Goal: Task Accomplishment & Management: Manage account settings

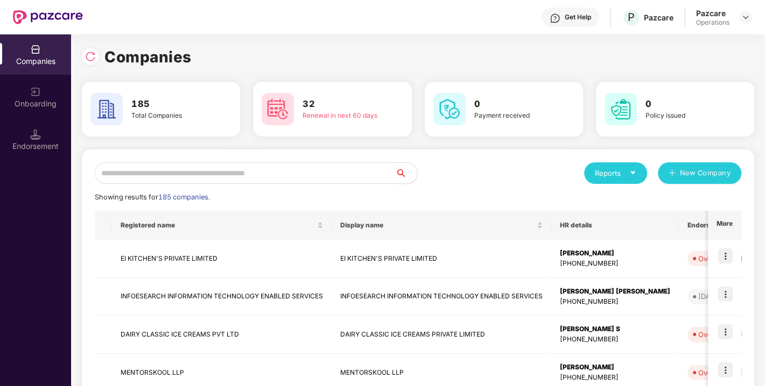
click at [224, 176] on input "text" at bounding box center [245, 174] width 301 height 22
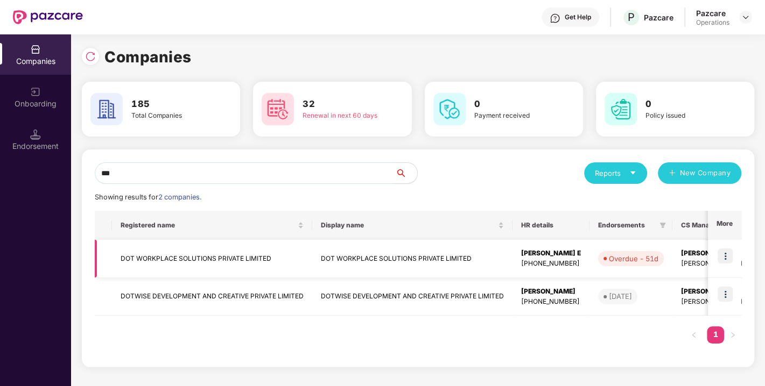
type input "***"
click at [726, 252] on img at bounding box center [725, 256] width 15 height 15
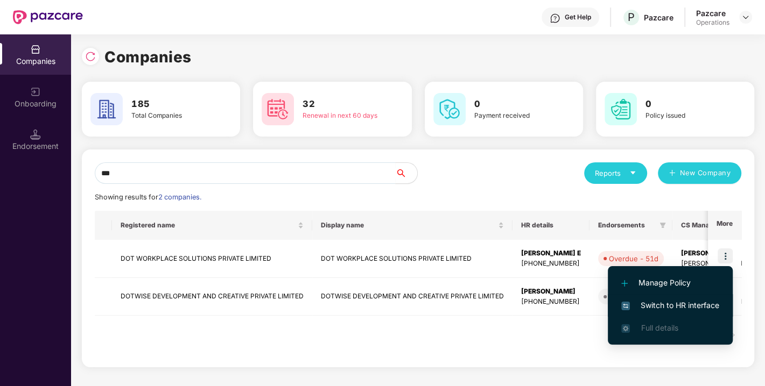
click at [676, 297] on li "Switch to HR interface" at bounding box center [670, 305] width 125 height 23
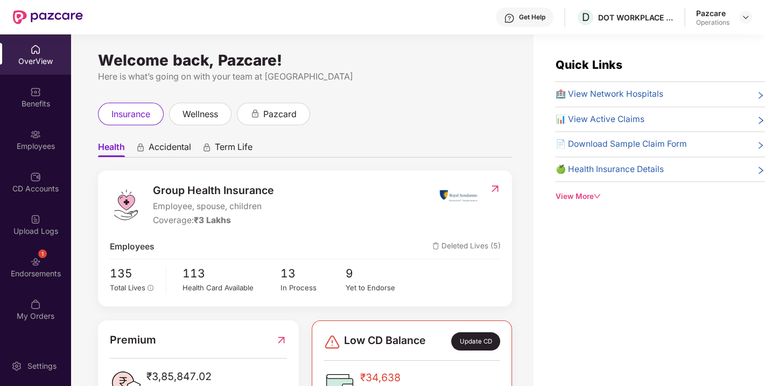
click at [51, 262] on div "1 Endorsements" at bounding box center [35, 267] width 71 height 40
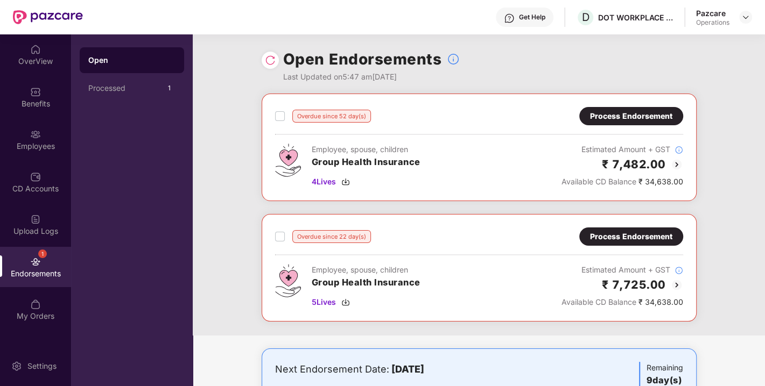
click at [636, 114] on div "Process Endorsement" at bounding box center [631, 116] width 82 height 12
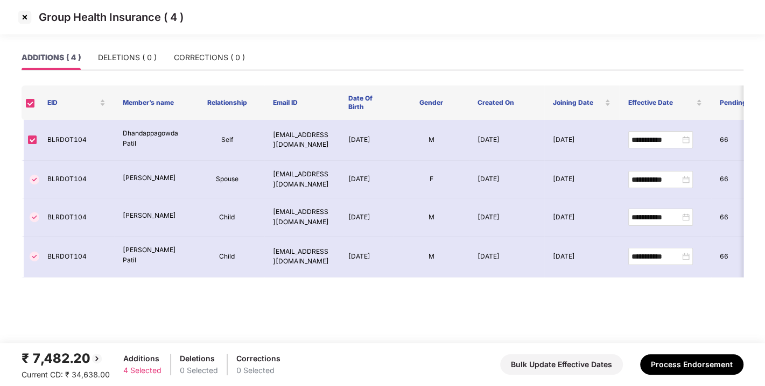
click at [29, 13] on img at bounding box center [24, 17] width 17 height 17
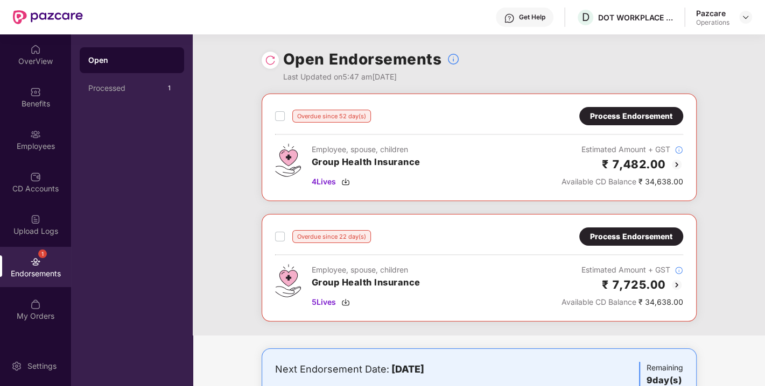
click at [626, 237] on div "Process Endorsement" at bounding box center [631, 237] width 82 height 12
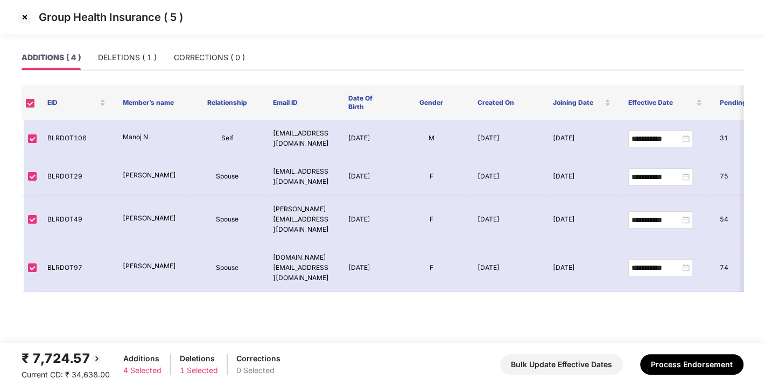
click at [24, 15] on img at bounding box center [24, 17] width 17 height 17
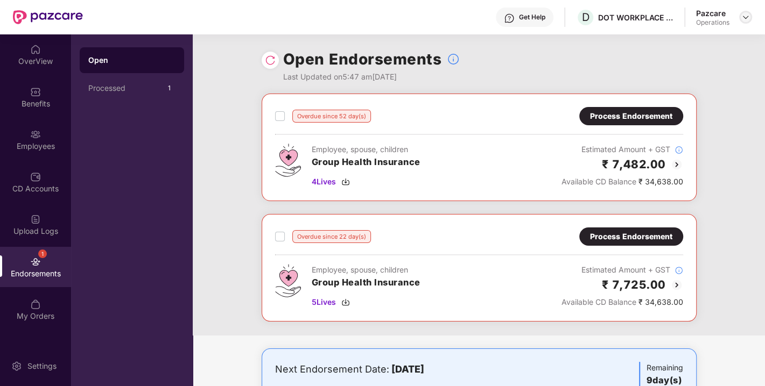
click at [747, 16] on img at bounding box center [745, 17] width 9 height 9
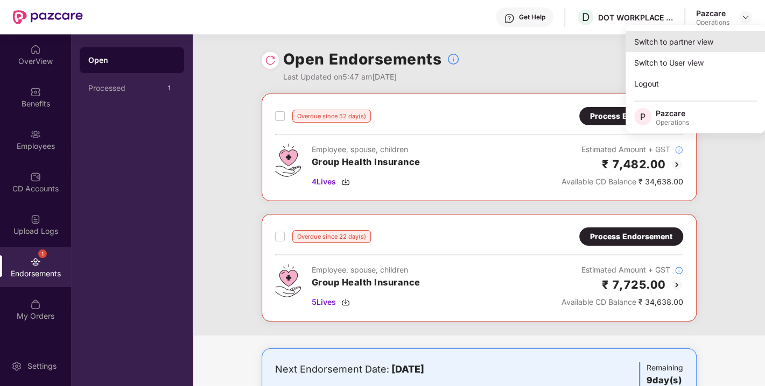
click at [686, 40] on div "Switch to partner view" at bounding box center [696, 41] width 140 height 21
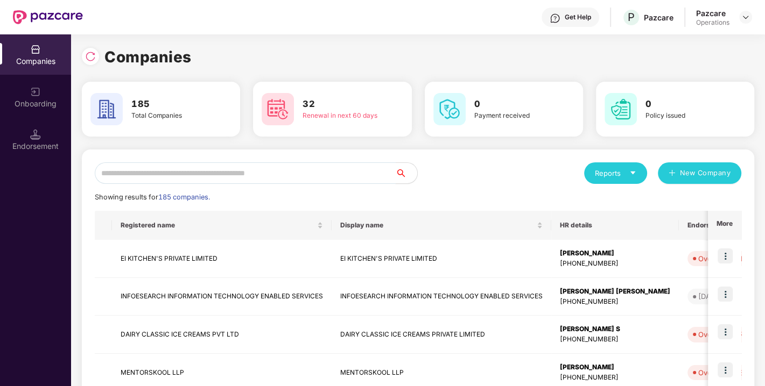
click at [278, 175] on input "text" at bounding box center [245, 174] width 301 height 22
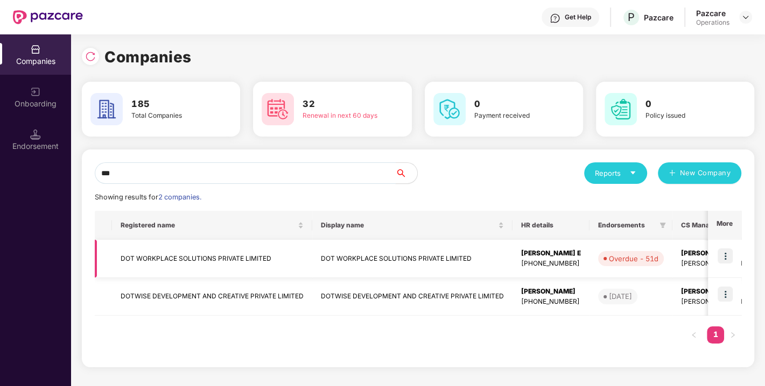
type input "***"
click at [185, 261] on td "DOT WORKPLACE SOLUTIONS PRIVATE LIMITED" at bounding box center [212, 259] width 200 height 38
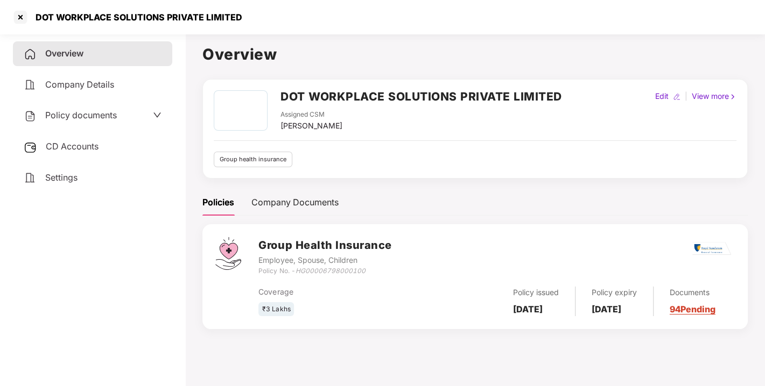
click at [62, 143] on span "CD Accounts" at bounding box center [72, 146] width 53 height 11
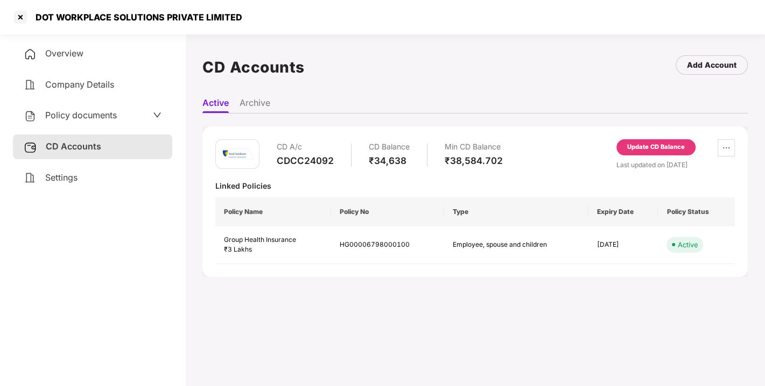
click at [653, 137] on div "CD A/c CDCC24092 CD Balance ₹34,638 Min CD Balance ₹38,584.702 Update CD Balanc…" at bounding box center [474, 202] width 545 height 151
click at [636, 149] on div "Update CD Balance" at bounding box center [656, 148] width 58 height 10
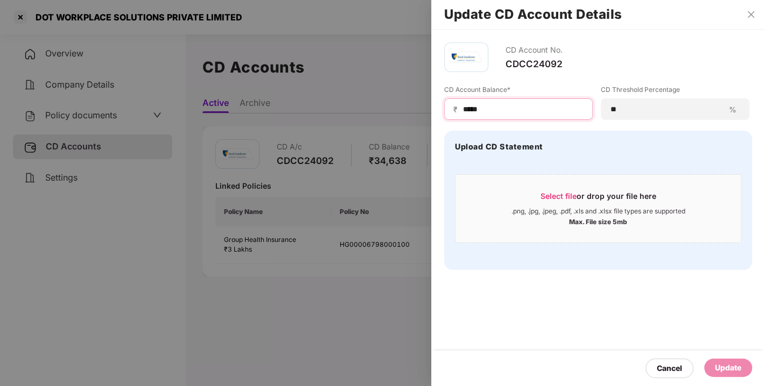
drag, startPoint x: 505, startPoint y: 106, endPoint x: 411, endPoint y: 129, distance: 97.4
click at [411, 129] on div "Update CD Account Details CD Account No. CDCC24092 CD Account Balance* ₹ ***** …" at bounding box center [382, 193] width 765 height 386
type input "****"
click at [738, 370] on div "Update" at bounding box center [728, 368] width 26 height 12
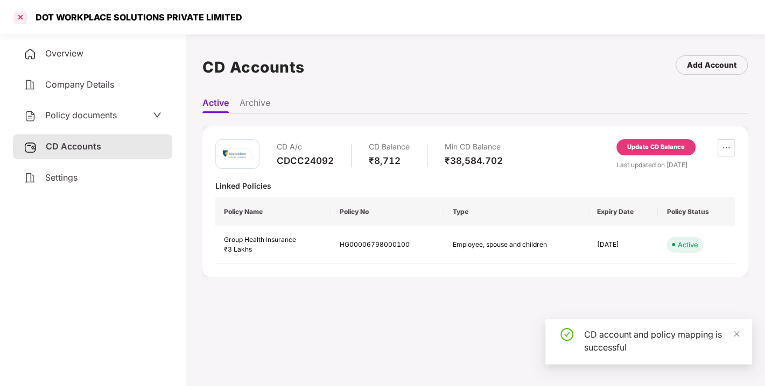
click at [22, 16] on div at bounding box center [20, 17] width 17 height 17
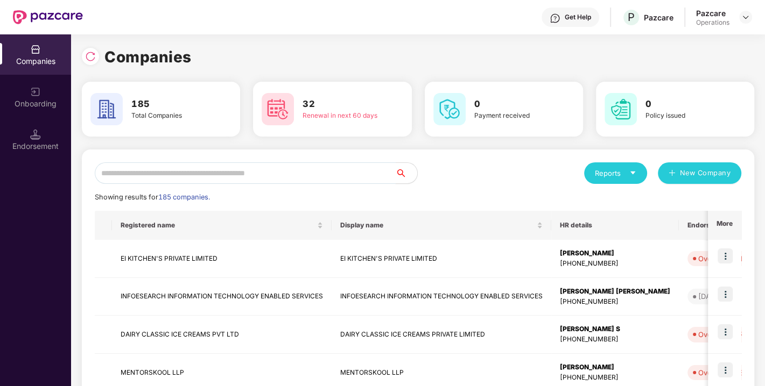
click at [231, 174] on input "text" at bounding box center [245, 174] width 301 height 22
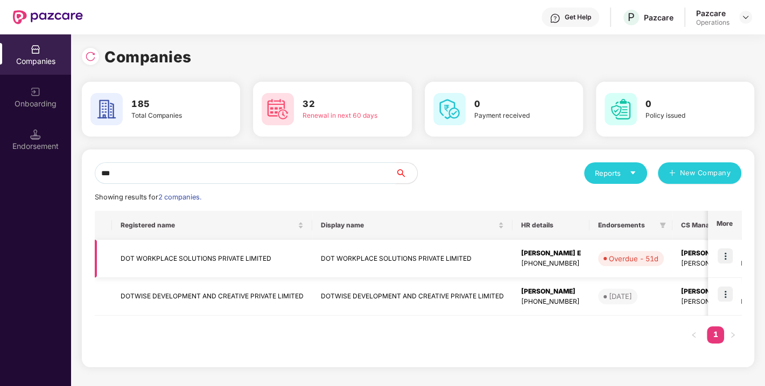
type input "***"
click at [726, 251] on img at bounding box center [725, 256] width 15 height 15
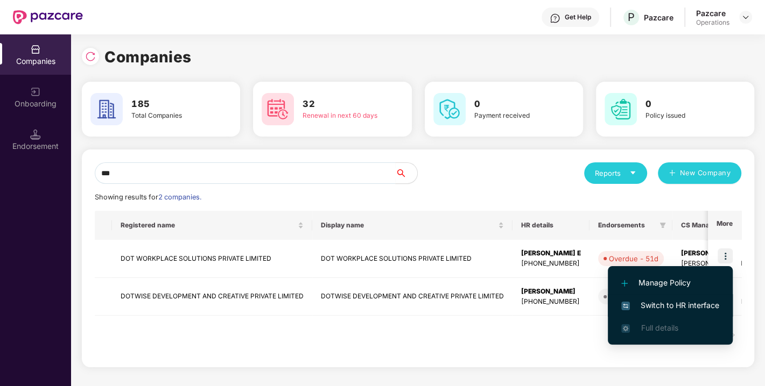
click at [663, 300] on span "Switch to HR interface" at bounding box center [670, 306] width 98 height 12
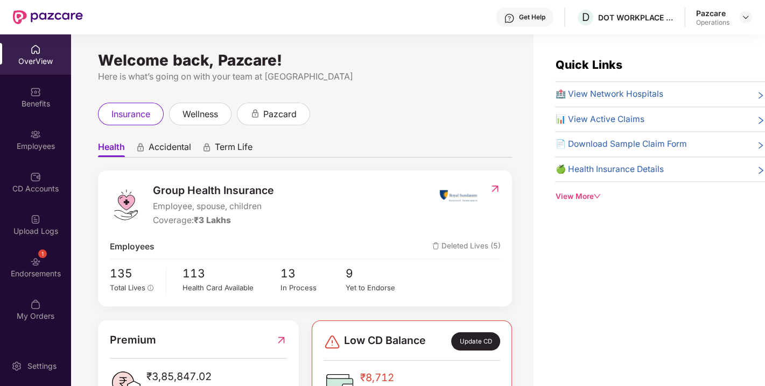
click at [23, 271] on div "Endorsements" at bounding box center [35, 274] width 71 height 11
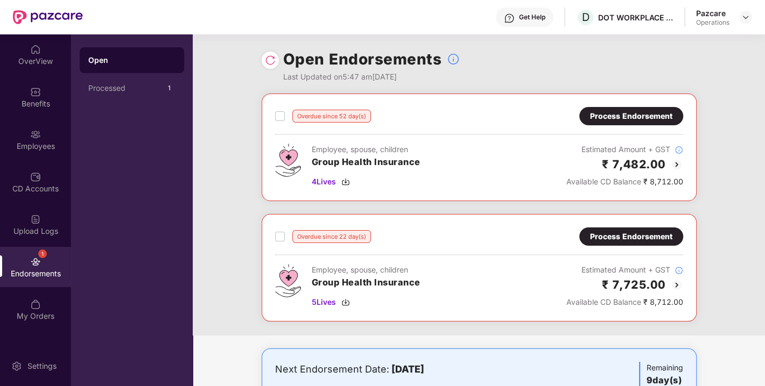
click at [641, 113] on div "Process Endorsement" at bounding box center [631, 116] width 82 height 12
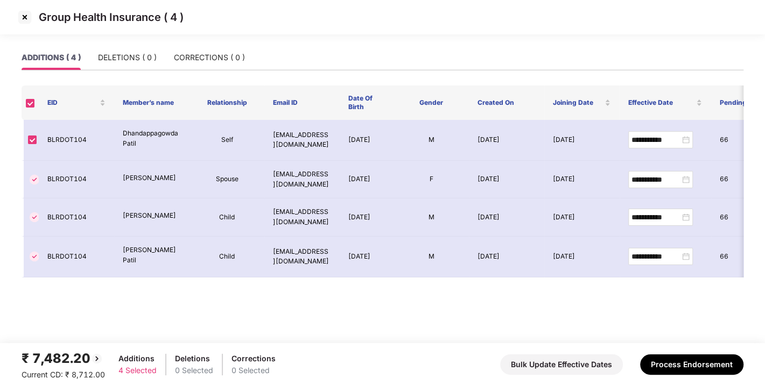
click at [23, 17] on img at bounding box center [24, 17] width 17 height 17
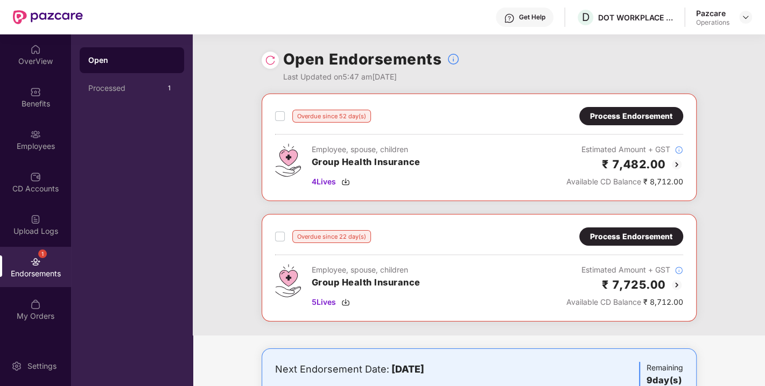
click at [619, 233] on div "Process Endorsement" at bounding box center [631, 237] width 82 height 12
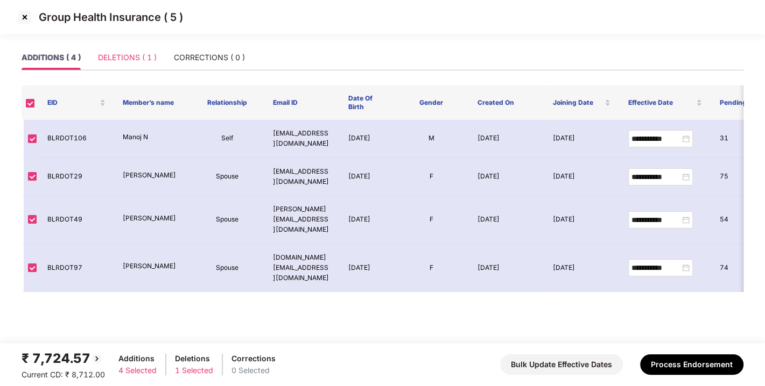
click at [129, 47] on div "DELETIONS ( 1 )" at bounding box center [127, 57] width 59 height 25
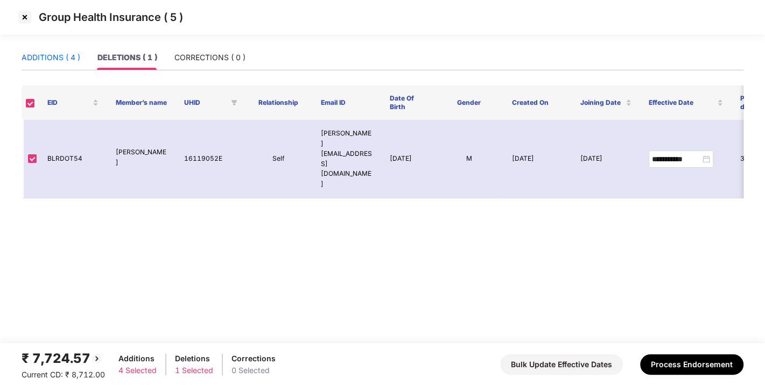
click at [43, 60] on div "ADDITIONS ( 4 )" at bounding box center [51, 58] width 59 height 12
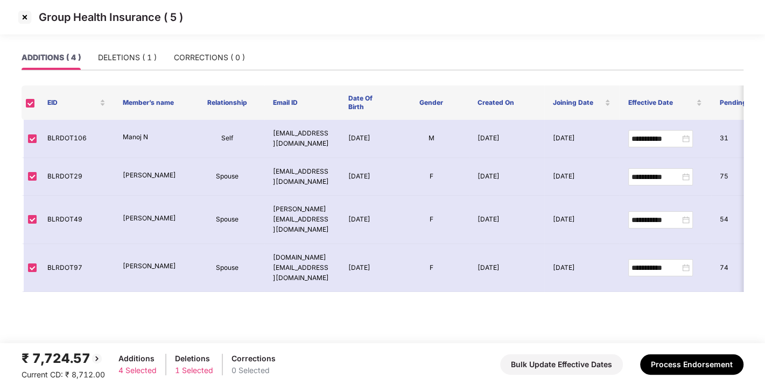
click at [27, 19] on img at bounding box center [24, 17] width 17 height 17
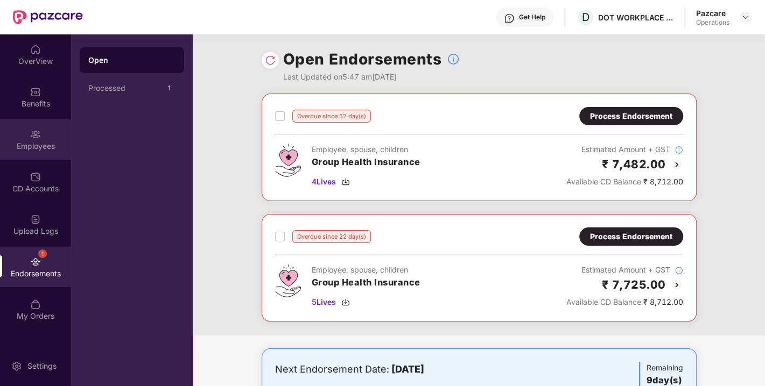
click at [47, 147] on div "Employees" at bounding box center [35, 146] width 71 height 11
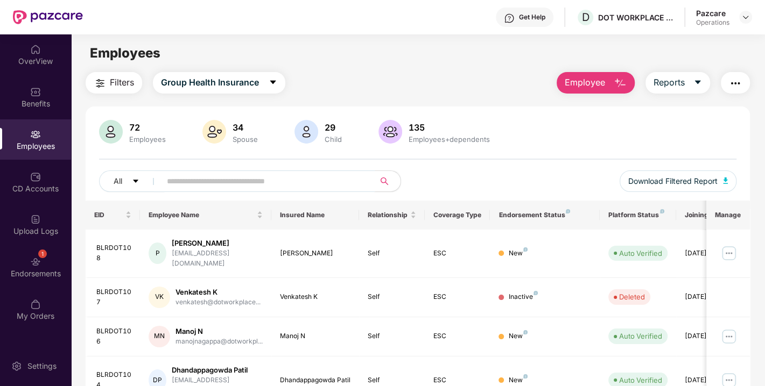
click at [269, 183] on input "text" at bounding box center [263, 181] width 193 height 16
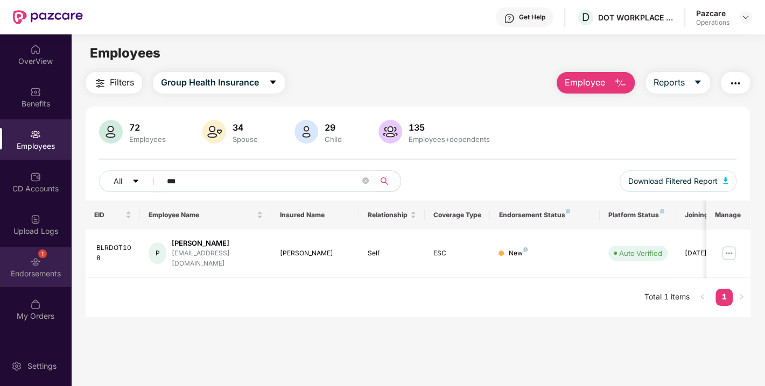
type input "***"
click at [34, 270] on div "Endorsements" at bounding box center [35, 274] width 71 height 11
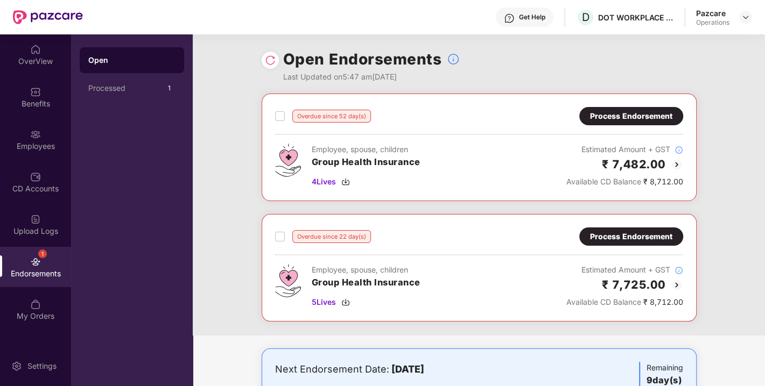
click at [269, 60] on img at bounding box center [270, 60] width 11 height 11
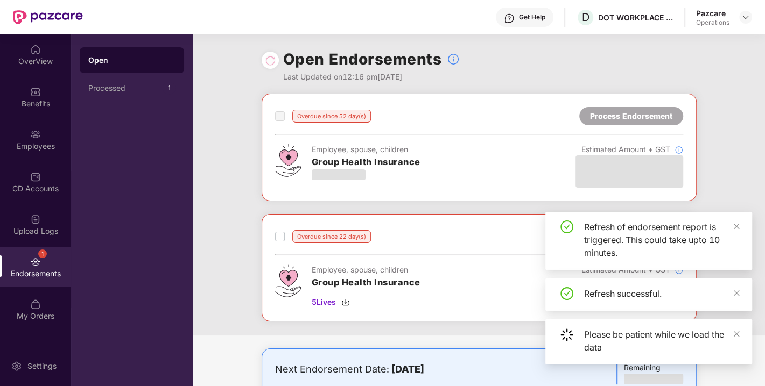
scroll to position [173, 0]
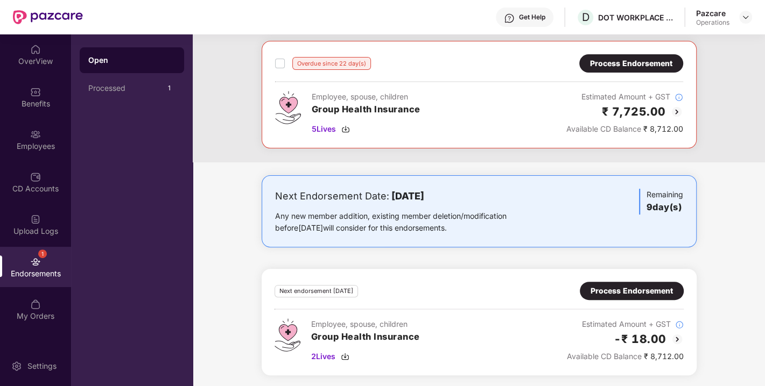
click at [607, 285] on div "Process Endorsement" at bounding box center [632, 291] width 82 height 12
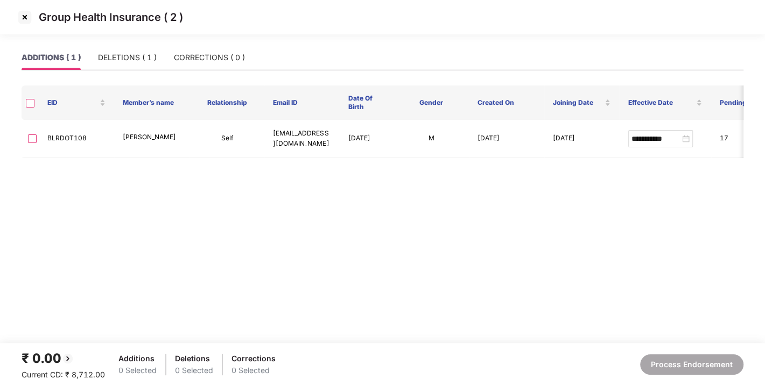
click at [22, 18] on img at bounding box center [24, 17] width 17 height 17
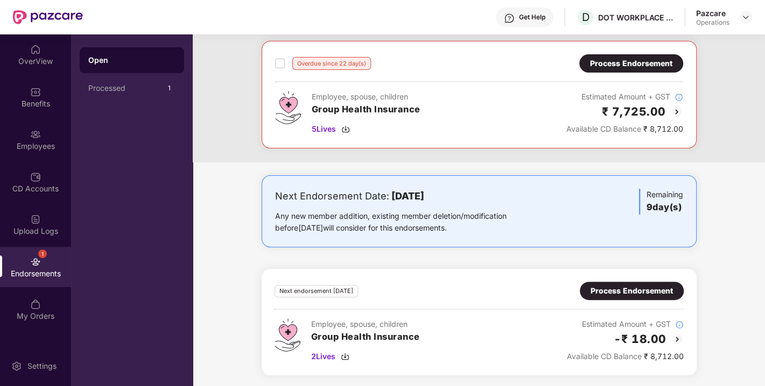
click at [646, 285] on div "Process Endorsement" at bounding box center [632, 291] width 82 height 12
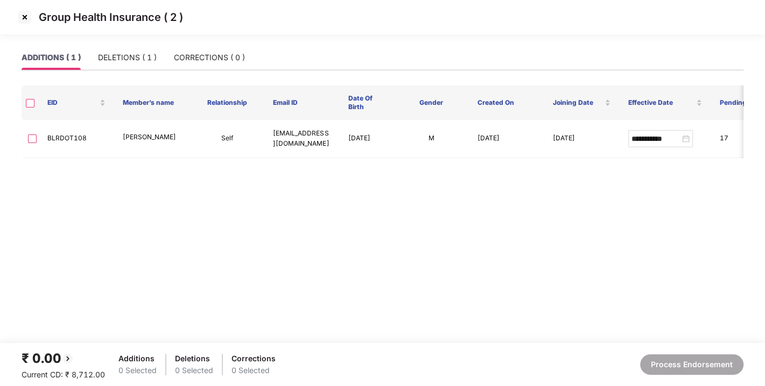
click at [24, 15] on img at bounding box center [24, 17] width 17 height 17
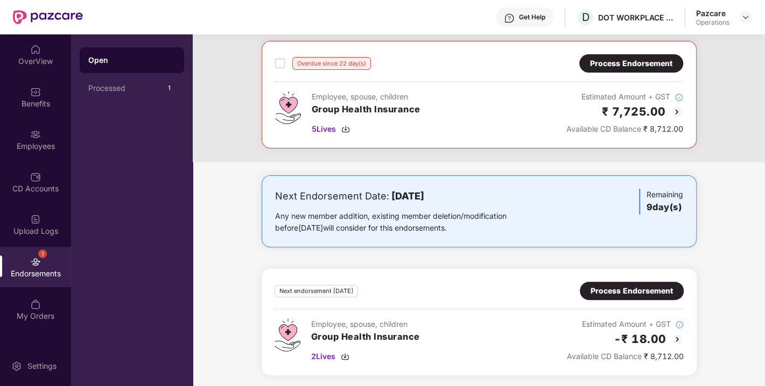
scroll to position [0, 0]
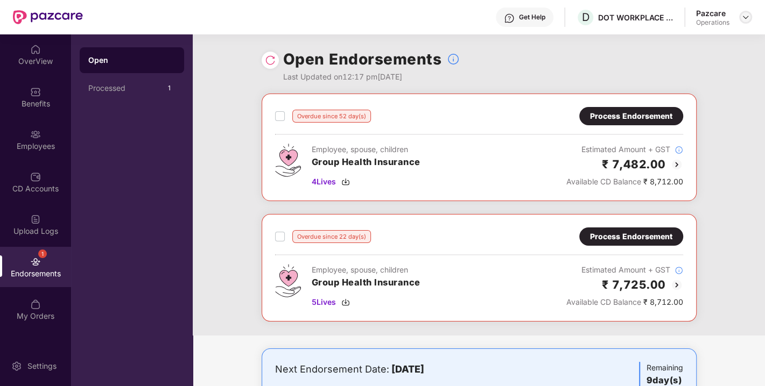
click at [741, 16] on img at bounding box center [745, 17] width 9 height 9
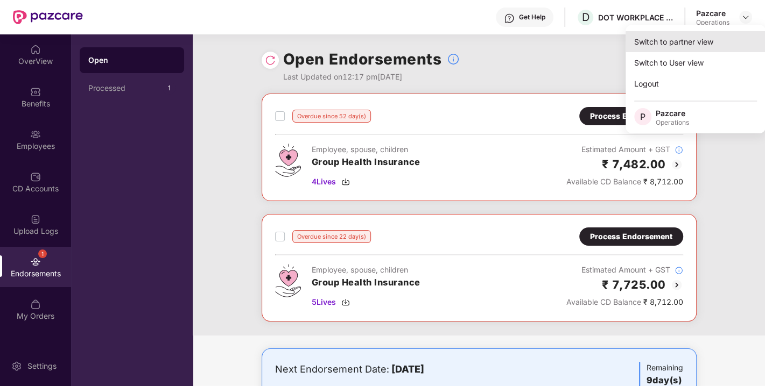
click at [696, 44] on div "Switch to partner view" at bounding box center [696, 41] width 140 height 21
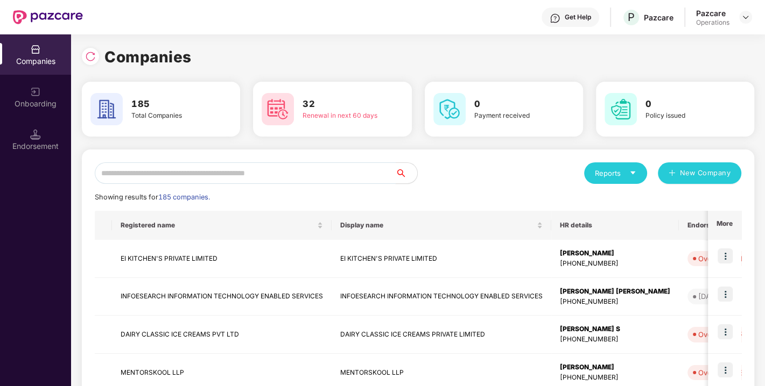
click at [273, 171] on input "text" at bounding box center [245, 174] width 301 height 22
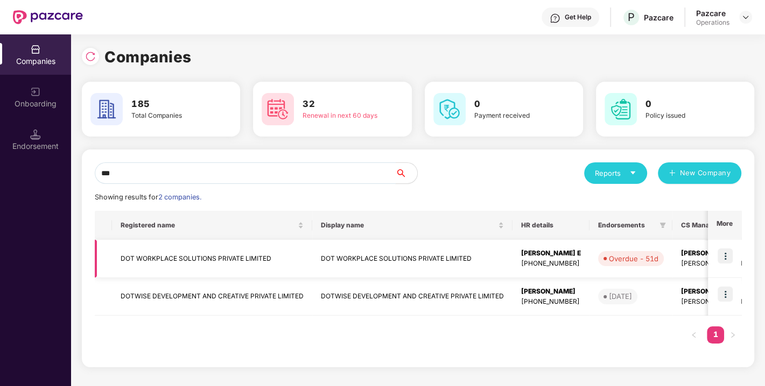
type input "***"
click at [179, 253] on td "DOT WORKPLACE SOLUTIONS PRIVATE LIMITED" at bounding box center [212, 259] width 200 height 38
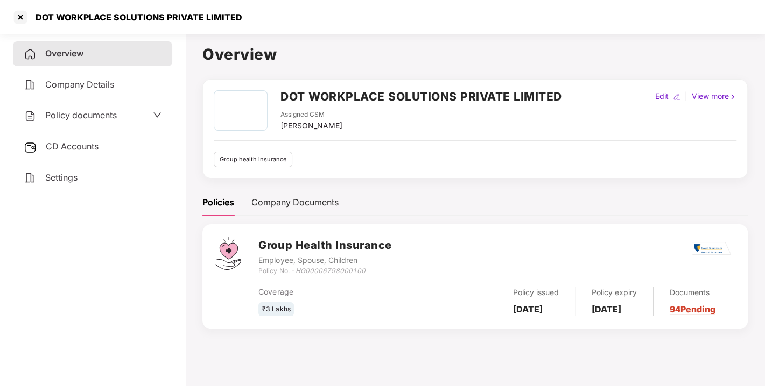
click at [80, 144] on span "CD Accounts" at bounding box center [72, 146] width 53 height 11
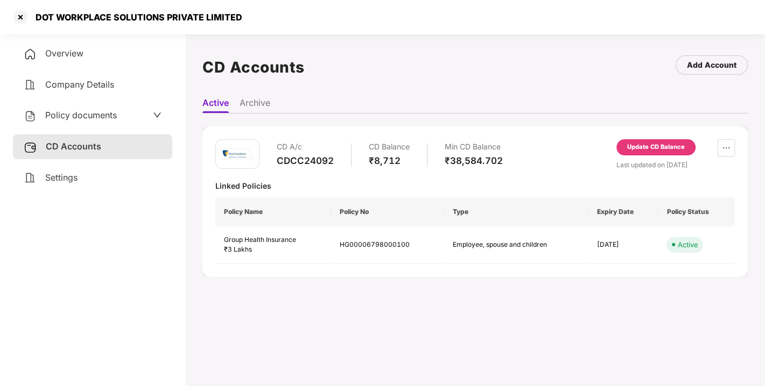
click at [641, 146] on div "Update CD Balance" at bounding box center [656, 148] width 58 height 10
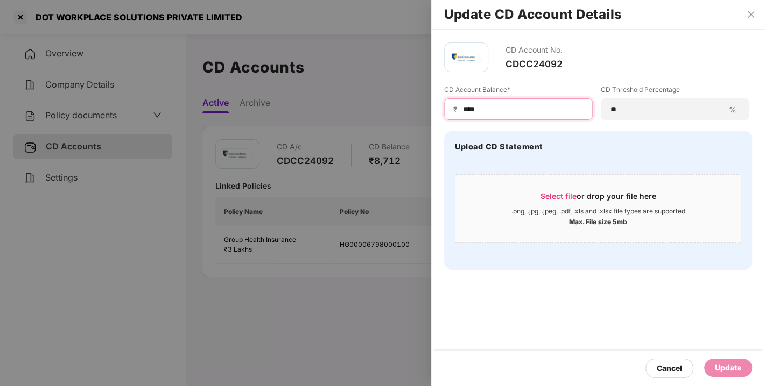
drag, startPoint x: 501, startPoint y: 106, endPoint x: 414, endPoint y: 109, distance: 86.2
click at [414, 109] on div "Update CD Account Details CD Account No. CDCC24092 CD Account Balance* ₹ **** C…" at bounding box center [382, 193] width 765 height 386
type input "*****"
click at [724, 359] on div "Update" at bounding box center [728, 368] width 48 height 18
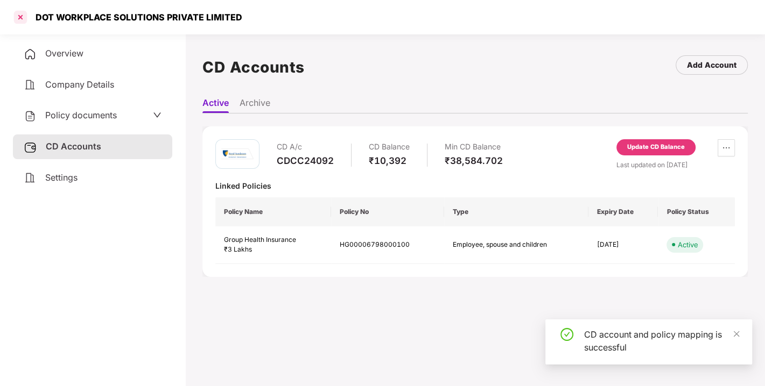
click at [15, 13] on div at bounding box center [20, 17] width 17 height 17
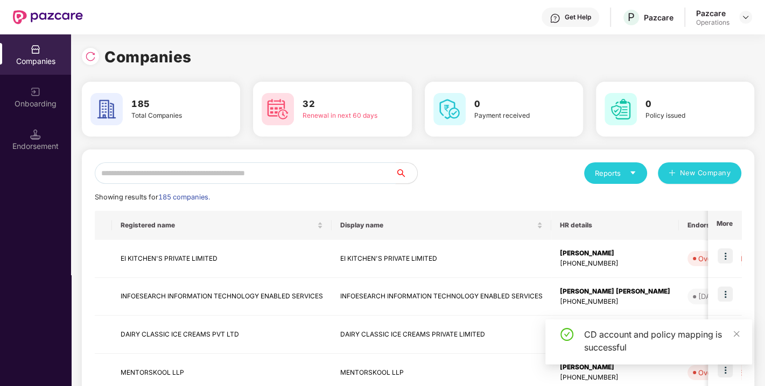
click at [159, 178] on input "text" at bounding box center [245, 174] width 301 height 22
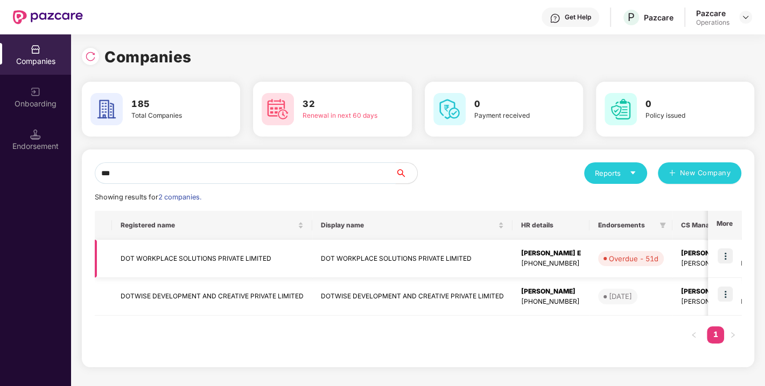
type input "***"
click at [727, 254] on img at bounding box center [725, 256] width 15 height 15
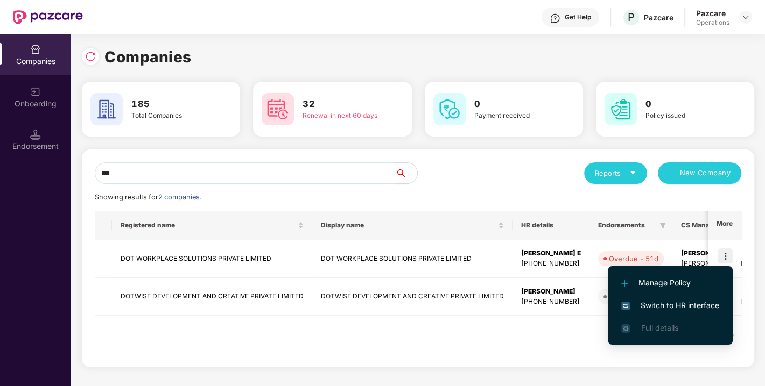
click at [672, 299] on li "Switch to HR interface" at bounding box center [670, 305] width 125 height 23
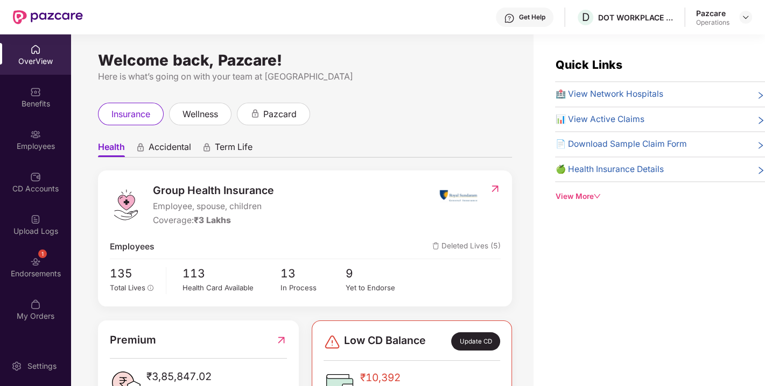
click at [51, 264] on div "1 Endorsements" at bounding box center [35, 267] width 71 height 40
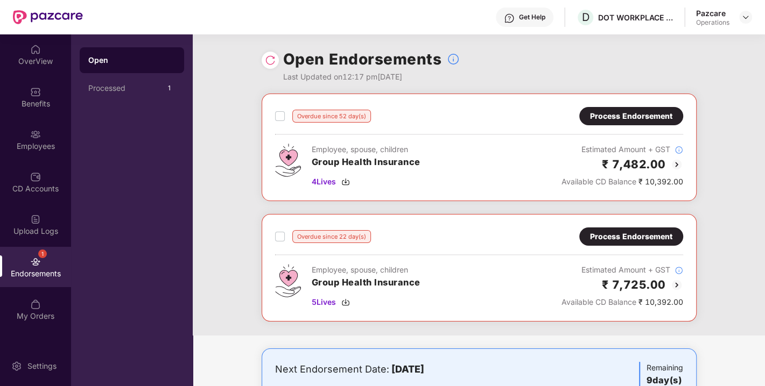
click at [617, 107] on div "Process Endorsement" at bounding box center [631, 116] width 104 height 18
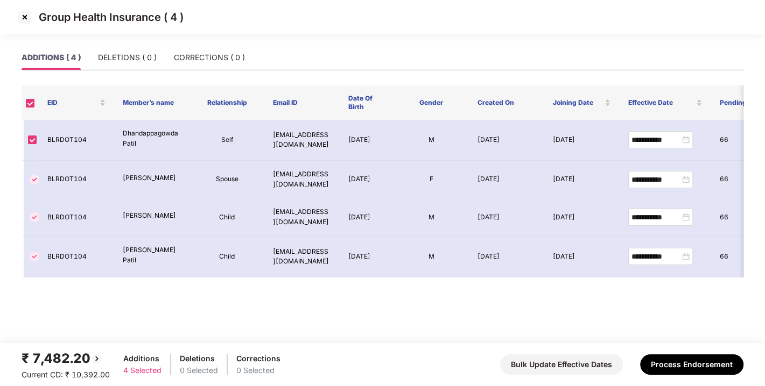
click at [24, 13] on img at bounding box center [24, 17] width 17 height 17
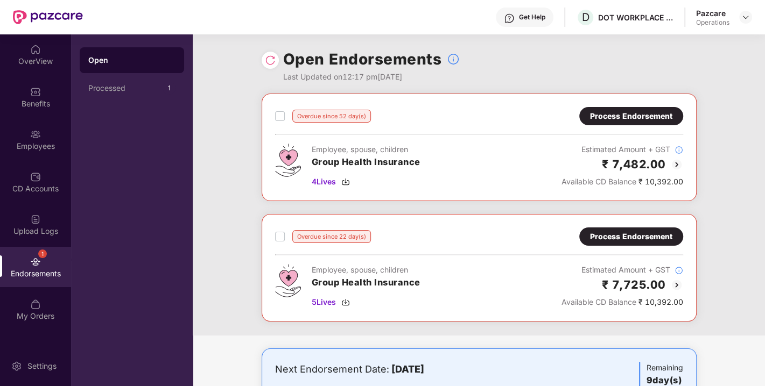
click at [270, 53] on div at bounding box center [270, 60] width 17 height 17
click at [269, 58] on img at bounding box center [270, 60] width 11 height 11
click at [744, 18] on img at bounding box center [745, 17] width 9 height 9
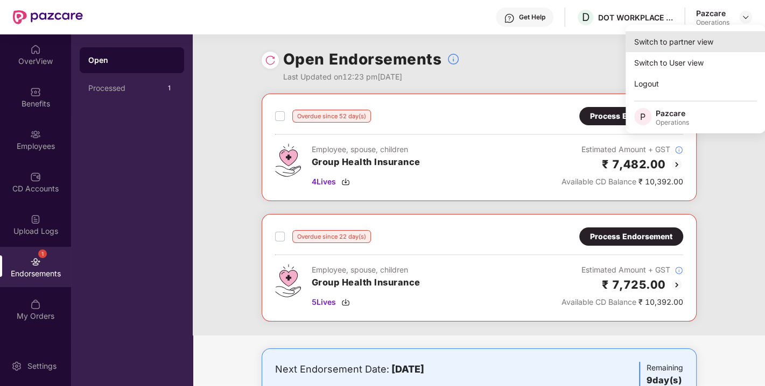
click at [665, 45] on div "Switch to partner view" at bounding box center [696, 41] width 140 height 21
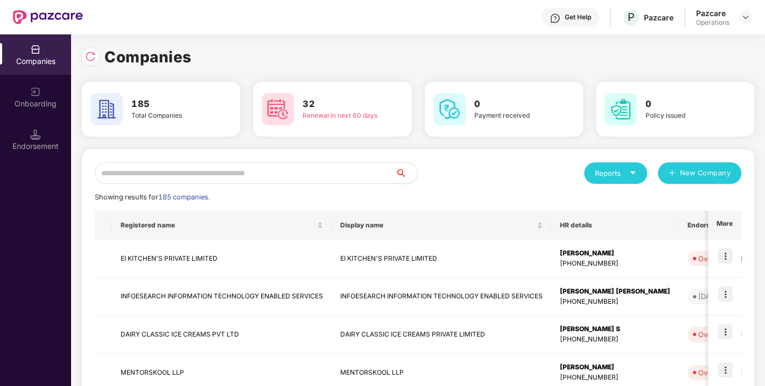
click at [276, 168] on input "text" at bounding box center [245, 174] width 301 height 22
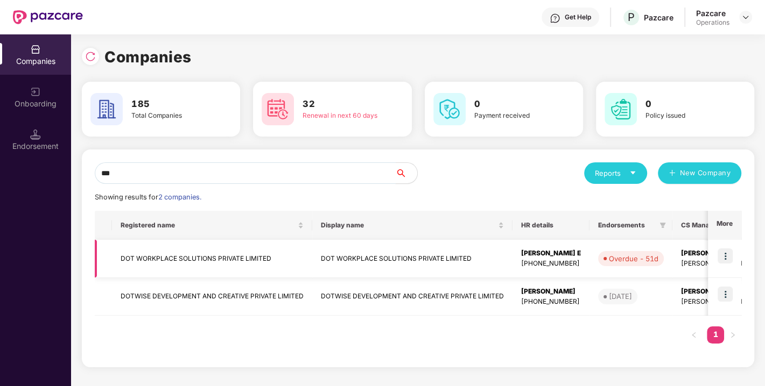
type input "***"
click at [166, 254] on td "DOT WORKPLACE SOLUTIONS PRIVATE LIMITED" at bounding box center [212, 259] width 200 height 38
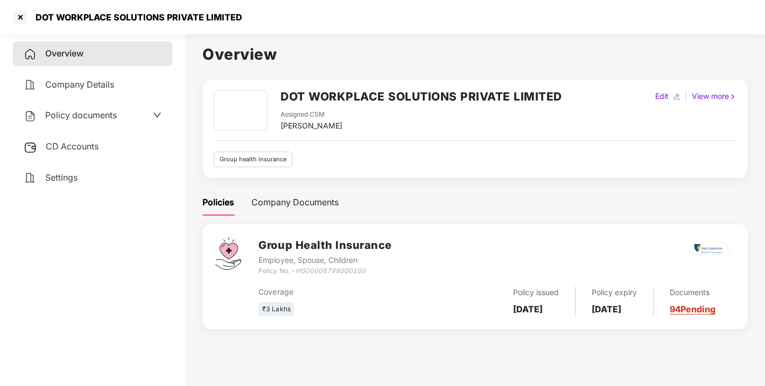
click at [82, 117] on span "Policy documents" at bounding box center [81, 115] width 72 height 11
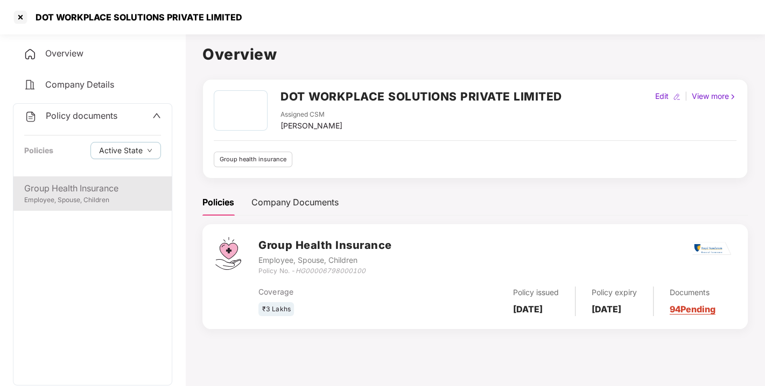
click at [72, 191] on div "Group Health Insurance" at bounding box center [92, 188] width 137 height 13
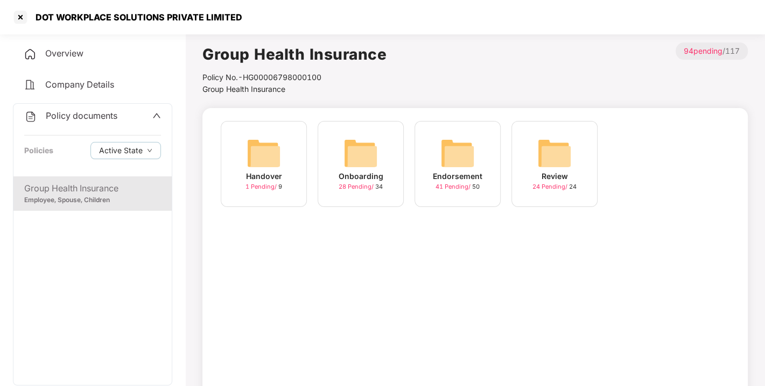
click at [460, 161] on img at bounding box center [457, 153] width 34 height 34
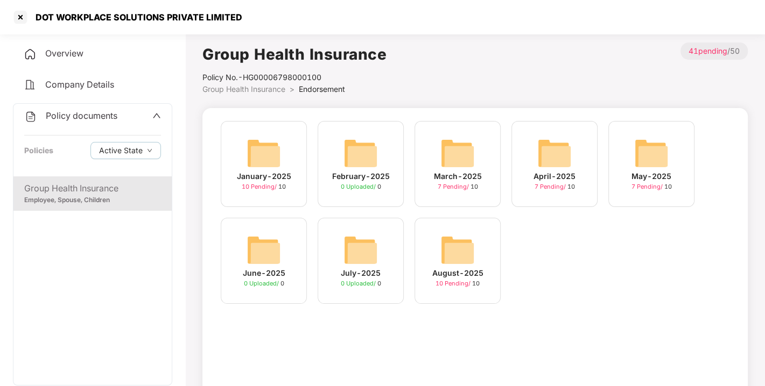
click at [462, 244] on img at bounding box center [457, 250] width 34 height 34
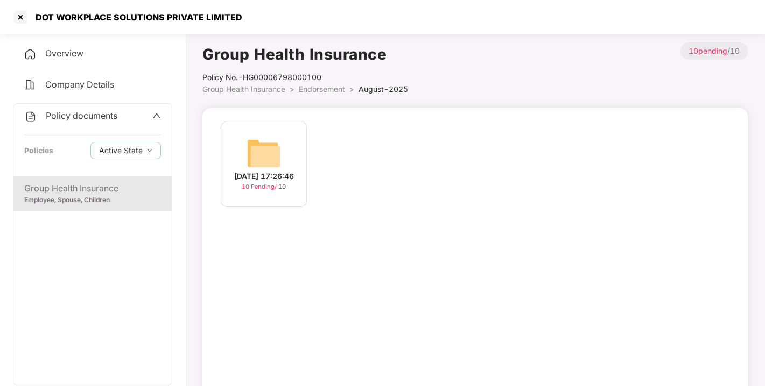
click at [281, 144] on div "[DATE] 17:26:46 10 Pending / 10" at bounding box center [264, 164] width 86 height 86
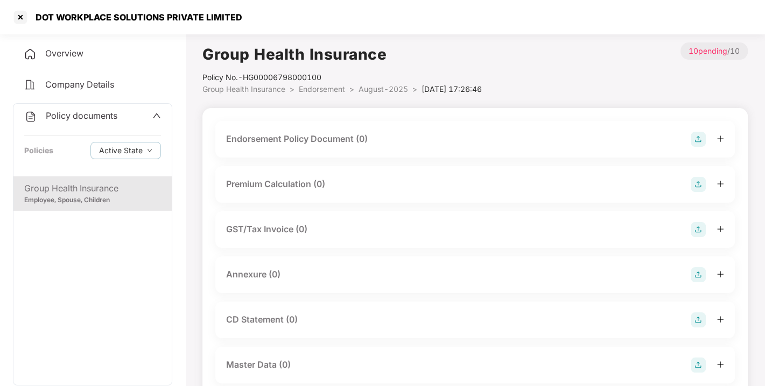
click at [698, 140] on img at bounding box center [698, 139] width 15 height 15
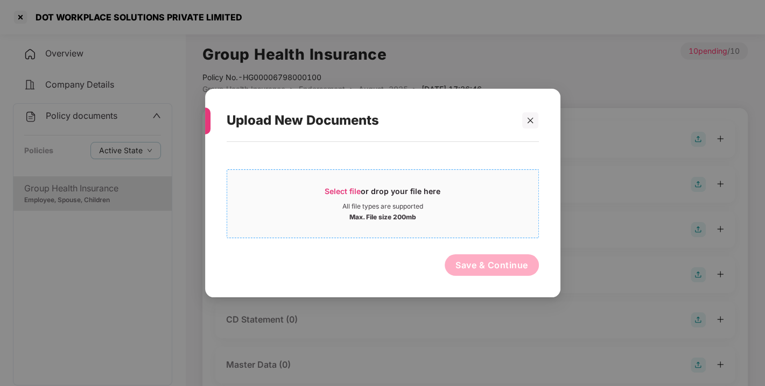
click at [355, 191] on span "Select file" at bounding box center [343, 191] width 36 height 9
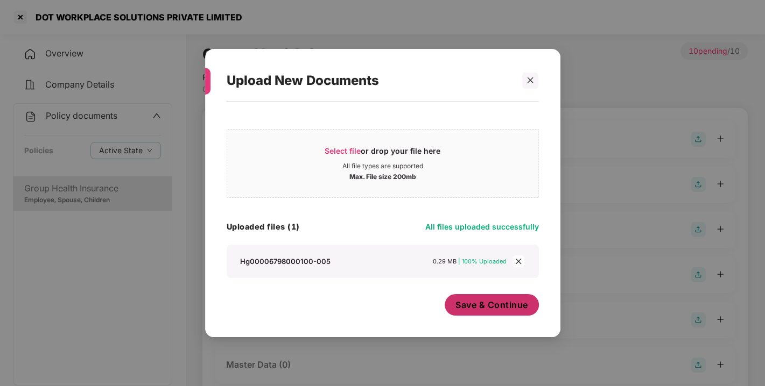
click at [490, 311] on button "Save & Continue" at bounding box center [492, 305] width 94 height 22
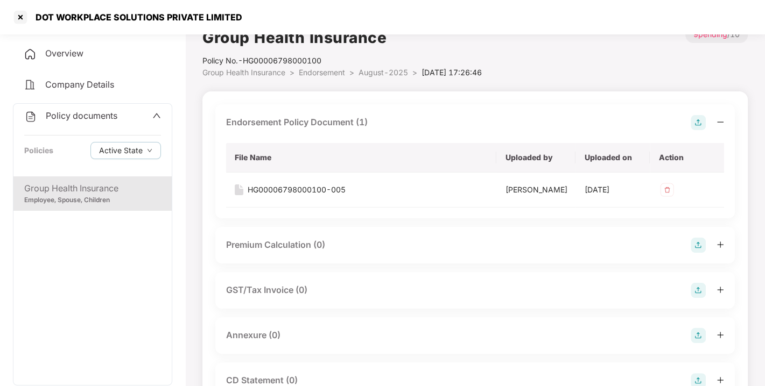
scroll to position [11, 0]
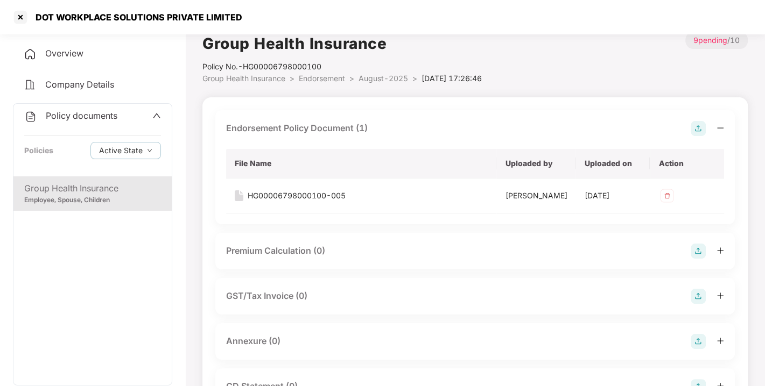
click at [692, 130] on img at bounding box center [698, 128] width 15 height 15
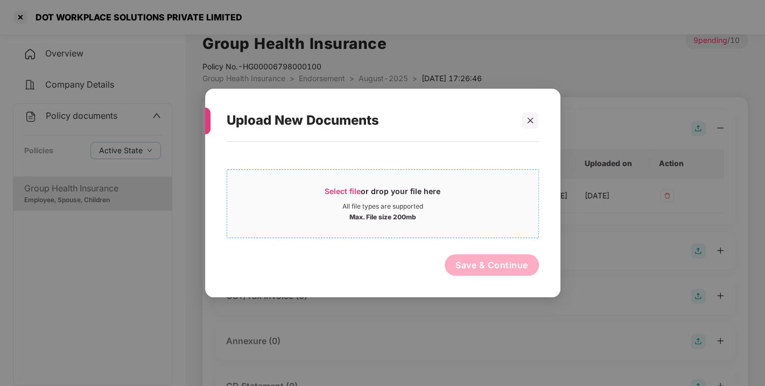
click at [346, 186] on div "Select file or drop your file here" at bounding box center [383, 194] width 116 height 16
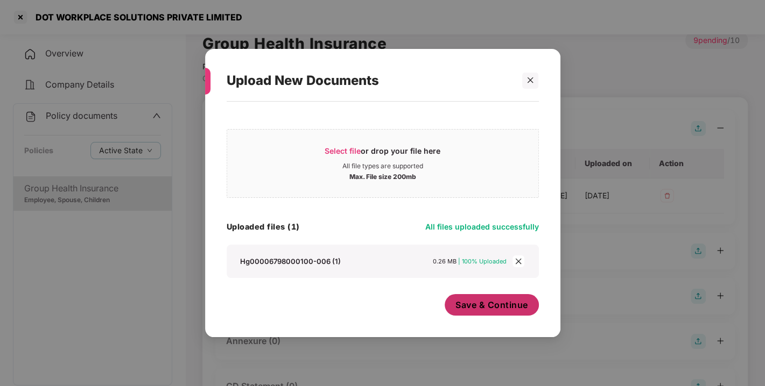
click at [491, 312] on button "Save & Continue" at bounding box center [492, 305] width 94 height 22
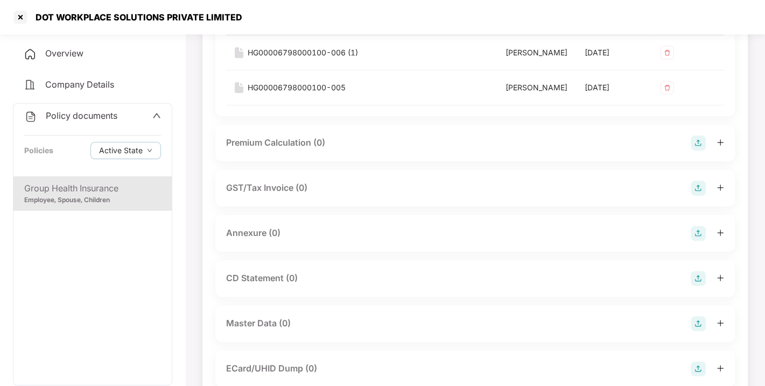
scroll to position [155, 0]
click at [695, 240] on img at bounding box center [698, 232] width 15 height 15
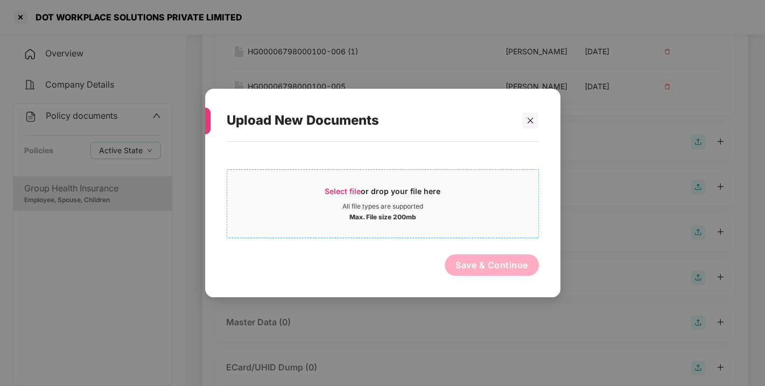
click at [352, 185] on span "Select file or drop your file here All file types are supported Max. File size …" at bounding box center [382, 204] width 311 height 52
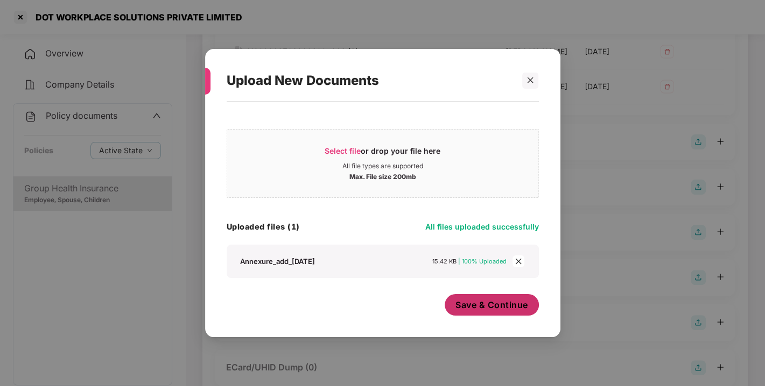
click at [509, 312] on button "Save & Continue" at bounding box center [492, 305] width 94 height 22
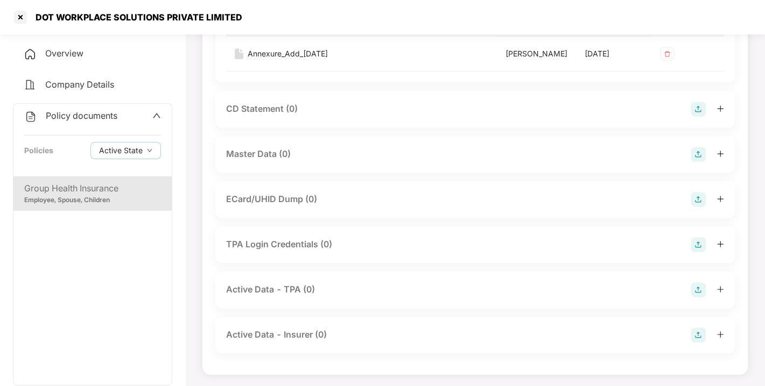
scroll to position [404, 0]
click at [698, 160] on img at bounding box center [698, 152] width 15 height 15
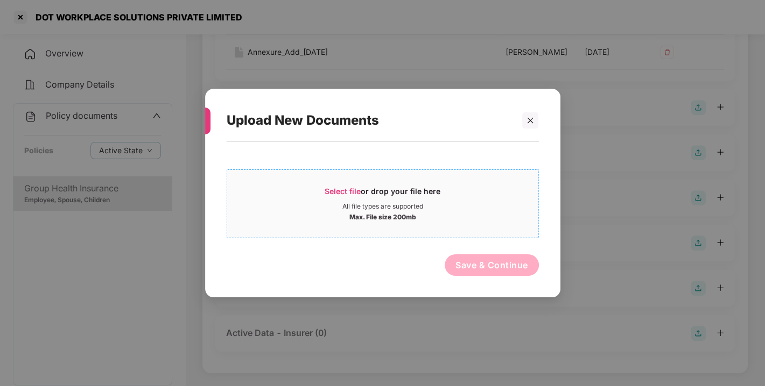
click at [335, 188] on span "Select file" at bounding box center [343, 191] width 36 height 9
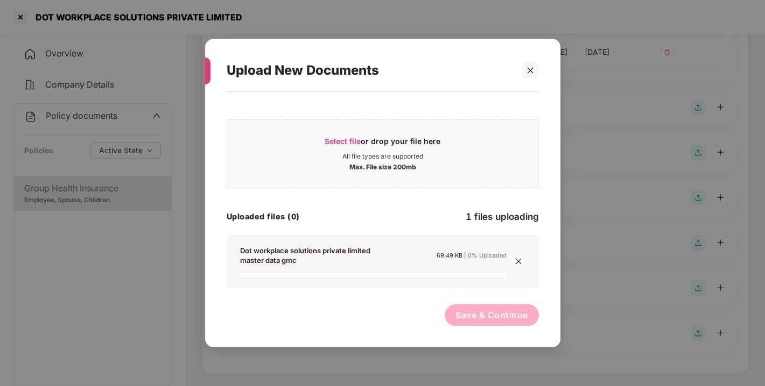
click at [341, 232] on div "Select file or drop your file here All file types are supported Max. File size …" at bounding box center [383, 201] width 312 height 175
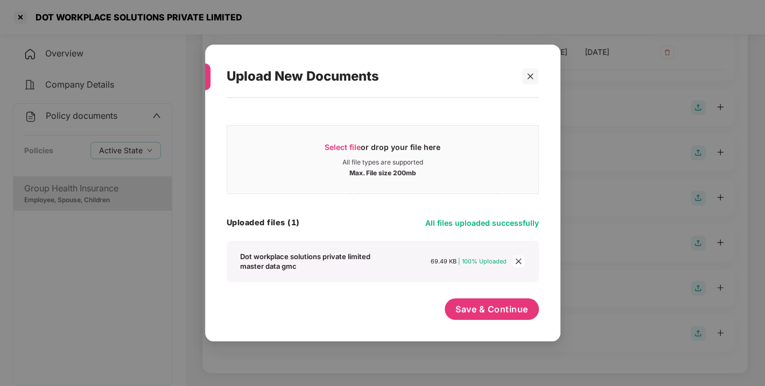
click at [398, 226] on div "Uploaded files (1) All files uploaded successfully" at bounding box center [383, 223] width 312 height 15
click at [404, 229] on div "Uploaded files (1) All files uploaded successfully" at bounding box center [383, 223] width 312 height 15
click at [415, 233] on div "Select file or drop your file here All file types are supported Max. File size …" at bounding box center [383, 201] width 312 height 163
click at [490, 301] on button "Save & Continue" at bounding box center [492, 310] width 94 height 22
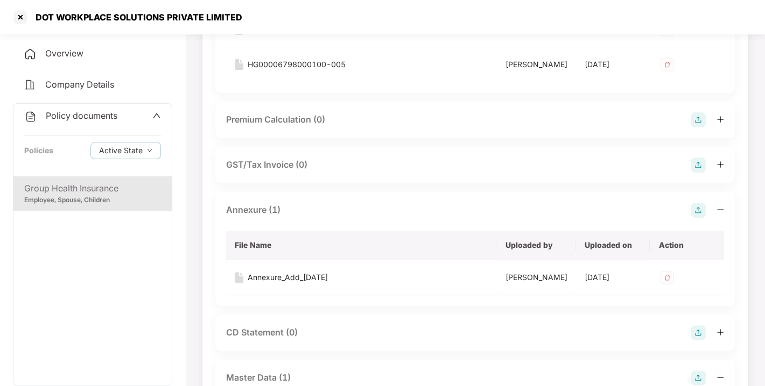
scroll to position [0, 0]
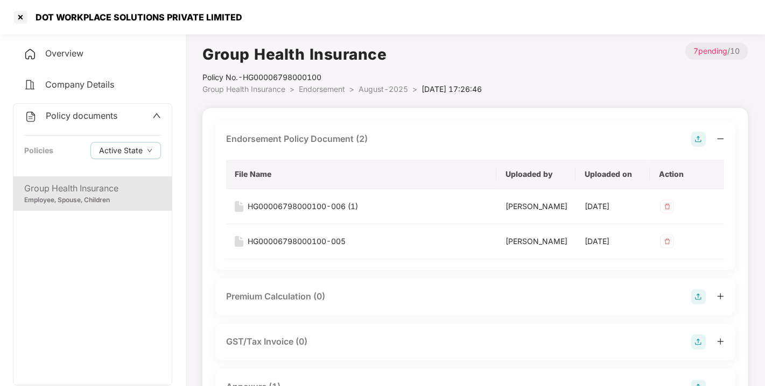
click at [92, 120] on span "Policy documents" at bounding box center [82, 115] width 72 height 11
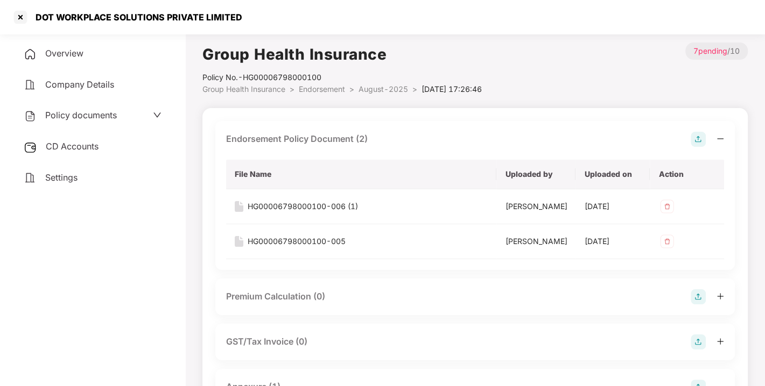
click at [78, 153] on div "CD Accounts" at bounding box center [92, 147] width 159 height 25
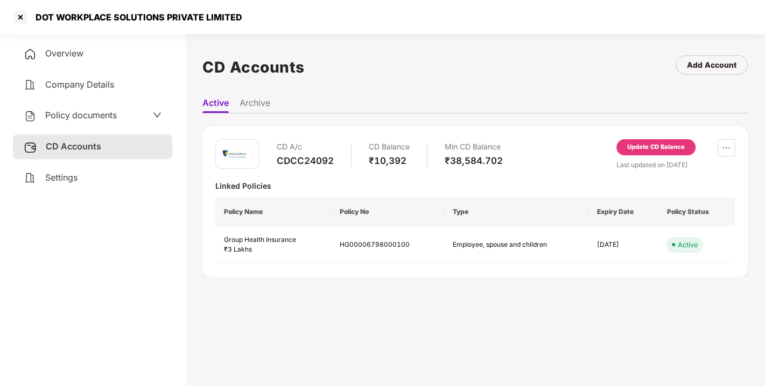
click at [65, 51] on span "Overview" at bounding box center [64, 53] width 38 height 11
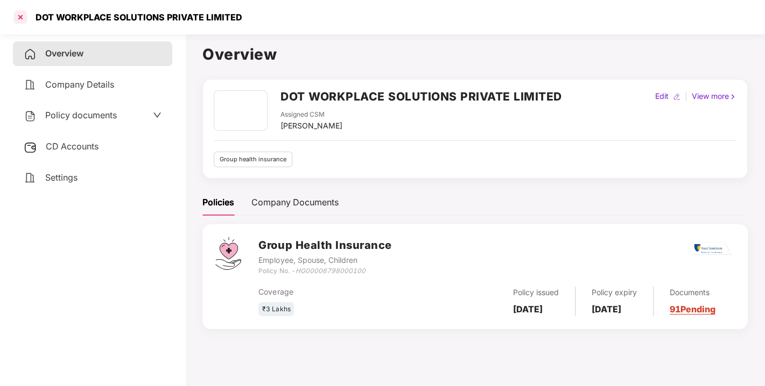
click at [20, 17] on div at bounding box center [20, 17] width 17 height 17
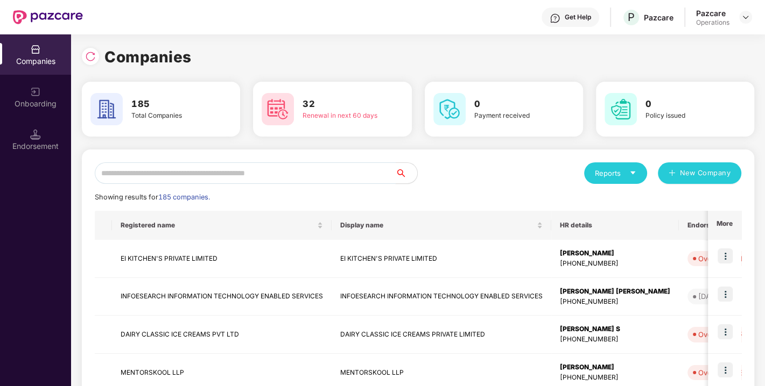
click at [203, 177] on input "text" at bounding box center [245, 174] width 301 height 22
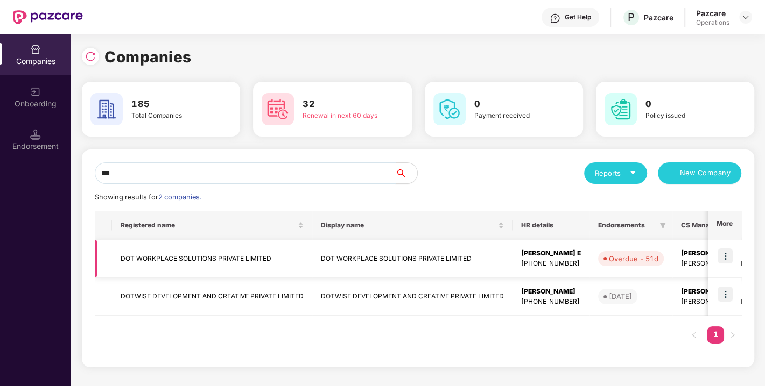
type input "***"
click at [728, 248] on td at bounding box center [724, 259] width 33 height 38
click at [728, 251] on img at bounding box center [725, 256] width 15 height 15
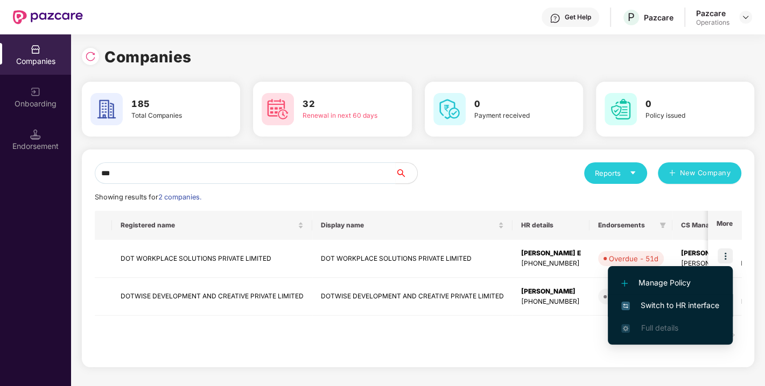
click at [673, 297] on li "Switch to HR interface" at bounding box center [670, 305] width 125 height 23
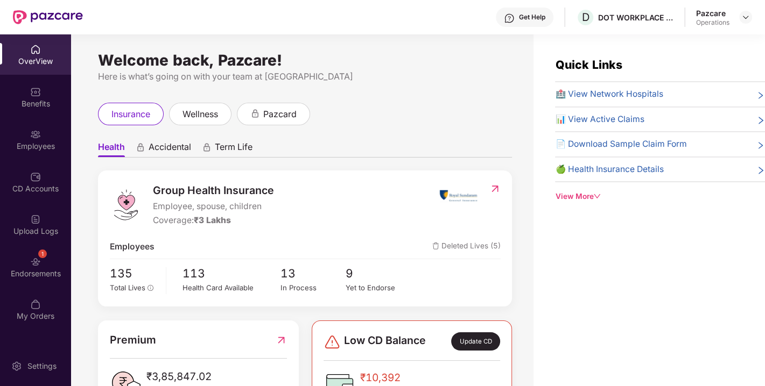
click at [27, 264] on div "1 Endorsements" at bounding box center [35, 267] width 71 height 40
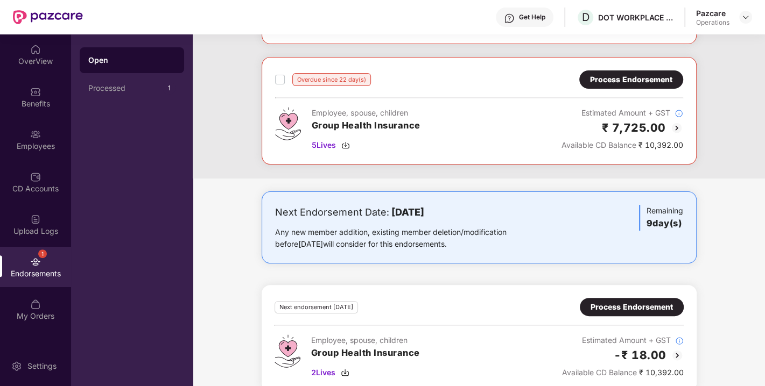
scroll to position [173, 0]
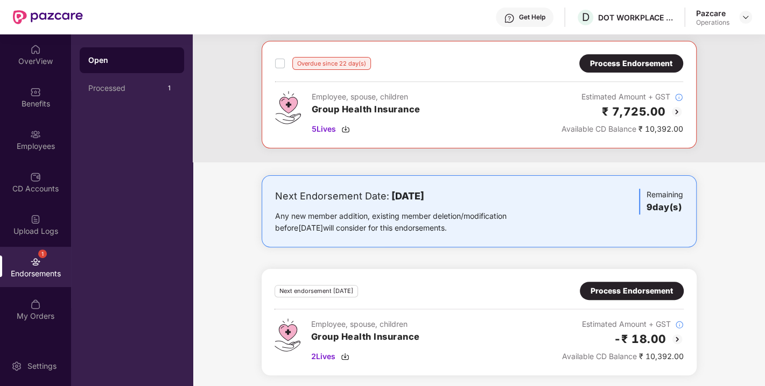
click at [639, 291] on div "Process Endorsement" at bounding box center [632, 291] width 82 height 12
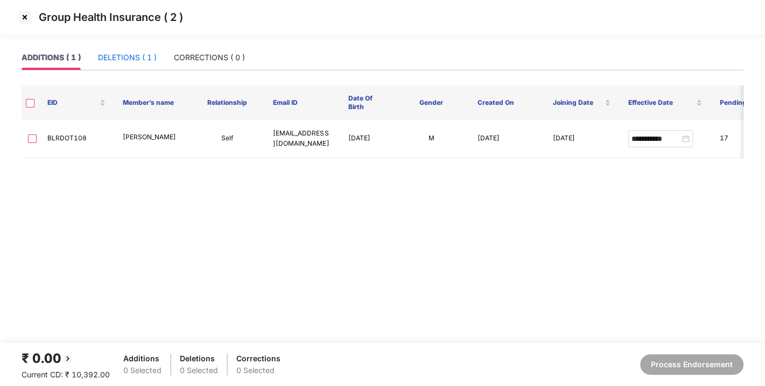
click at [143, 62] on div "DELETIONS ( 1 )" at bounding box center [127, 58] width 59 height 12
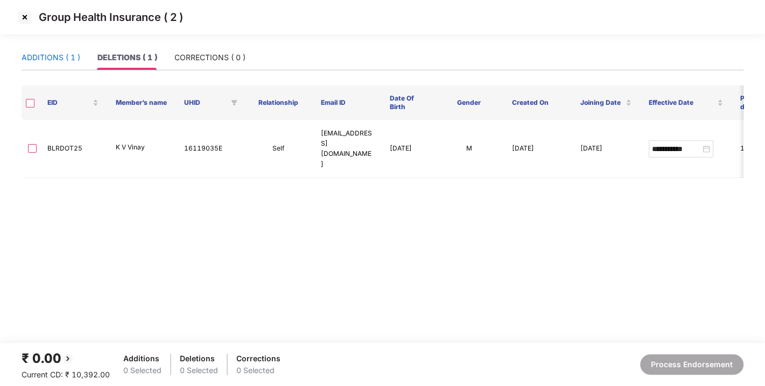
click at [52, 62] on div "ADDITIONS ( 1 )" at bounding box center [51, 58] width 59 height 12
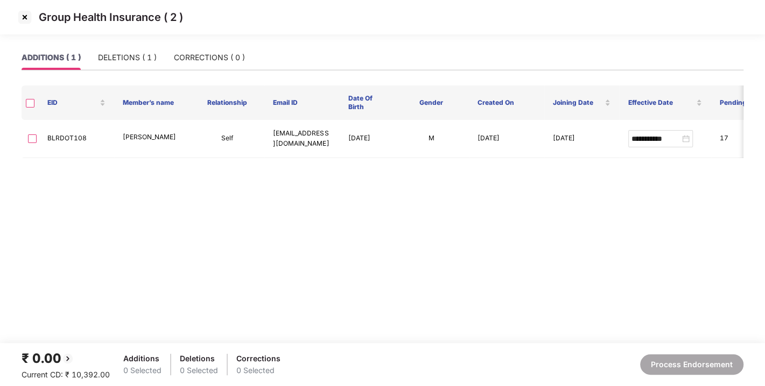
click at [25, 19] on img at bounding box center [24, 17] width 17 height 17
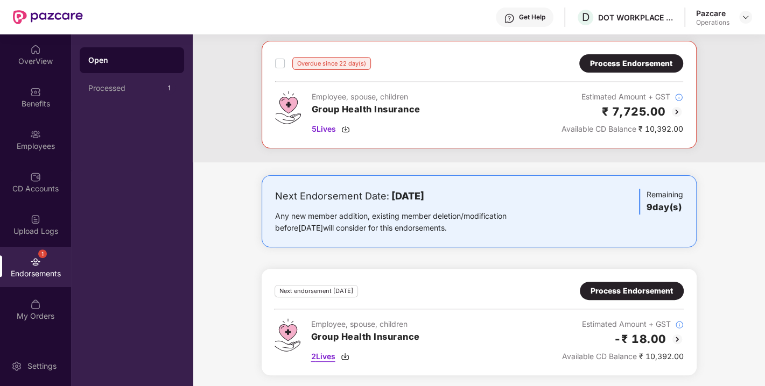
click at [345, 357] on img at bounding box center [345, 357] width 9 height 9
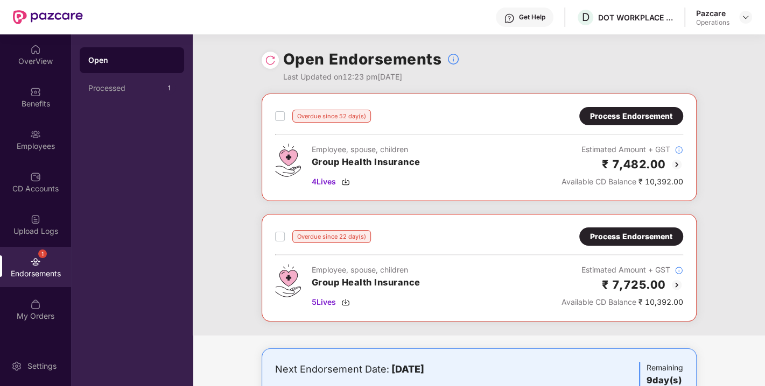
click at [269, 57] on img at bounding box center [270, 60] width 11 height 11
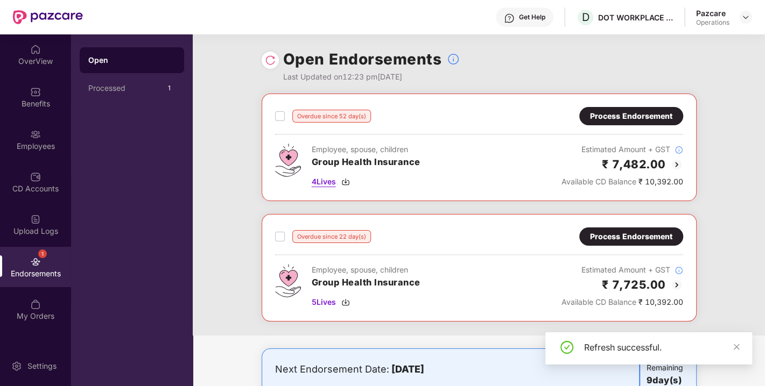
click at [348, 179] on img at bounding box center [345, 182] width 9 height 9
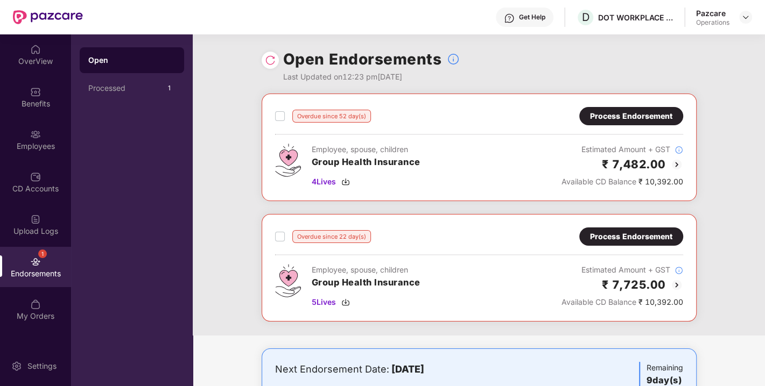
click at [637, 235] on div "Process Endorsement" at bounding box center [631, 237] width 82 height 12
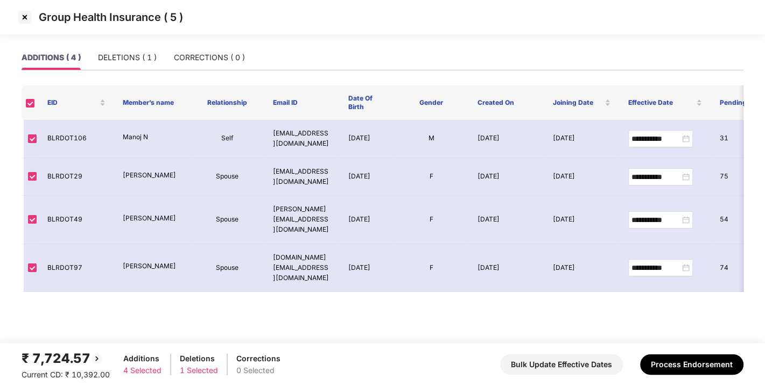
click at [23, 17] on img at bounding box center [24, 17] width 17 height 17
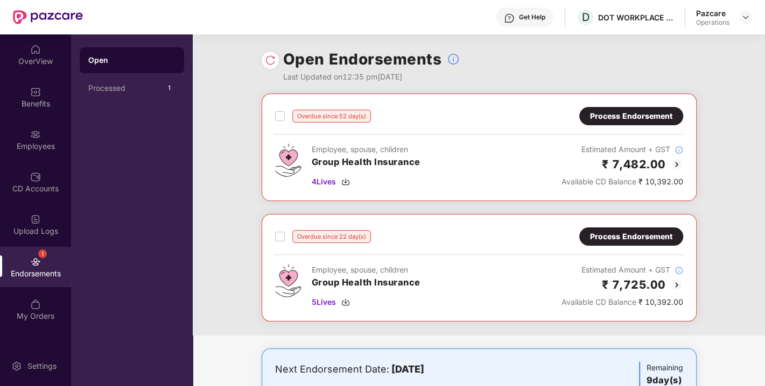
click at [629, 239] on div "Process Endorsement" at bounding box center [631, 237] width 82 height 12
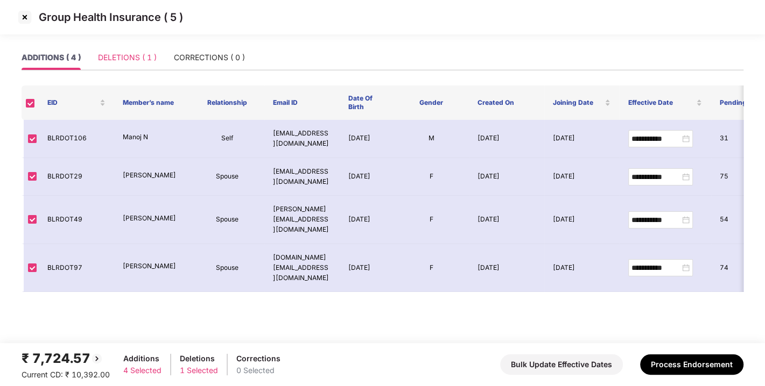
click at [126, 67] on div "DELETIONS ( 1 )" at bounding box center [127, 57] width 59 height 25
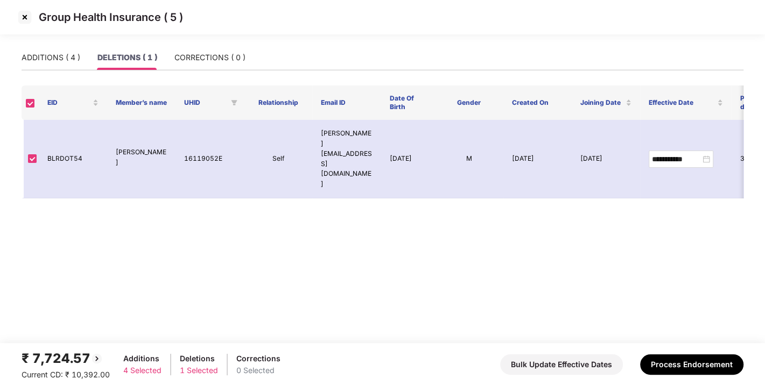
click at [27, 15] on img at bounding box center [24, 17] width 17 height 17
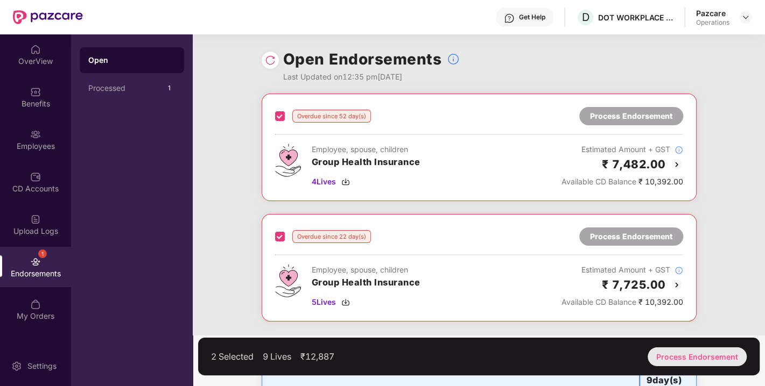
click at [683, 354] on div "Process Endorsement" at bounding box center [697, 357] width 99 height 19
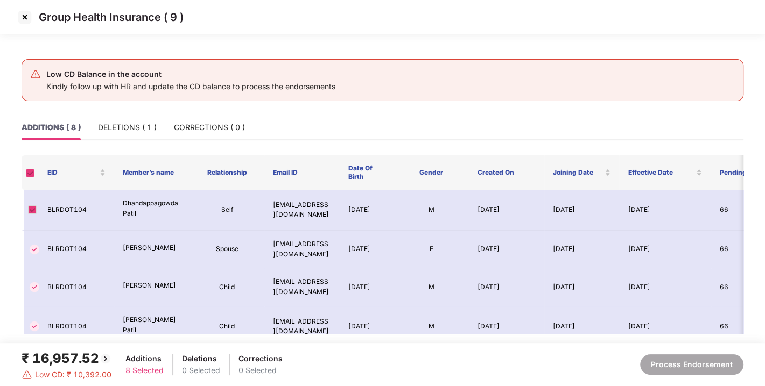
click at [23, 17] on img at bounding box center [24, 17] width 17 height 17
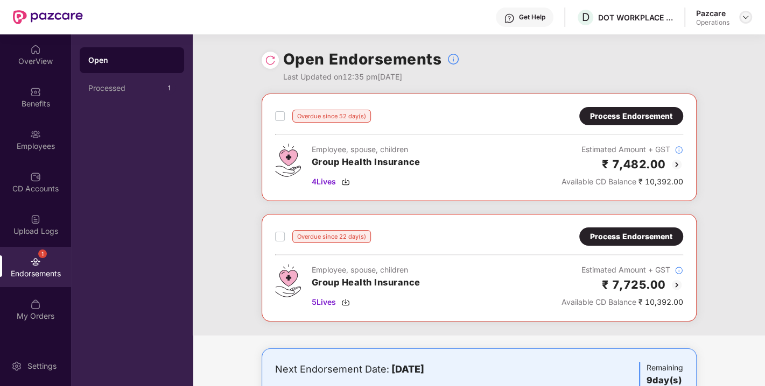
click at [742, 16] on img at bounding box center [745, 17] width 9 height 9
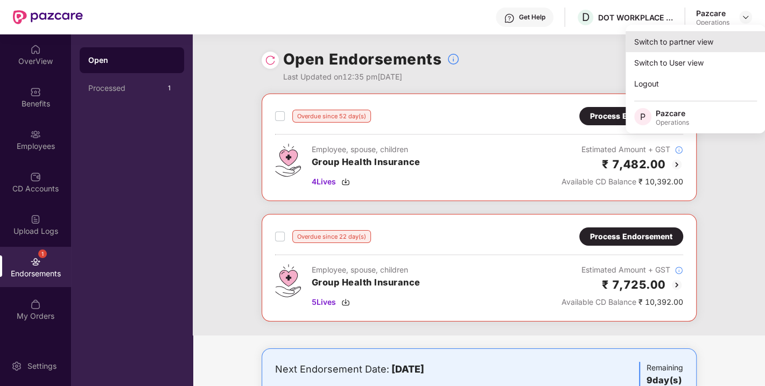
click at [681, 43] on div "Switch to partner view" at bounding box center [696, 41] width 140 height 21
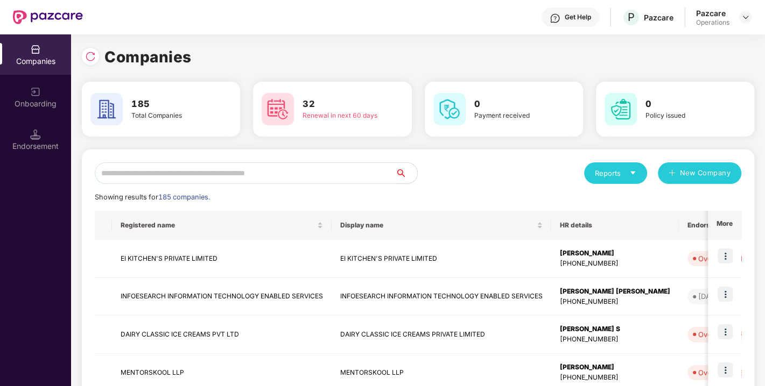
click at [220, 171] on input "text" at bounding box center [245, 174] width 301 height 22
paste input "**********"
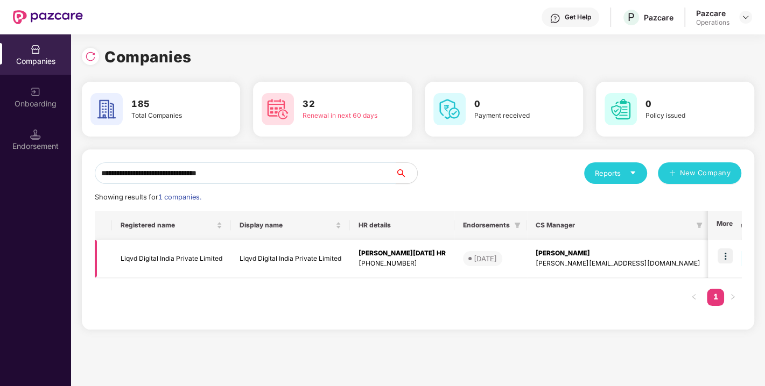
type input "**********"
click at [722, 258] on img at bounding box center [725, 256] width 15 height 15
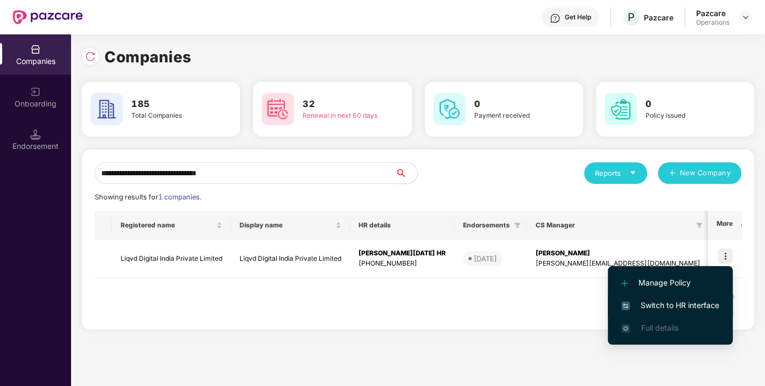
click at [670, 303] on span "Switch to HR interface" at bounding box center [670, 306] width 98 height 12
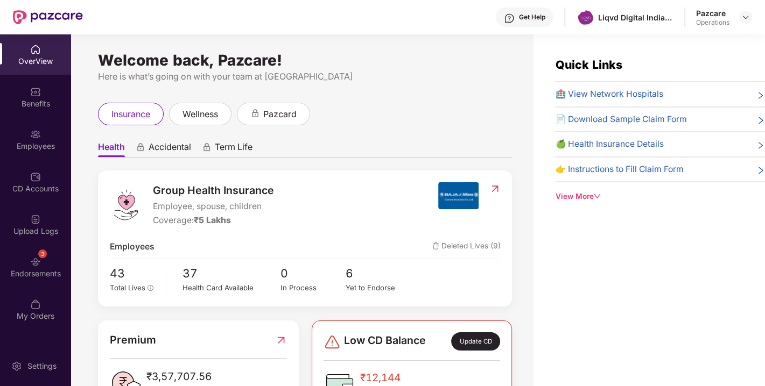
click at [43, 264] on div "3 Endorsements" at bounding box center [35, 267] width 71 height 40
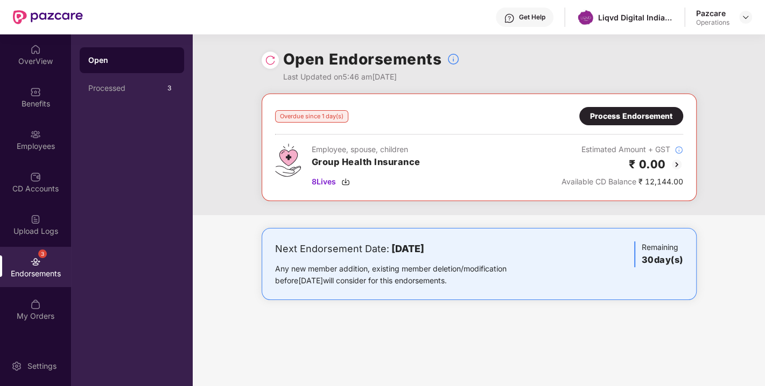
click at [263, 58] on div at bounding box center [270, 60] width 17 height 17
click at [275, 58] on div at bounding box center [270, 60] width 17 height 17
click at [271, 59] on img at bounding box center [270, 60] width 11 height 11
click at [639, 114] on div "Process Endorsement" at bounding box center [631, 116] width 82 height 12
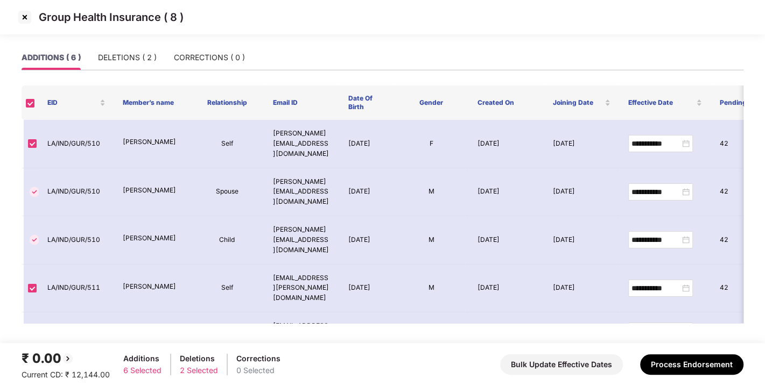
click at [27, 17] on img at bounding box center [24, 17] width 17 height 17
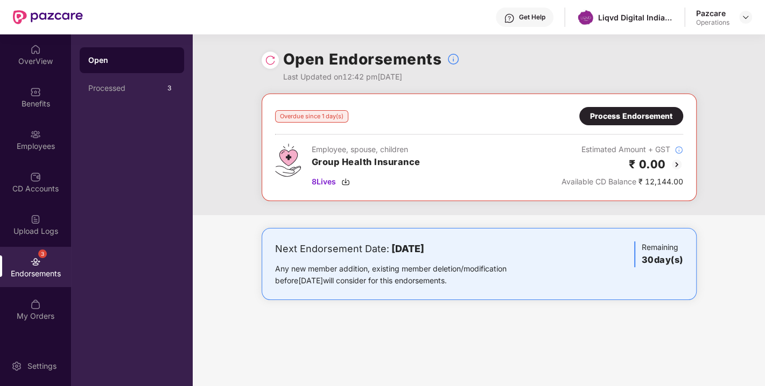
click at [628, 111] on div "Process Endorsement" at bounding box center [631, 116] width 82 height 12
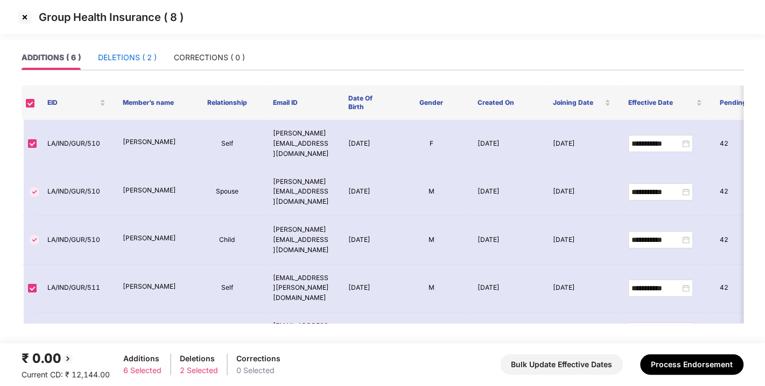
click at [114, 62] on div "DELETIONS ( 2 )" at bounding box center [127, 58] width 59 height 12
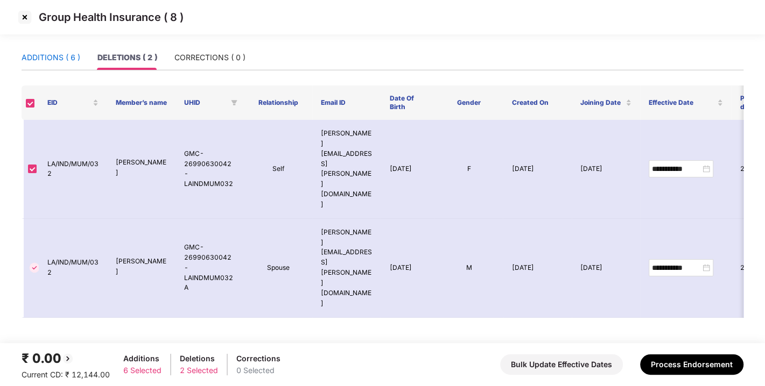
click at [55, 56] on div "ADDITIONS ( 6 )" at bounding box center [51, 58] width 59 height 12
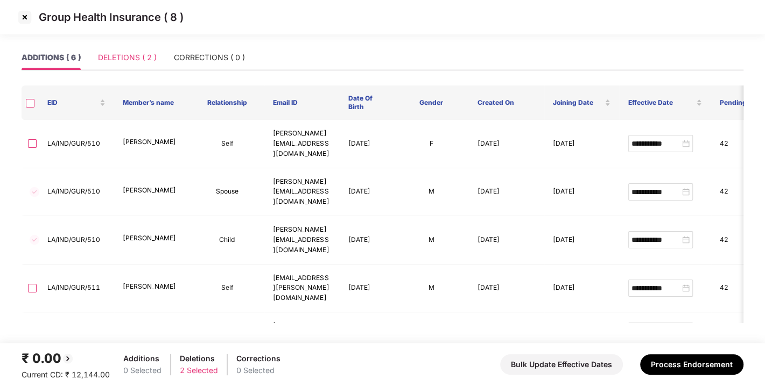
click at [130, 47] on div "DELETIONS ( 2 )" at bounding box center [127, 57] width 59 height 25
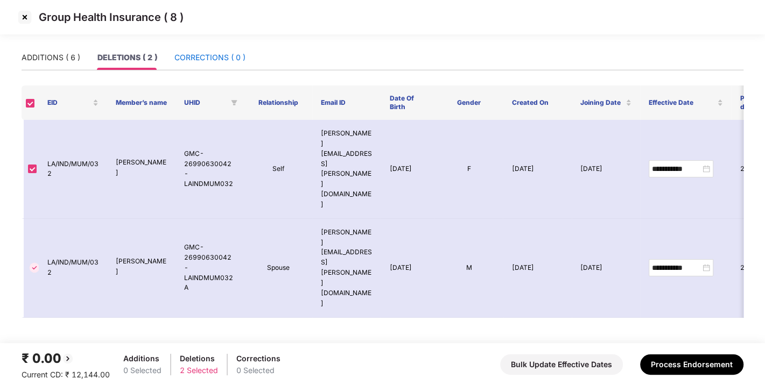
click at [222, 61] on div "CORRECTIONS ( 0 )" at bounding box center [209, 58] width 71 height 12
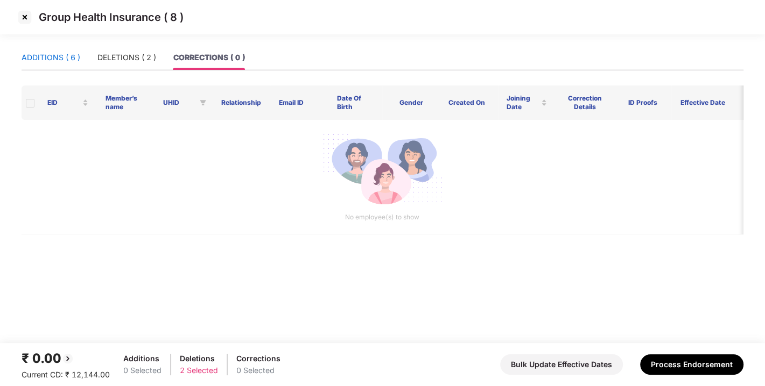
click at [38, 54] on div "ADDITIONS ( 6 )" at bounding box center [51, 58] width 59 height 12
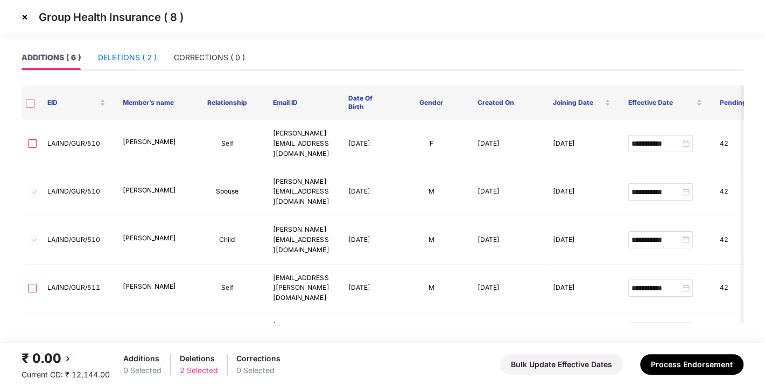
click at [106, 52] on div "DELETIONS ( 2 )" at bounding box center [127, 58] width 59 height 12
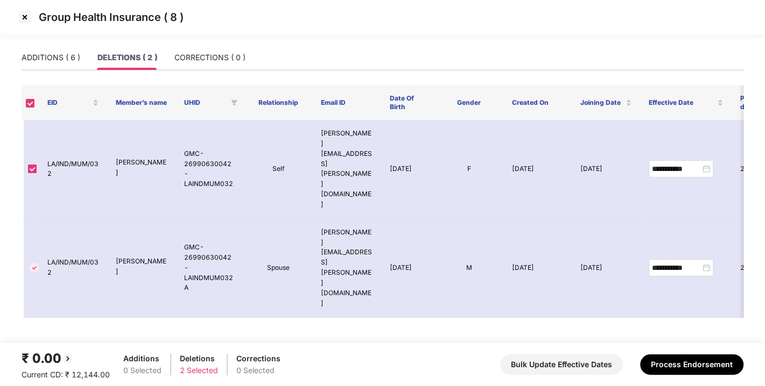
click at [171, 55] on div "ADDITIONS ( 6 ) DELETIONS ( 2 ) CORRECTIONS ( 0 )" at bounding box center [134, 57] width 224 height 25
click at [220, 57] on div "CORRECTIONS ( 0 )" at bounding box center [209, 58] width 71 height 12
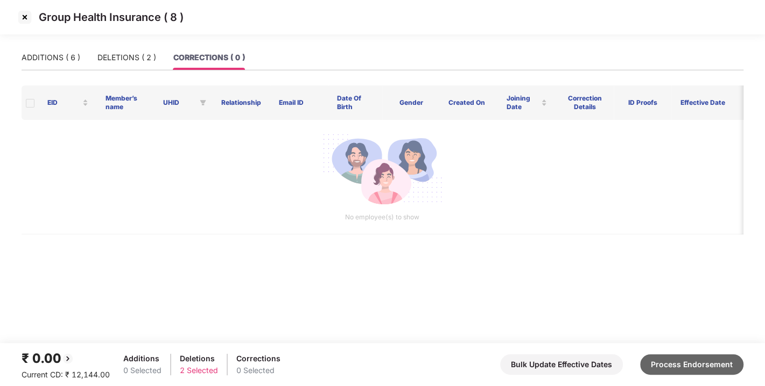
click at [692, 371] on button "Process Endorsement" at bounding box center [691, 365] width 103 height 20
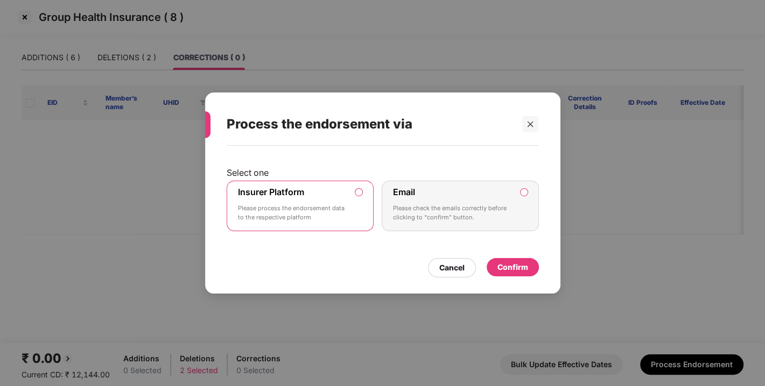
click at [503, 254] on div "Cancel Confirm" at bounding box center [383, 265] width 312 height 25
click at [463, 267] on div "Cancel" at bounding box center [451, 268] width 25 height 12
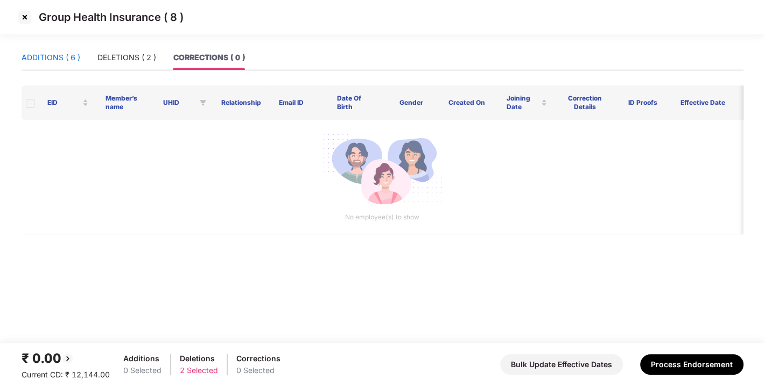
click at [44, 61] on div "ADDITIONS ( 6 )" at bounding box center [51, 58] width 59 height 12
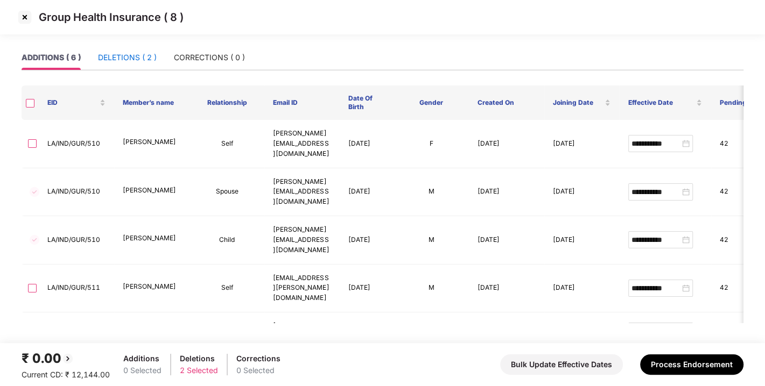
click at [111, 54] on div "DELETIONS ( 2 )" at bounding box center [127, 58] width 59 height 12
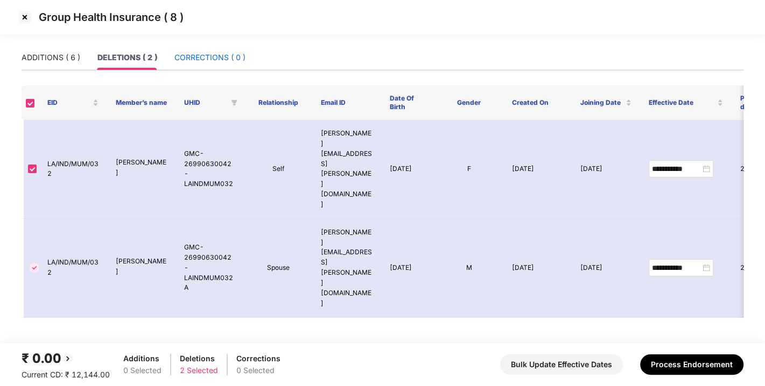
click at [212, 54] on div "CORRECTIONS ( 0 )" at bounding box center [209, 58] width 71 height 12
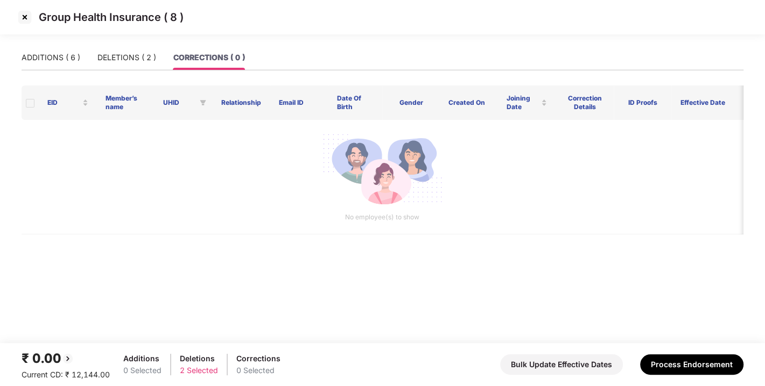
click at [27, 12] on img at bounding box center [24, 17] width 17 height 17
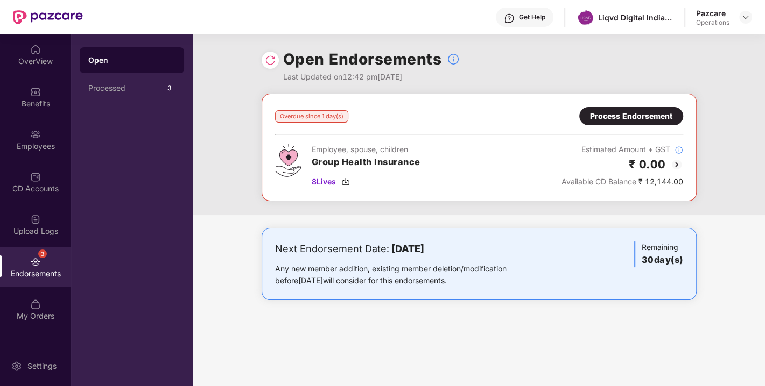
click at [632, 114] on div "Process Endorsement" at bounding box center [631, 116] width 82 height 12
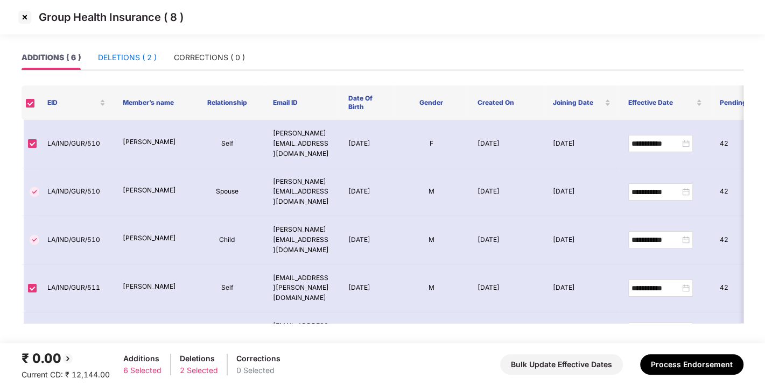
click at [133, 61] on div "DELETIONS ( 2 )" at bounding box center [127, 58] width 59 height 12
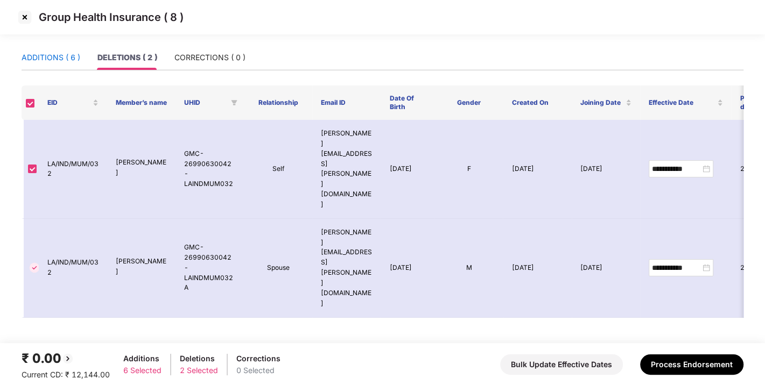
click at [47, 59] on div "ADDITIONS ( 6 )" at bounding box center [51, 58] width 59 height 12
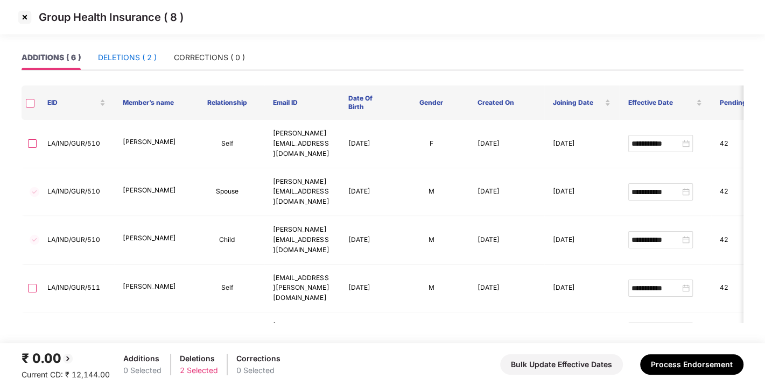
click at [144, 53] on div "DELETIONS ( 2 )" at bounding box center [127, 58] width 59 height 12
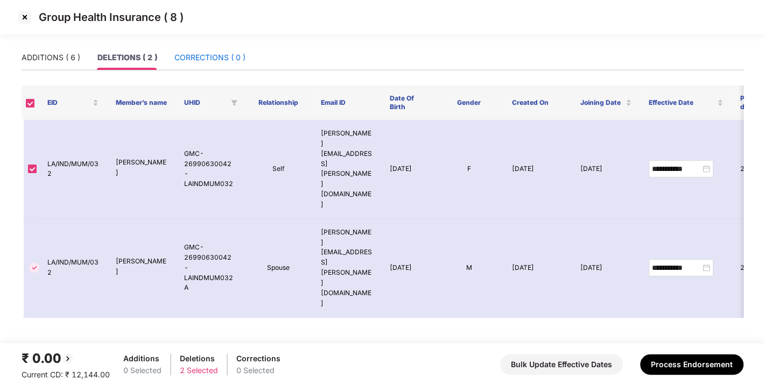
click at [238, 59] on div "CORRECTIONS ( 0 )" at bounding box center [209, 58] width 71 height 12
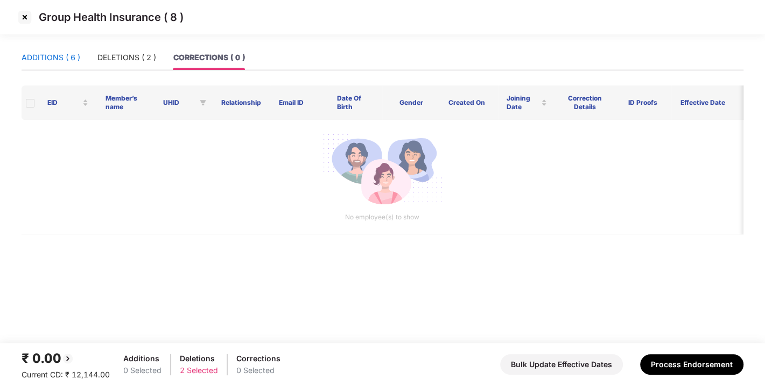
click at [53, 60] on div "ADDITIONS ( 6 )" at bounding box center [51, 58] width 59 height 12
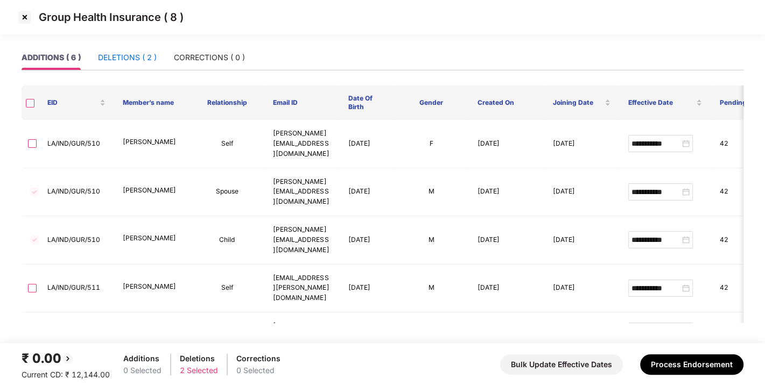
click at [139, 55] on div "DELETIONS ( 2 )" at bounding box center [127, 58] width 59 height 12
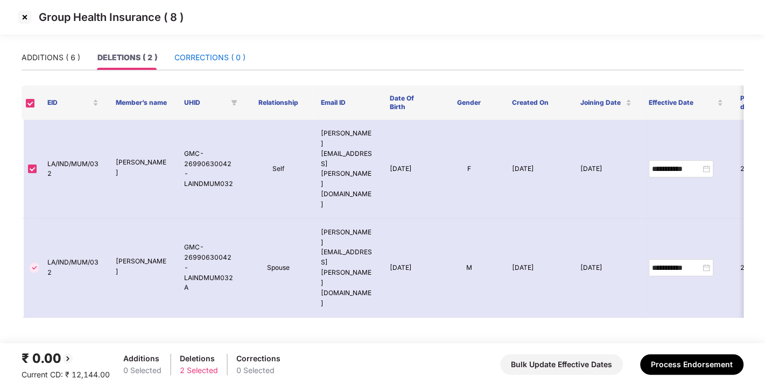
click at [238, 60] on div "CORRECTIONS ( 0 )" at bounding box center [209, 58] width 71 height 12
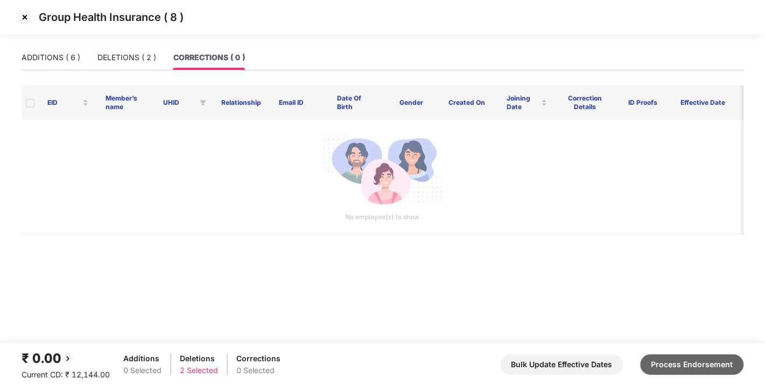
click at [707, 373] on button "Process Endorsement" at bounding box center [691, 365] width 103 height 20
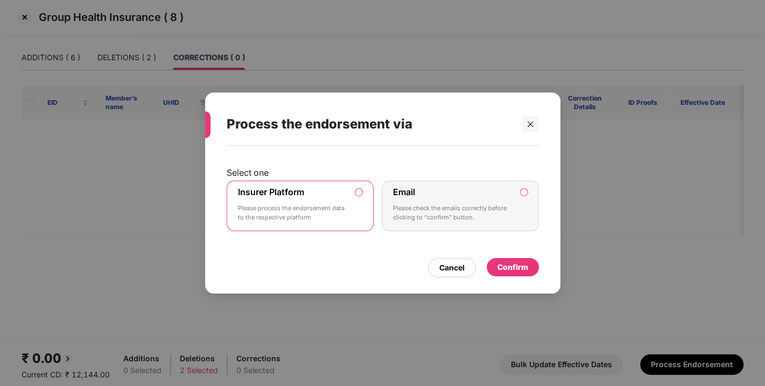
click at [509, 264] on div "Confirm" at bounding box center [512, 268] width 31 height 12
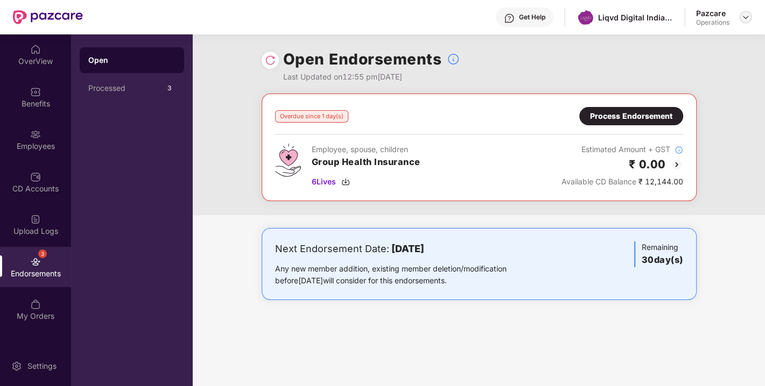
click at [746, 22] on div at bounding box center [745, 17] width 13 height 13
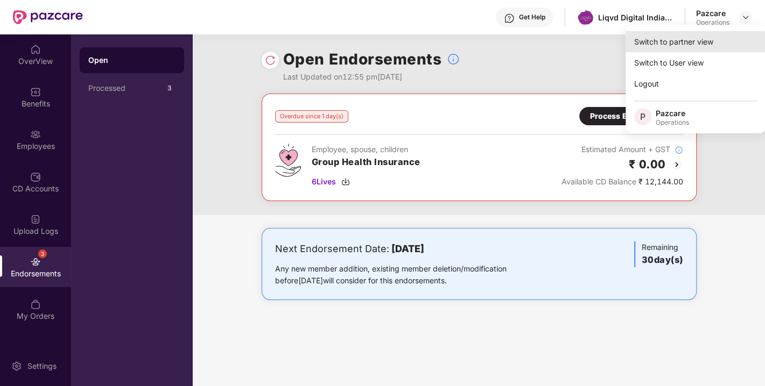
click at [663, 46] on div "Switch to partner view" at bounding box center [696, 41] width 140 height 21
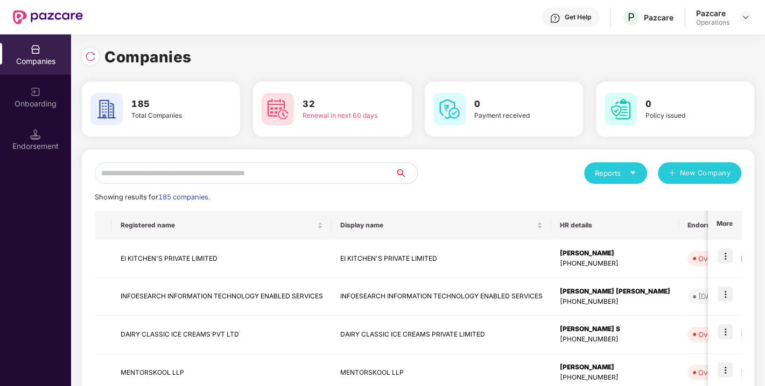
click at [251, 173] on input "text" at bounding box center [245, 174] width 301 height 22
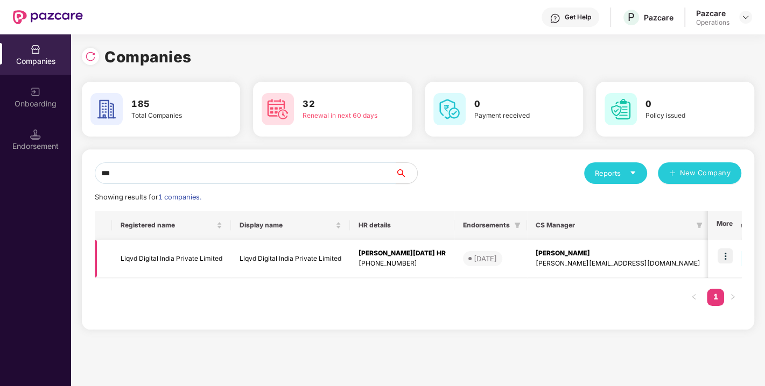
type input "***"
click at [165, 253] on td "Liqvd Digital India Private Limited" at bounding box center [171, 259] width 119 height 38
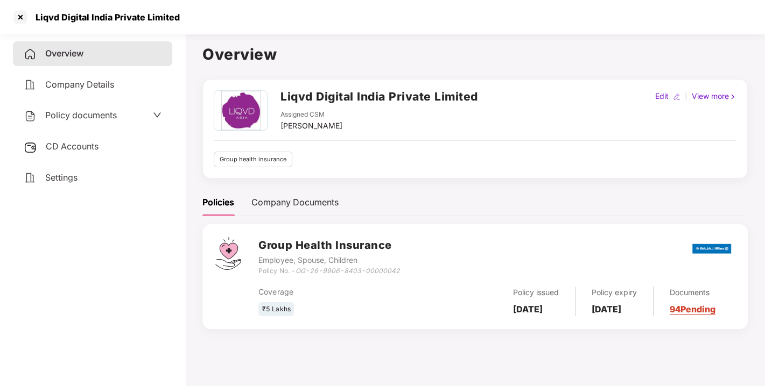
click at [98, 115] on span "Policy documents" at bounding box center [81, 115] width 72 height 11
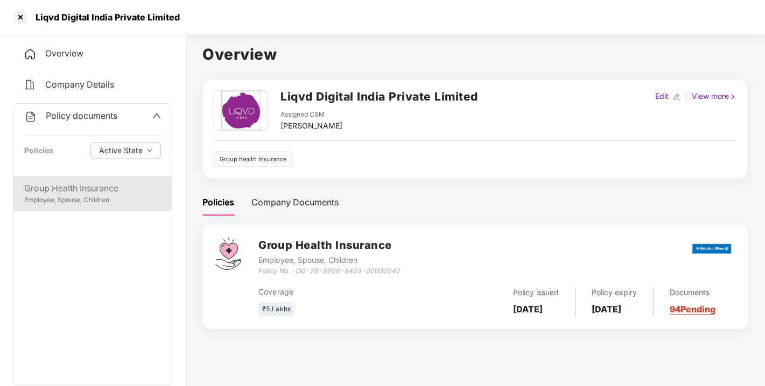
click at [55, 193] on div "Group Health Insurance" at bounding box center [92, 188] width 137 height 13
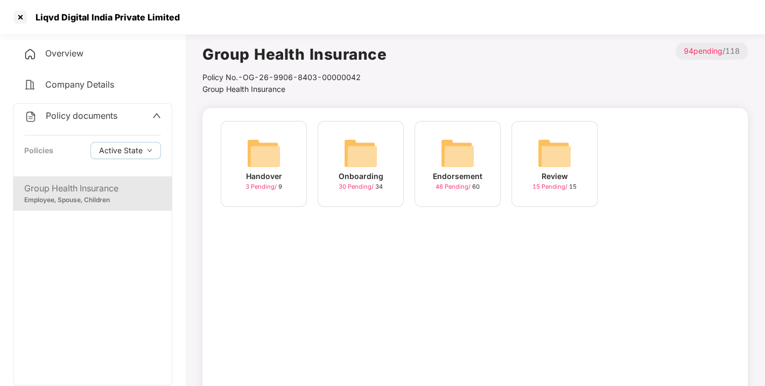
click at [445, 156] on img at bounding box center [457, 153] width 34 height 34
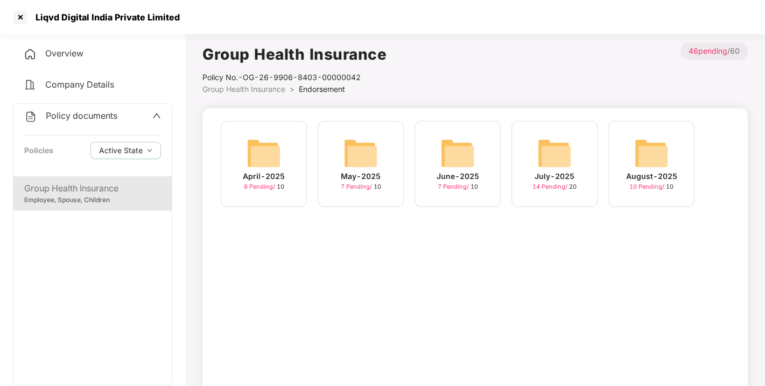
click at [655, 163] on img at bounding box center [651, 153] width 34 height 34
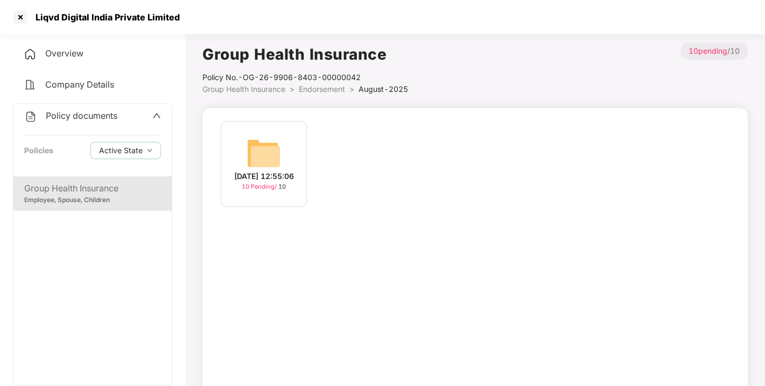
click at [260, 140] on img at bounding box center [264, 153] width 34 height 34
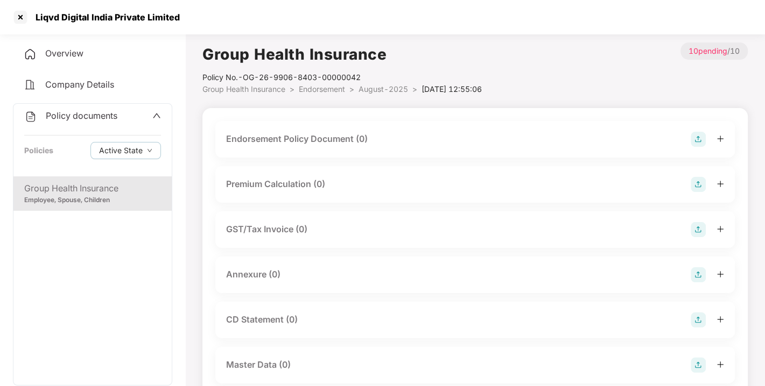
click at [692, 139] on img at bounding box center [698, 139] width 15 height 15
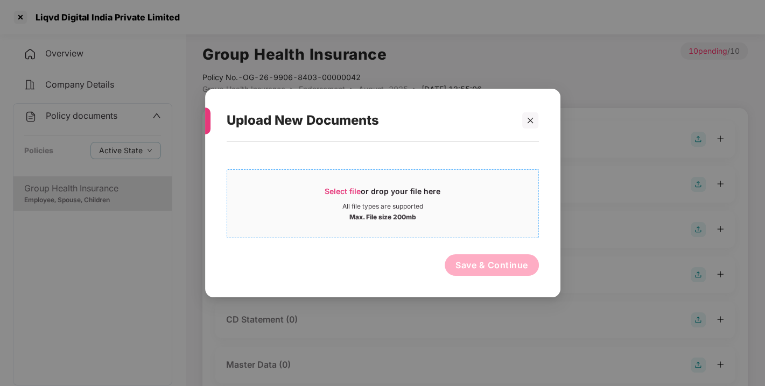
click at [337, 187] on span "Select file" at bounding box center [343, 191] width 36 height 9
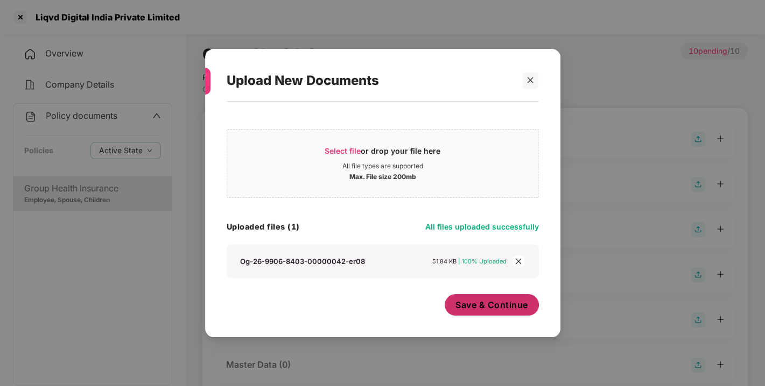
click at [501, 303] on span "Save & Continue" at bounding box center [491, 305] width 73 height 12
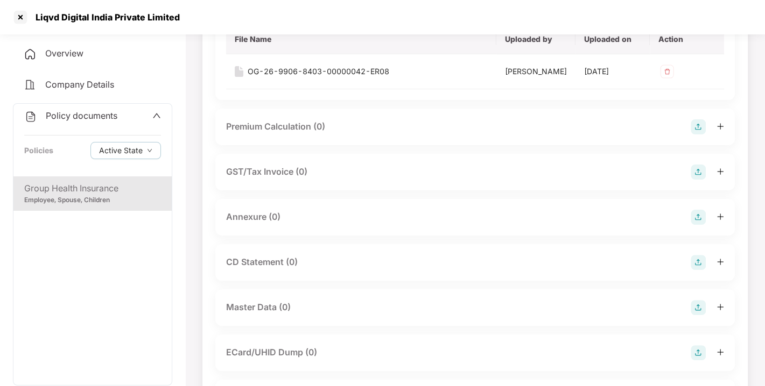
scroll to position [153, 0]
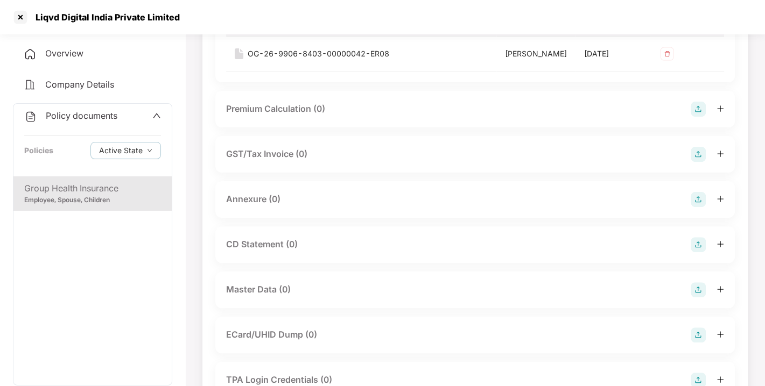
click at [693, 207] on img at bounding box center [698, 199] width 15 height 15
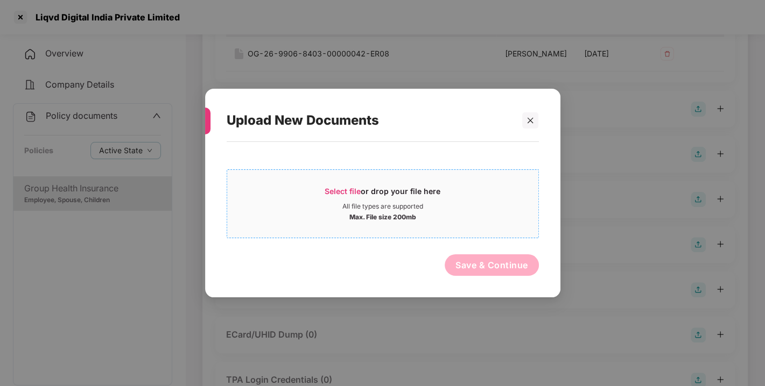
click at [351, 189] on span "Select file" at bounding box center [343, 191] width 36 height 9
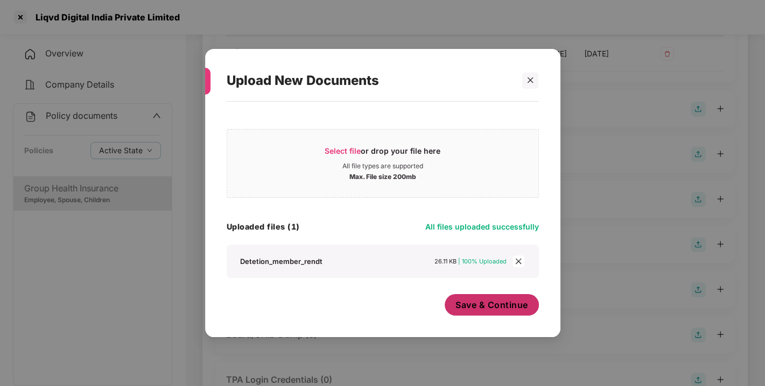
click at [487, 306] on span "Save & Continue" at bounding box center [491, 305] width 73 height 12
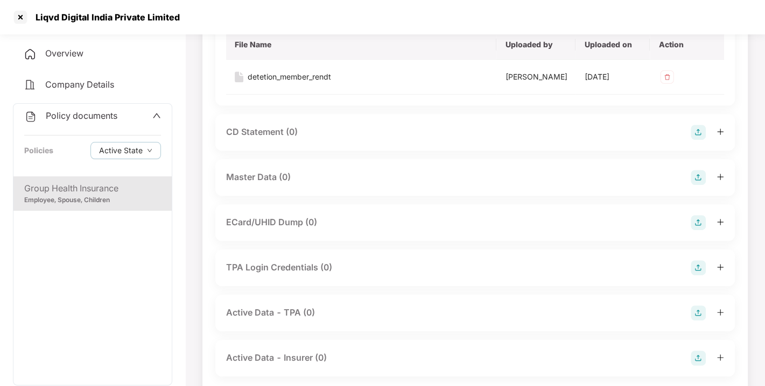
scroll to position [344, 0]
click at [697, 184] on img at bounding box center [698, 176] width 15 height 15
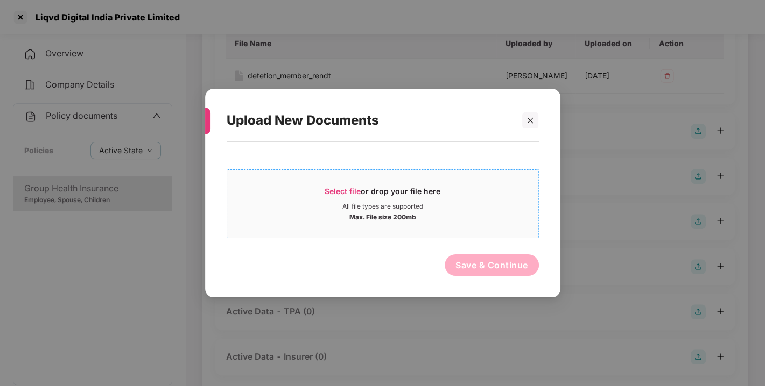
click at [341, 182] on span "Select file or drop your file here All file types are supported Max. File size …" at bounding box center [382, 204] width 311 height 52
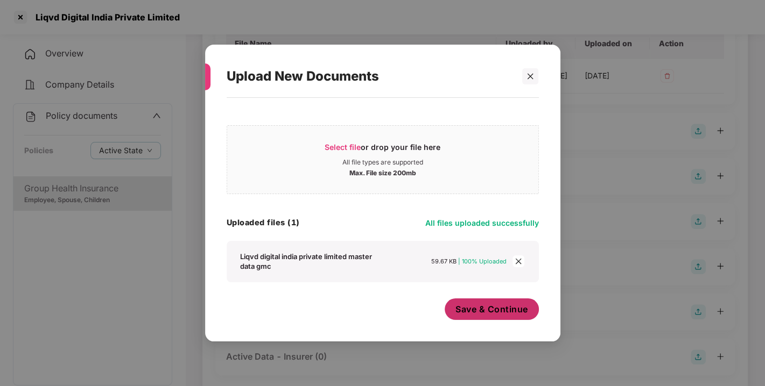
click at [463, 311] on span "Save & Continue" at bounding box center [491, 310] width 73 height 12
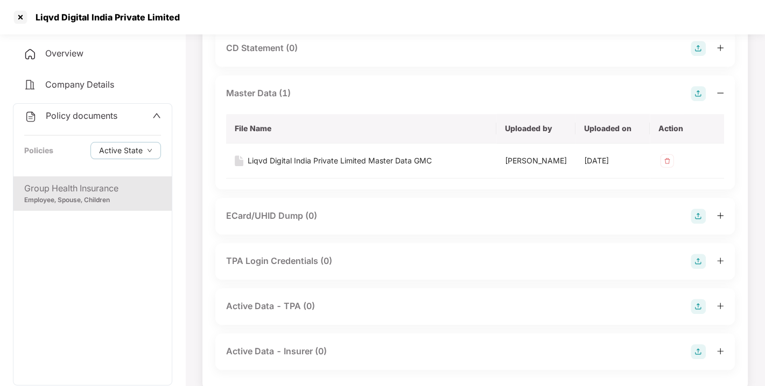
scroll to position [0, 0]
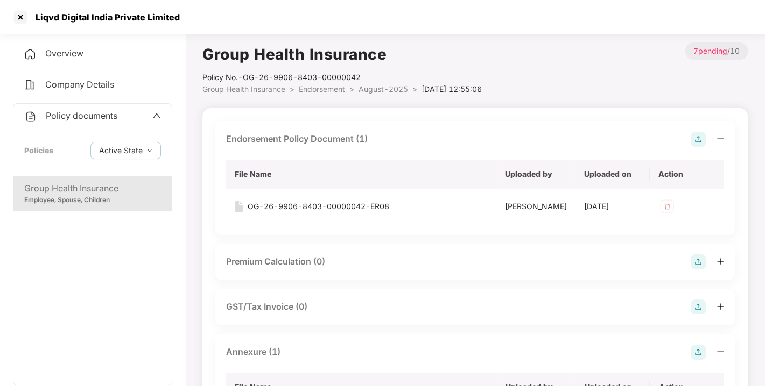
click at [66, 109] on div "Policy documents" at bounding box center [70, 116] width 93 height 14
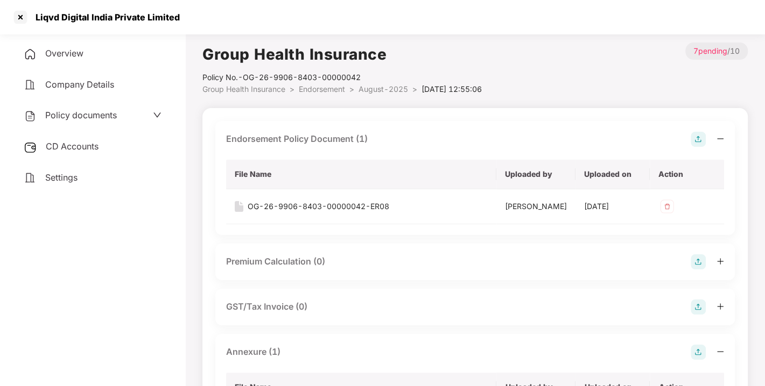
click at [74, 142] on span "CD Accounts" at bounding box center [72, 146] width 53 height 11
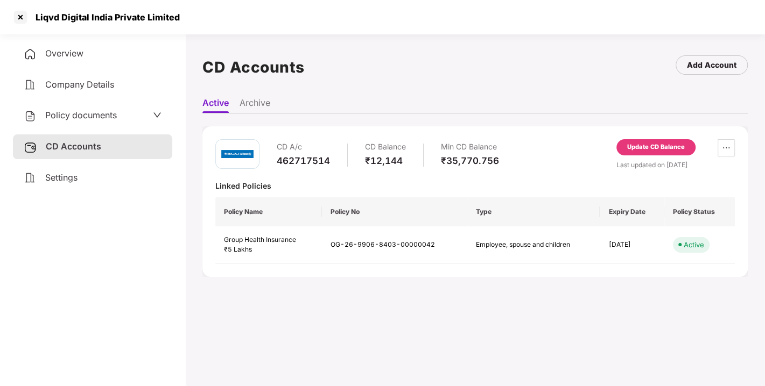
click at [655, 152] on div "Update CD Balance" at bounding box center [655, 147] width 79 height 16
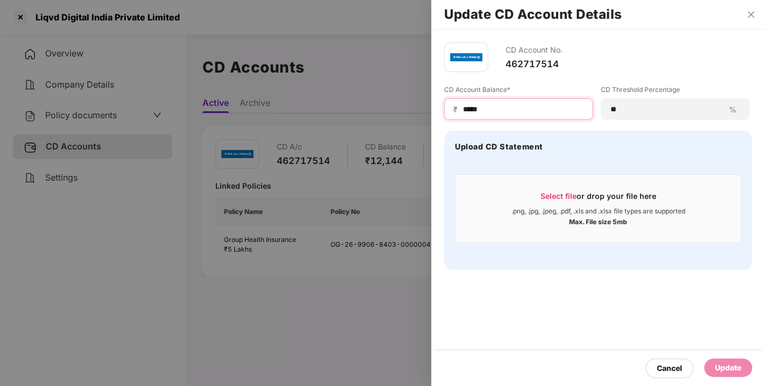
drag, startPoint x: 502, startPoint y: 108, endPoint x: 413, endPoint y: 122, distance: 90.4
click at [413, 122] on div "Update CD Account Details CD Account No. 462717514 CD Account Balance* ₹ ***** …" at bounding box center [382, 193] width 765 height 386
type input "*****"
click at [713, 369] on div "Update" at bounding box center [728, 368] width 48 height 18
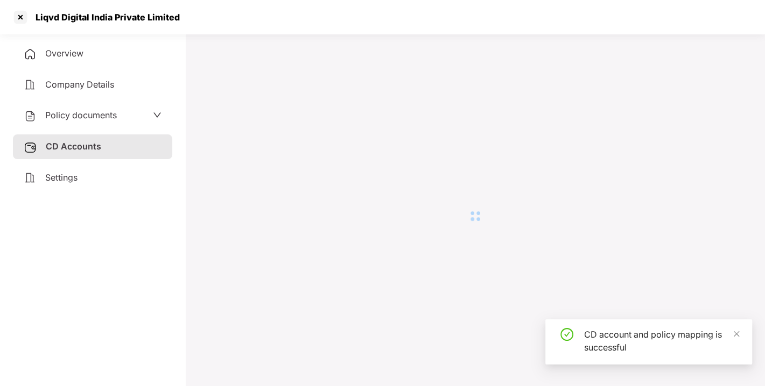
click at [467, 303] on div at bounding box center [474, 217] width 545 height 348
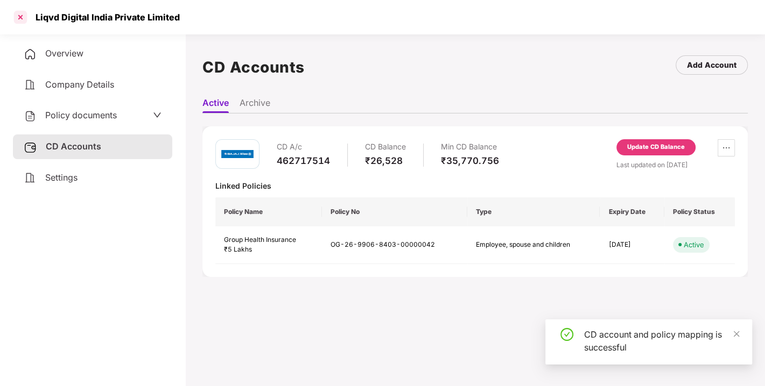
click at [19, 17] on div at bounding box center [20, 17] width 17 height 17
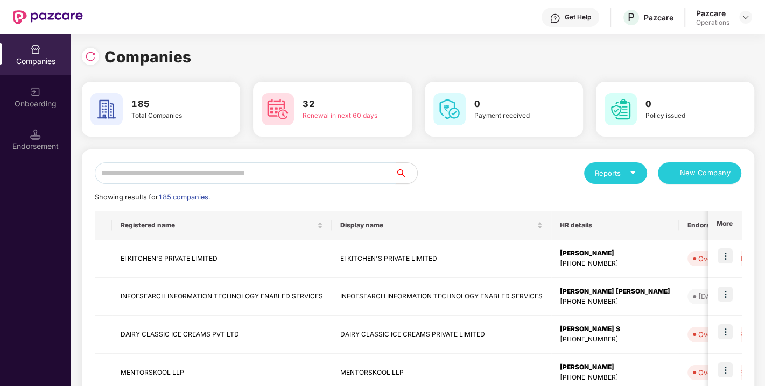
click at [284, 168] on input "text" at bounding box center [245, 174] width 301 height 22
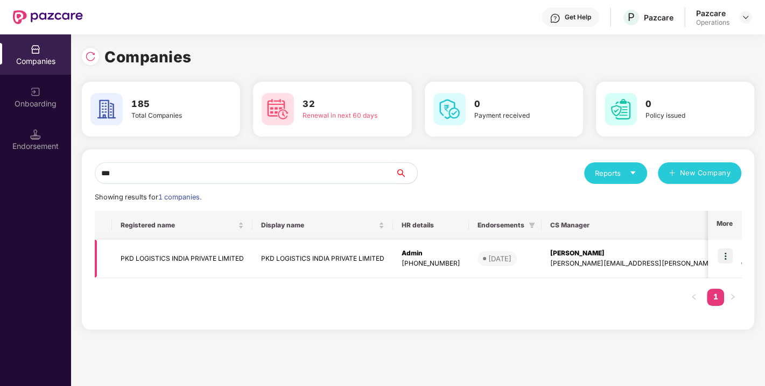
type input "***"
click at [726, 257] on img at bounding box center [725, 256] width 15 height 15
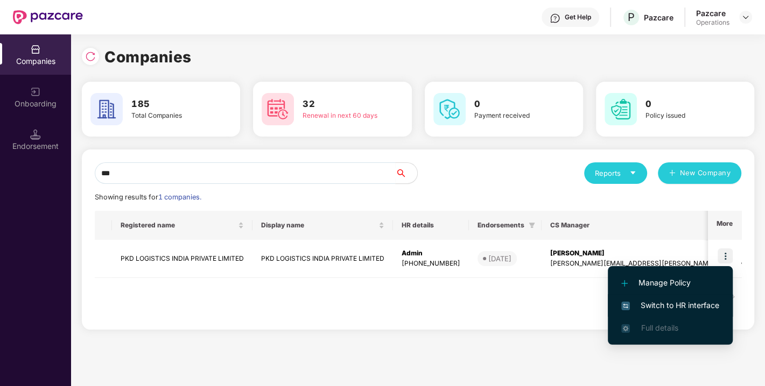
click at [683, 305] on span "Switch to HR interface" at bounding box center [670, 306] width 98 height 12
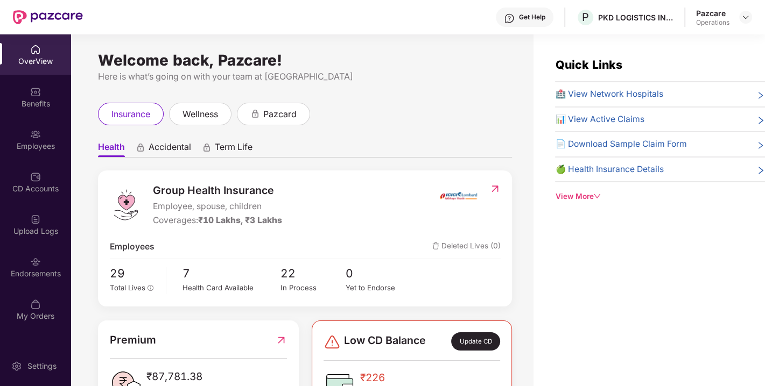
click at [40, 271] on div "Endorsements" at bounding box center [35, 274] width 71 height 11
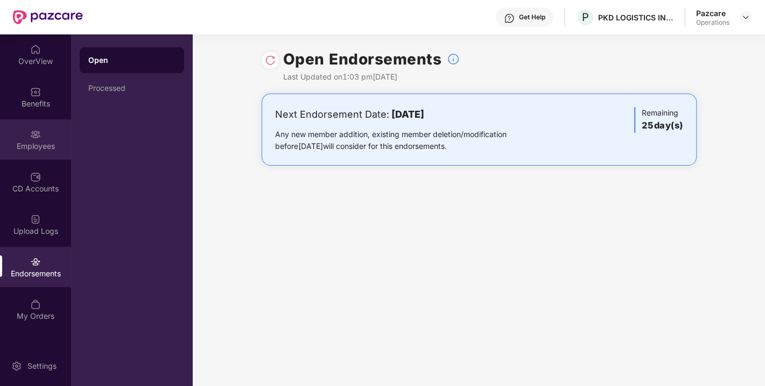
click at [32, 136] on img at bounding box center [35, 134] width 11 height 11
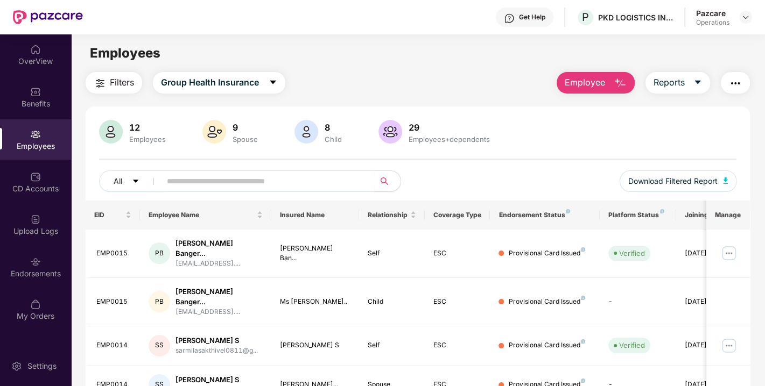
click at [121, 87] on span "Filters" at bounding box center [122, 82] width 24 height 13
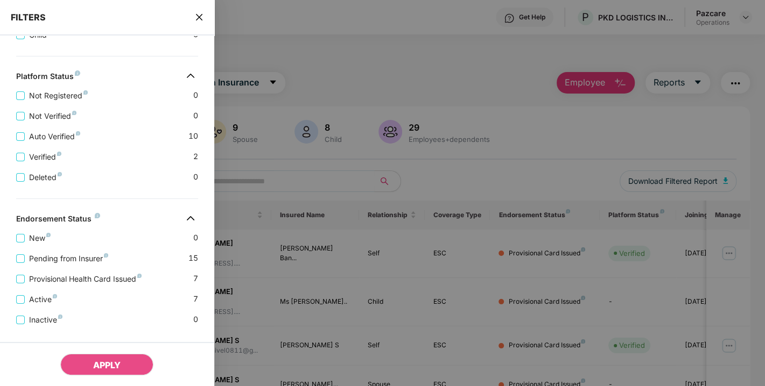
scroll to position [298, 0]
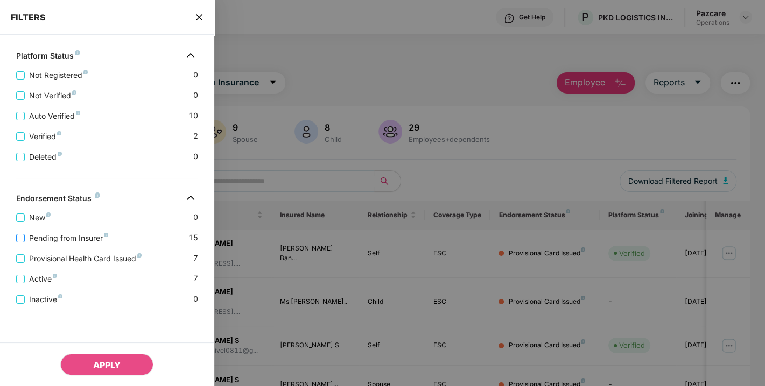
click at [57, 236] on span "Pending from Insurer" at bounding box center [69, 239] width 88 height 12
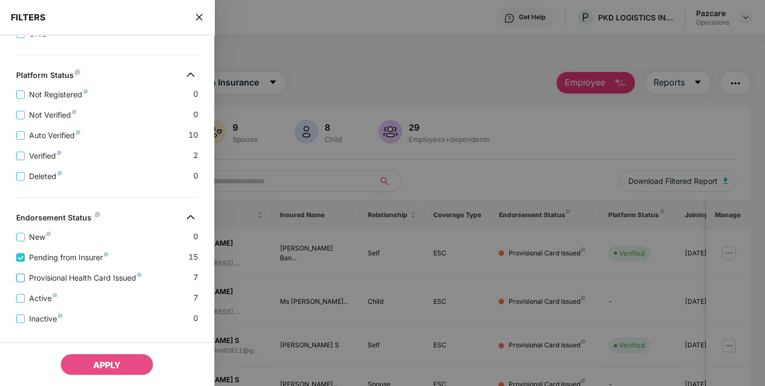
click at [51, 278] on span "Provisional Health Card Issued" at bounding box center [85, 278] width 121 height 12
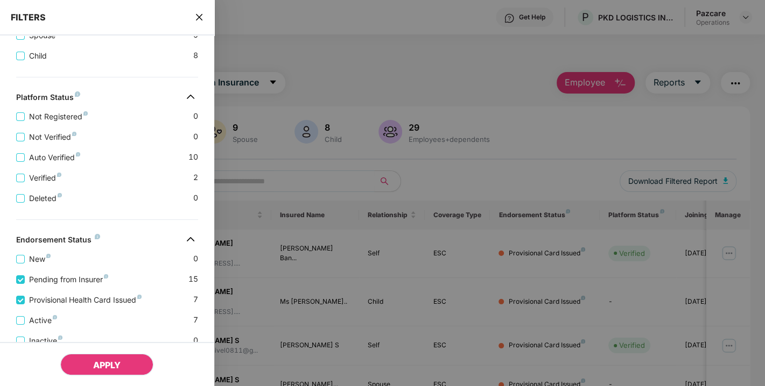
drag, startPoint x: 90, startPoint y: 345, endPoint x: 101, endPoint y: 364, distance: 22.4
click at [101, 364] on div "APPLY" at bounding box center [107, 364] width 214 height 44
click at [101, 364] on span "APPLY" at bounding box center [106, 365] width 27 height 11
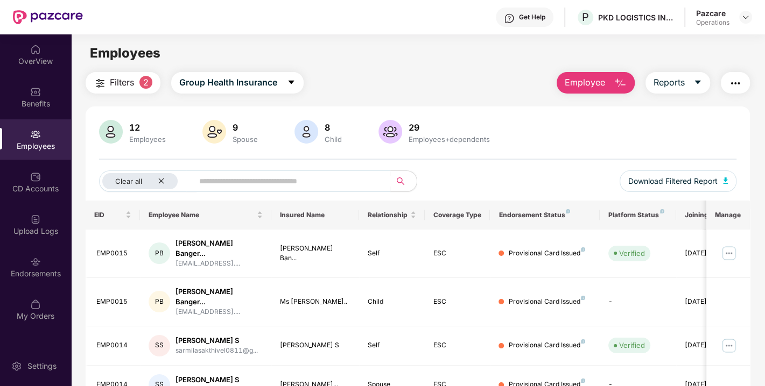
click at [738, 81] on img "button" at bounding box center [735, 83] width 13 height 13
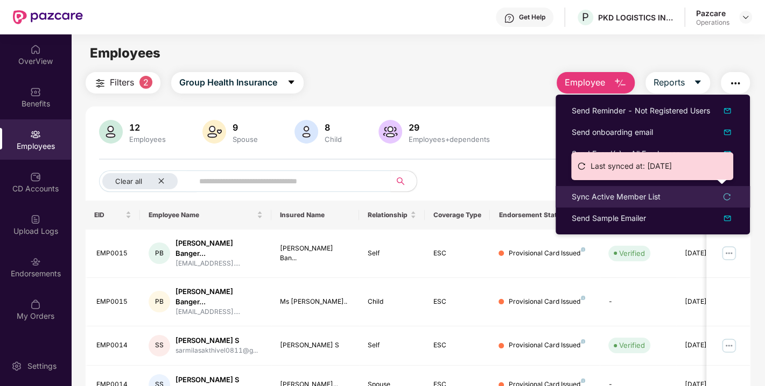
click at [621, 199] on div "Sync Active Member List" at bounding box center [616, 197] width 89 height 12
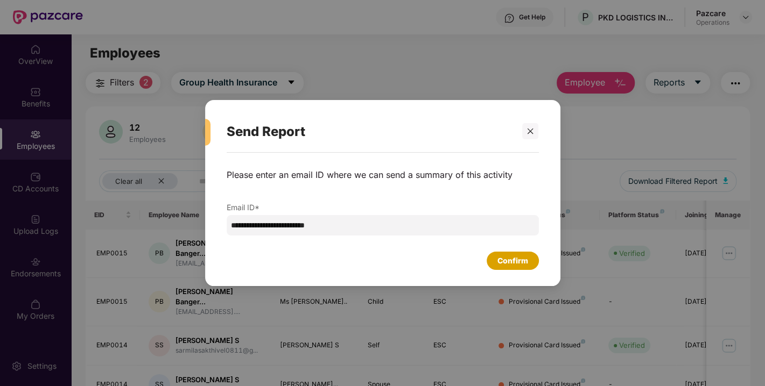
click at [504, 265] on div "Confirm" at bounding box center [512, 261] width 31 height 12
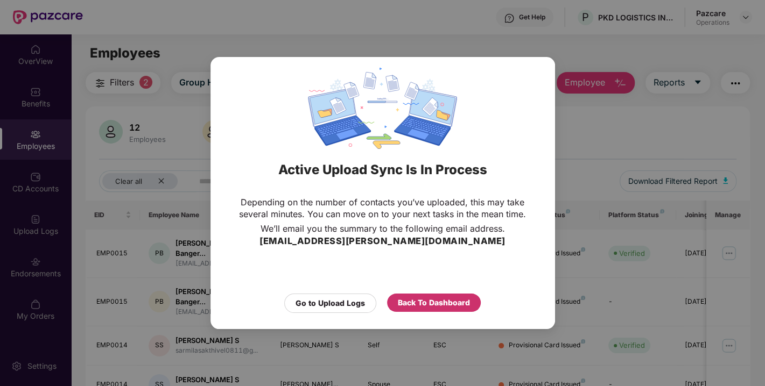
click at [421, 301] on div "Back To Dashboard" at bounding box center [434, 303] width 72 height 12
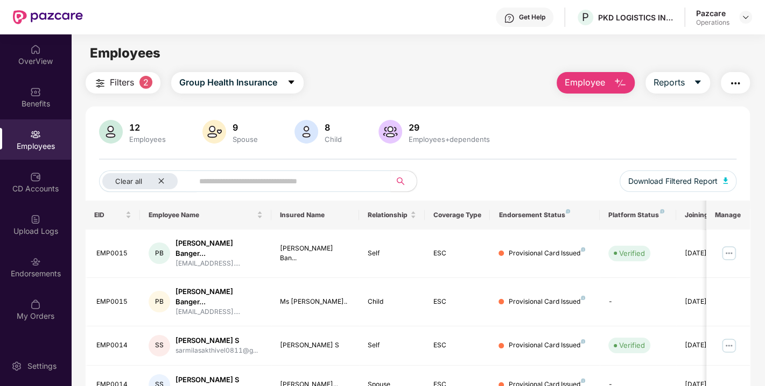
click at [739, 78] on img "button" at bounding box center [735, 83] width 13 height 13
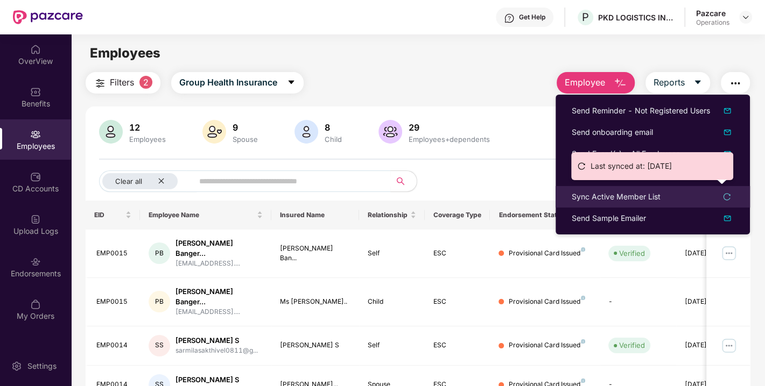
click at [619, 195] on div "Sync Active Member List" at bounding box center [616, 197] width 89 height 12
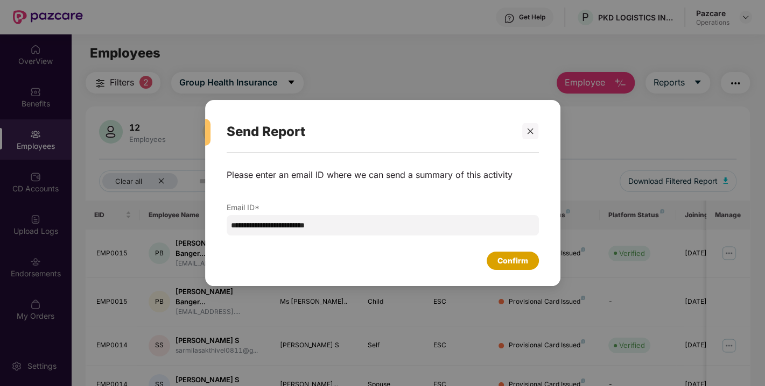
click at [504, 268] on div "Confirm" at bounding box center [513, 261] width 52 height 18
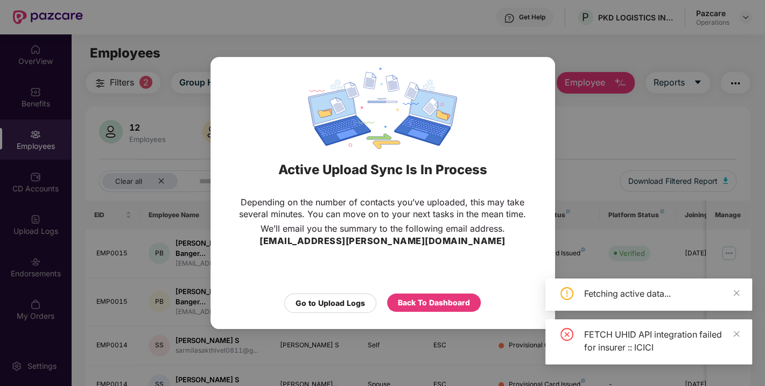
click at [585, 143] on div "Active Upload Sync Is In Process Depending on the number of contacts you’ve upl…" at bounding box center [382, 193] width 765 height 386
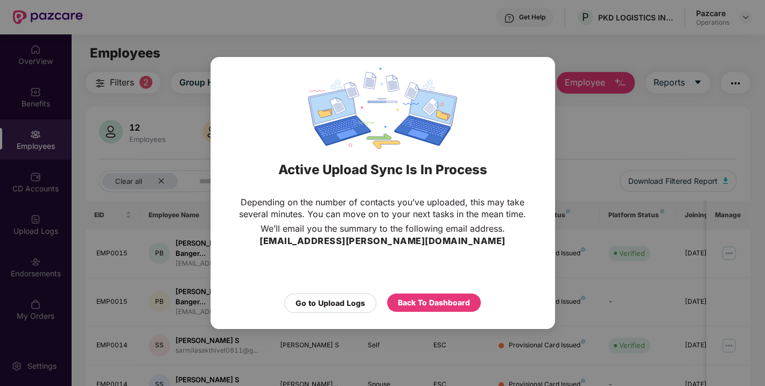
click at [516, 168] on div "Active Upload Sync Is In Process" at bounding box center [383, 170] width 318 height 42
click at [622, 110] on div "Active Upload Sync Is In Process Depending on the number of contacts you’ve upl…" at bounding box center [382, 193] width 765 height 386
click at [559, 57] on div "Active Upload Sync Is In Process Depending on the number of contacts you’ve upl…" at bounding box center [382, 193] width 765 height 386
click at [350, 294] on div "Go to Upload Logs" at bounding box center [330, 303] width 92 height 19
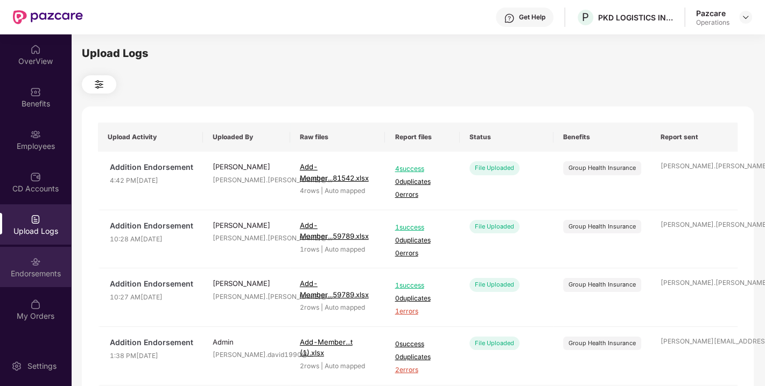
click at [43, 277] on div "Endorsements" at bounding box center [35, 274] width 71 height 11
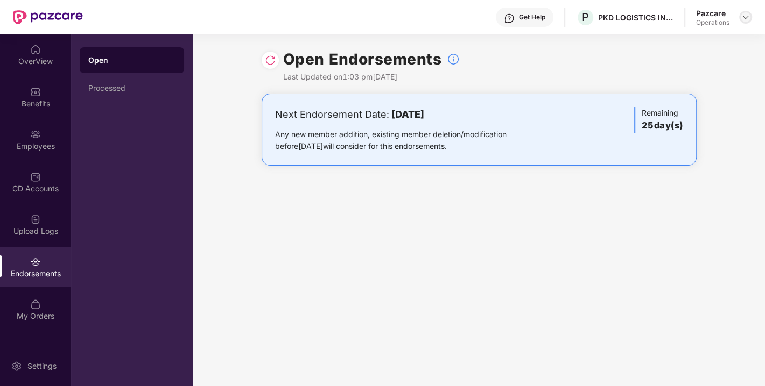
click at [744, 18] on img at bounding box center [745, 17] width 9 height 9
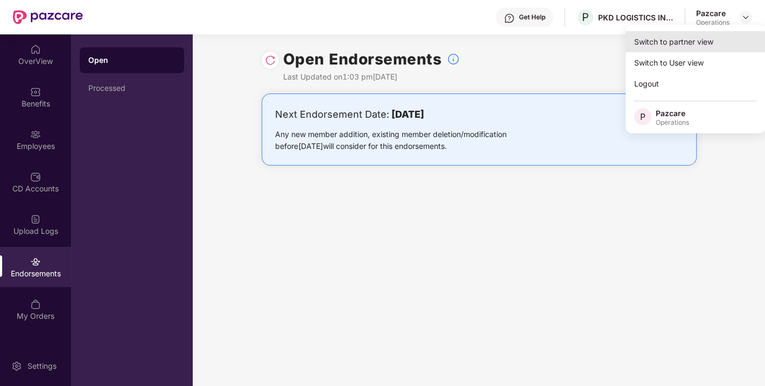
click at [692, 43] on div "Switch to partner view" at bounding box center [696, 41] width 140 height 21
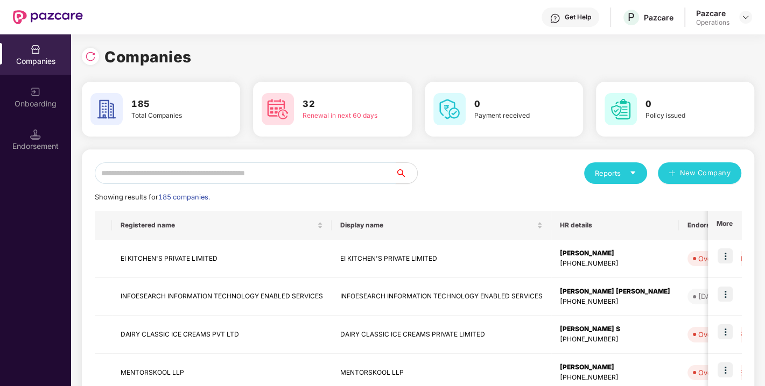
click at [298, 170] on input "text" at bounding box center [245, 174] width 301 height 22
paste input "**********"
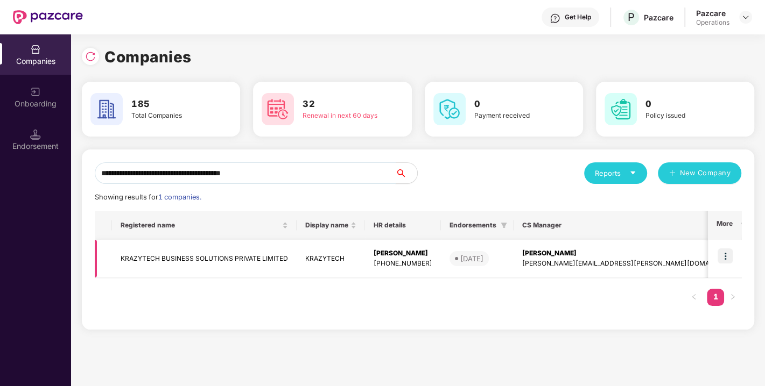
type input "**********"
click at [727, 254] on img at bounding box center [725, 256] width 15 height 15
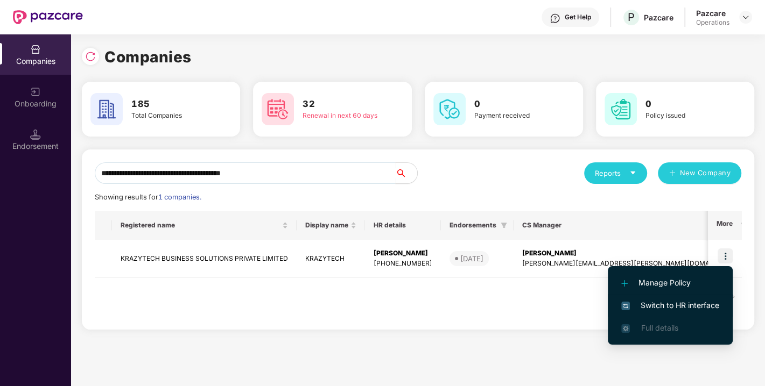
click at [673, 300] on span "Switch to HR interface" at bounding box center [670, 306] width 98 height 12
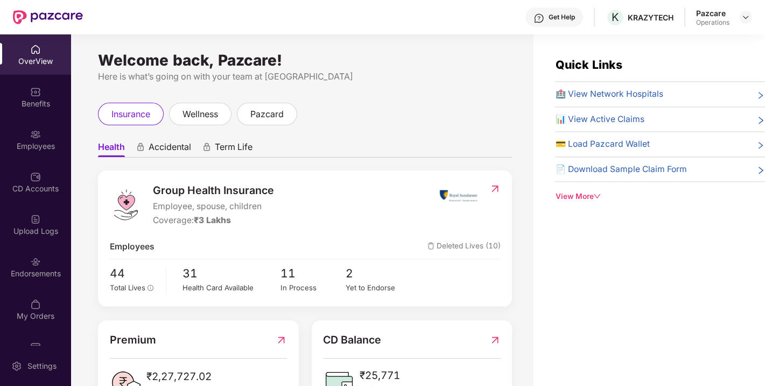
click at [21, 275] on div "Endorsements" at bounding box center [35, 274] width 71 height 11
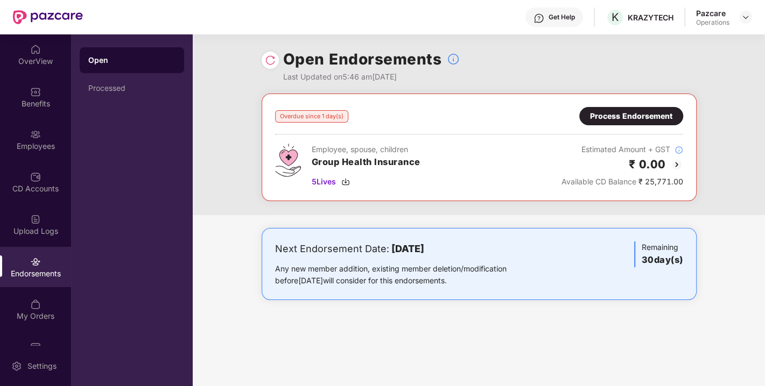
click at [268, 59] on img at bounding box center [270, 60] width 11 height 11
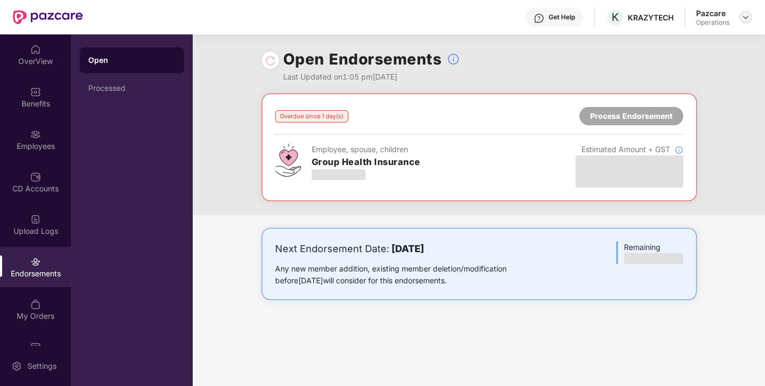
click at [745, 15] on img at bounding box center [745, 17] width 9 height 9
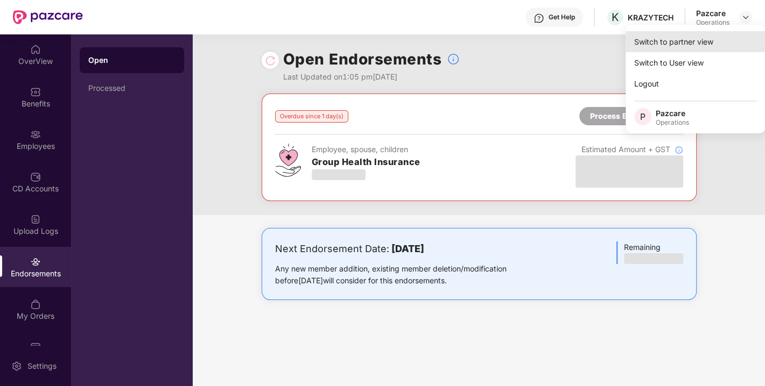
click at [684, 41] on div "Switch to partner view" at bounding box center [696, 41] width 140 height 21
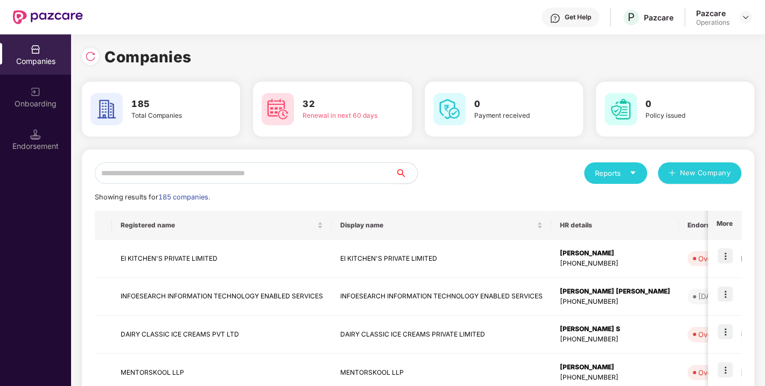
click at [217, 177] on input "text" at bounding box center [245, 174] width 301 height 22
paste input "**********"
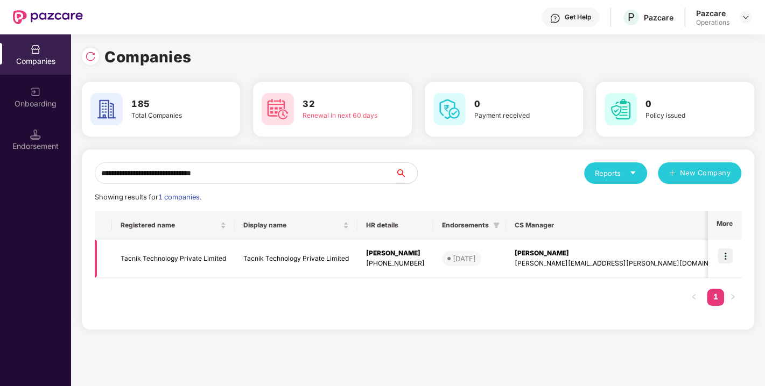
type input "**********"
click at [723, 254] on img at bounding box center [725, 256] width 15 height 15
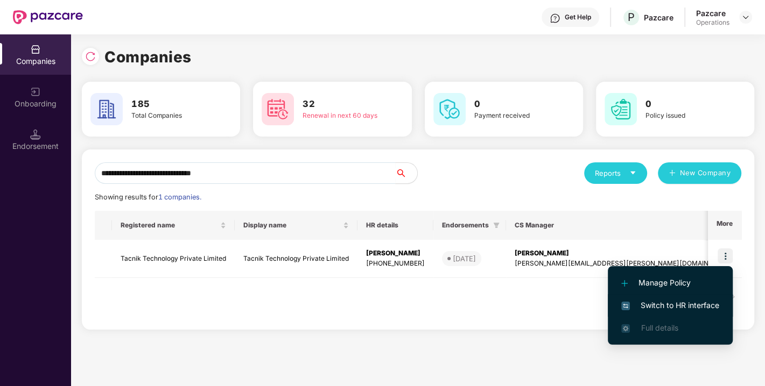
click at [673, 306] on span "Switch to HR interface" at bounding box center [670, 306] width 98 height 12
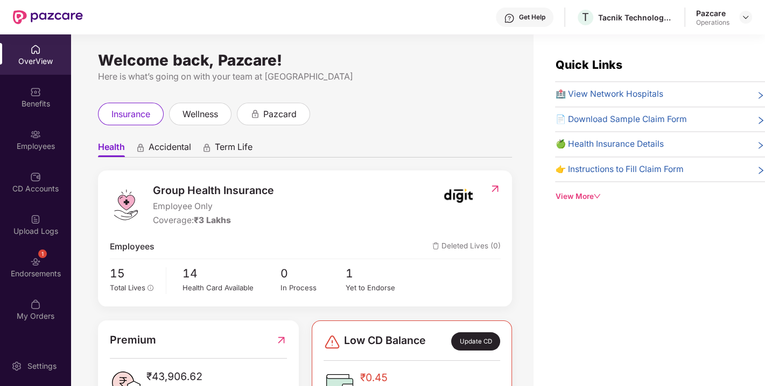
click at [29, 267] on div "1 Endorsements" at bounding box center [35, 267] width 71 height 40
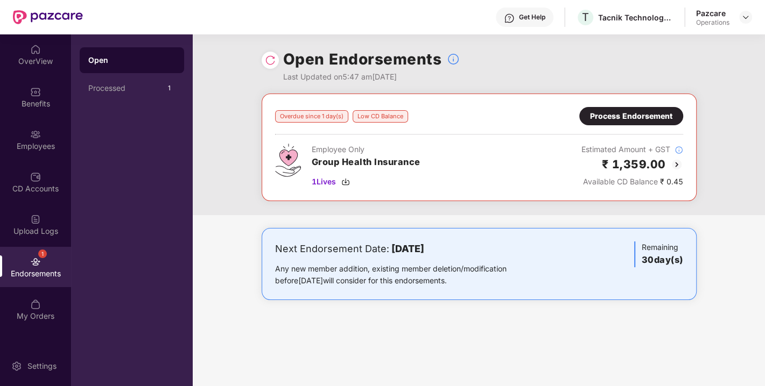
click at [269, 63] on img at bounding box center [270, 60] width 11 height 11
click at [612, 109] on div "Process Endorsement" at bounding box center [631, 116] width 104 height 18
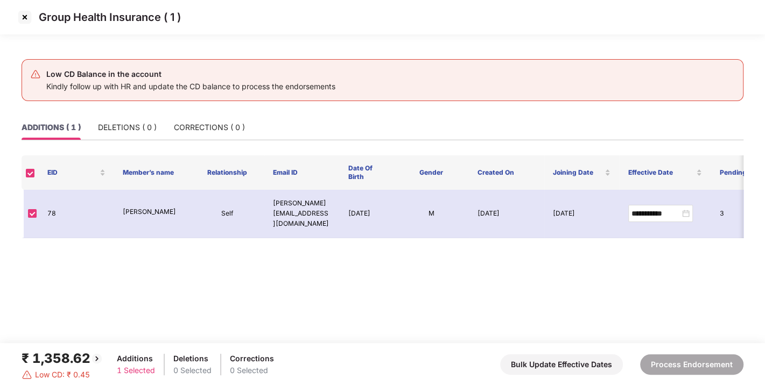
click at [19, 15] on img at bounding box center [24, 17] width 17 height 17
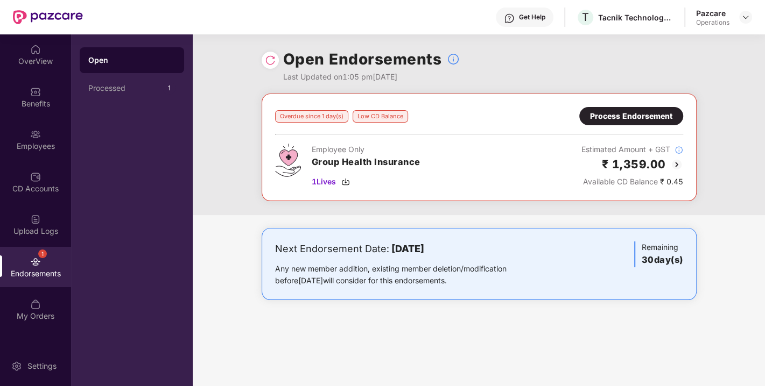
click at [675, 167] on img at bounding box center [676, 164] width 13 height 13
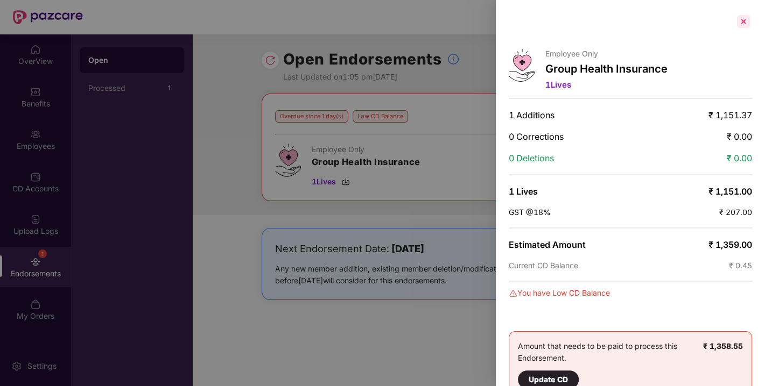
click at [735, 18] on div at bounding box center [743, 21] width 17 height 17
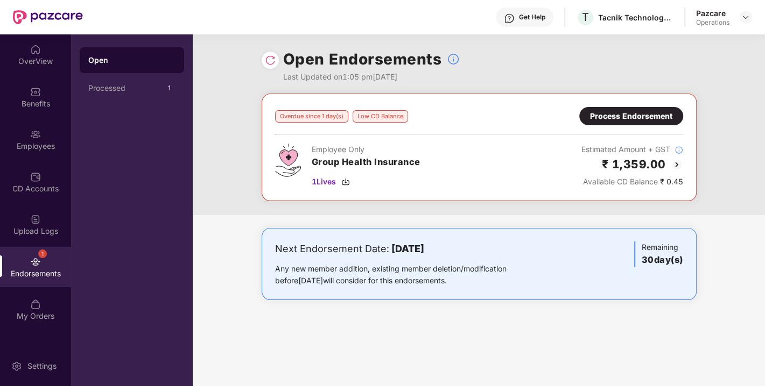
click at [752, 17] on header "Get Help T Tacnik Technology Private Limited Pazcare Operations" at bounding box center [382, 17] width 765 height 34
click at [750, 19] on div at bounding box center [745, 17] width 13 height 13
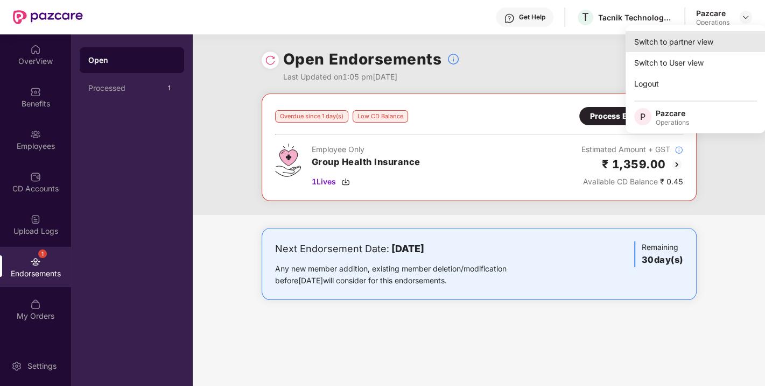
click at [683, 46] on div "Switch to partner view" at bounding box center [696, 41] width 140 height 21
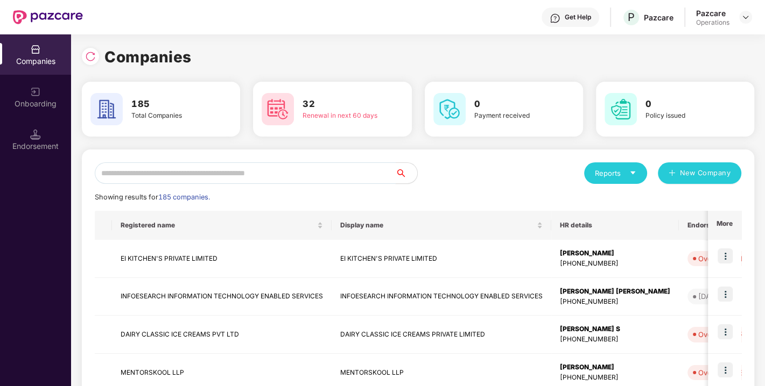
click at [286, 173] on input "text" at bounding box center [245, 174] width 301 height 22
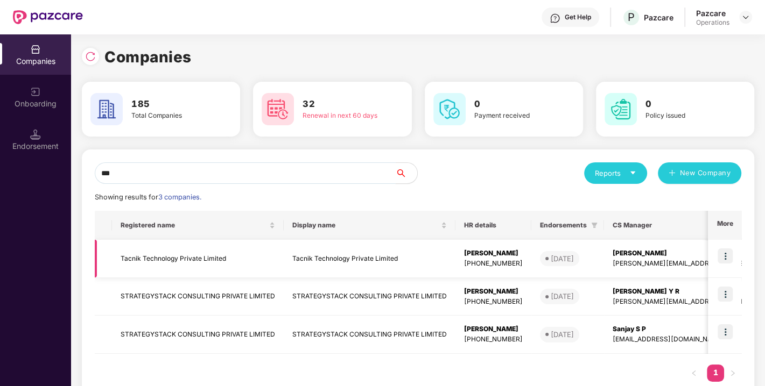
type input "***"
click at [147, 257] on td "Tacnik Technology Private Limited" at bounding box center [198, 259] width 172 height 38
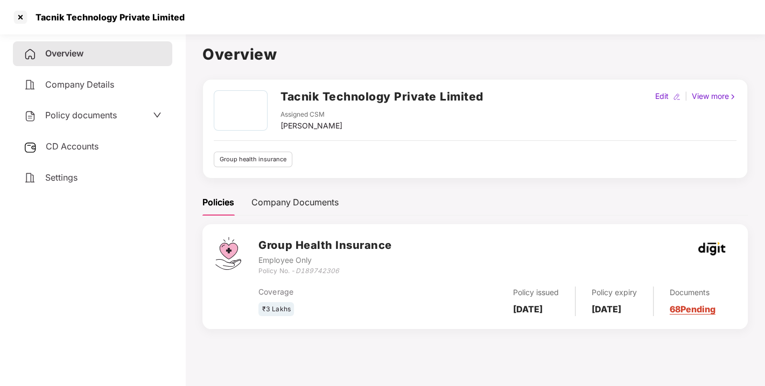
click at [297, 95] on h2 "Tacnik Technology Private Limited" at bounding box center [381, 97] width 203 height 18
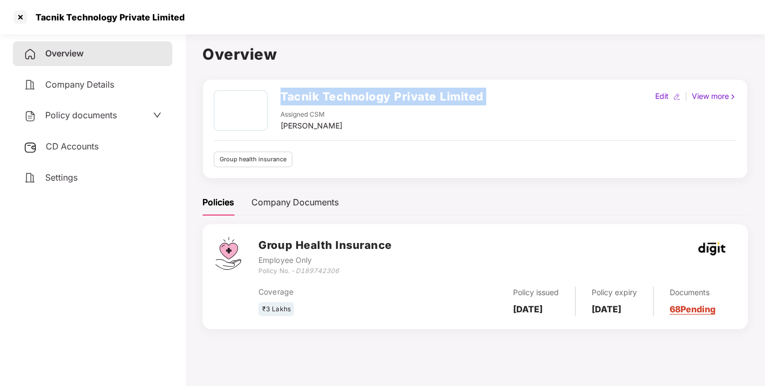
click at [297, 95] on h2 "Tacnik Technology Private Limited" at bounding box center [381, 97] width 203 height 18
copy h2 "Tacnik Technology Private Limited"
click at [297, 95] on h2 "Tacnik Technology Private Limited" at bounding box center [381, 97] width 203 height 18
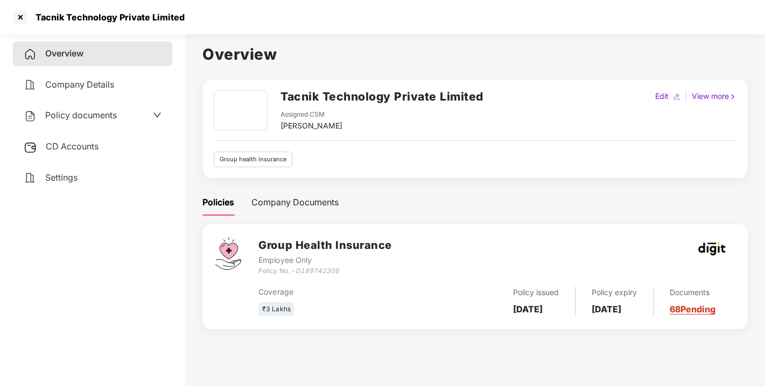
click at [312, 272] on icon "D189742306" at bounding box center [317, 271] width 44 height 8
copy icon "D189742306"
click at [88, 117] on span "Policy documents" at bounding box center [81, 115] width 72 height 11
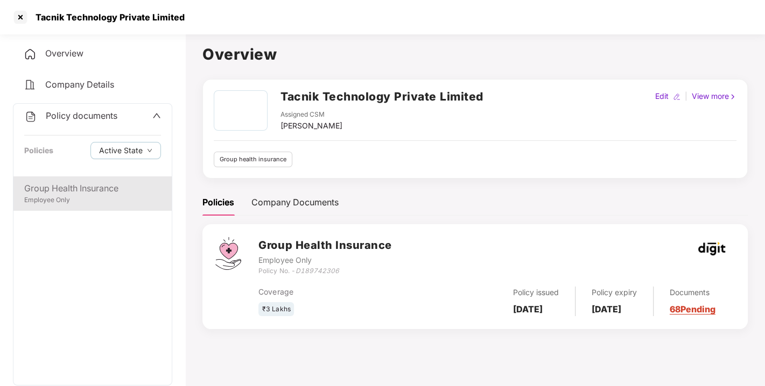
click at [71, 191] on div "Group Health Insurance" at bounding box center [92, 188] width 137 height 13
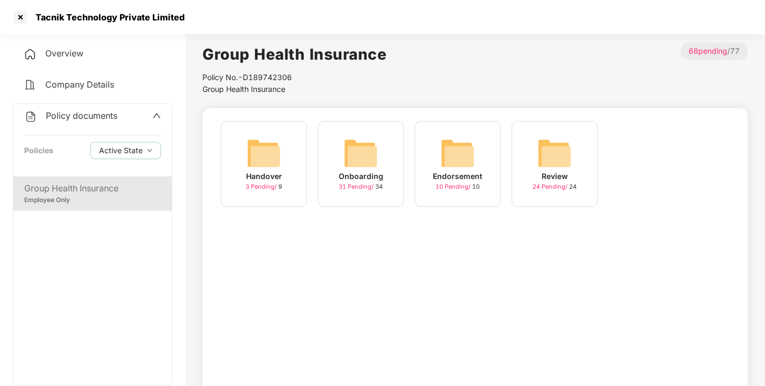
click at [461, 152] on img at bounding box center [457, 153] width 34 height 34
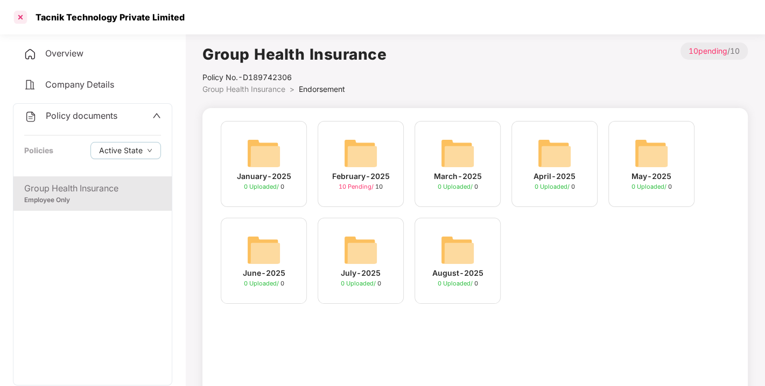
click at [16, 9] on div at bounding box center [20, 17] width 17 height 17
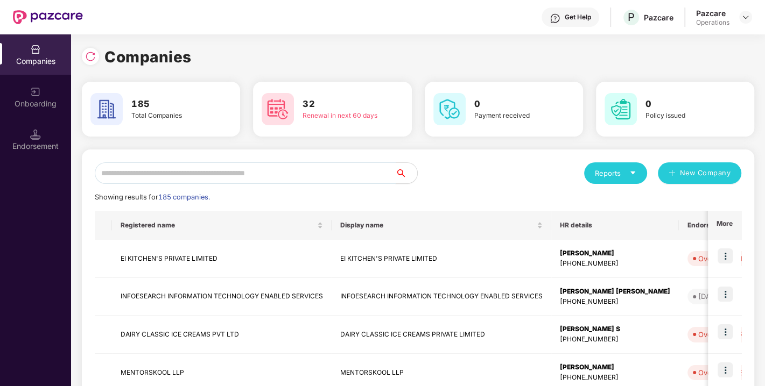
click at [222, 178] on input "text" at bounding box center [245, 174] width 301 height 22
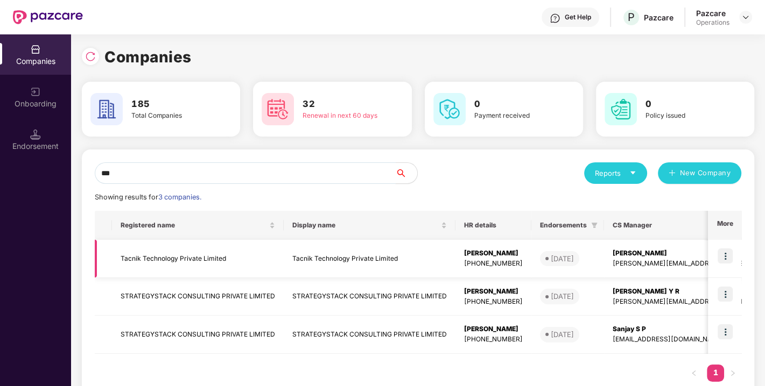
type input "***"
click at [182, 258] on td "Tacnik Technology Private Limited" at bounding box center [198, 259] width 172 height 38
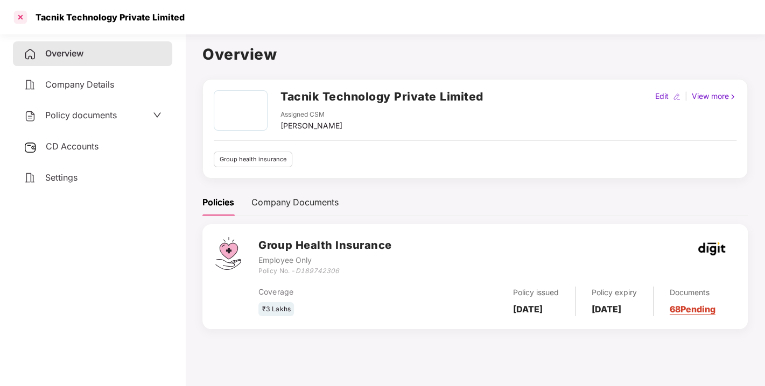
click at [19, 11] on div at bounding box center [20, 17] width 17 height 17
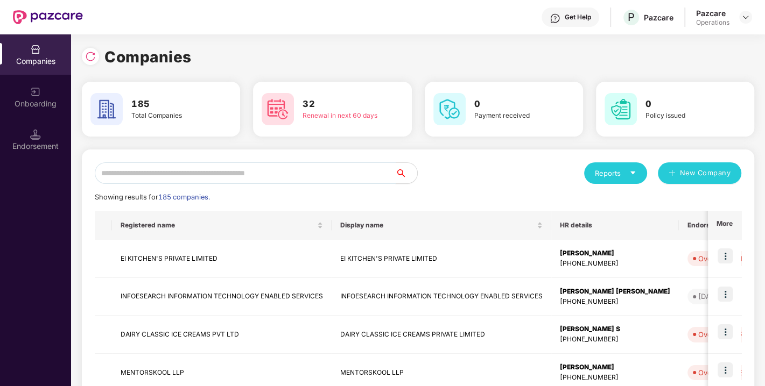
click at [256, 171] on input "text" at bounding box center [245, 174] width 301 height 22
paste input "**********"
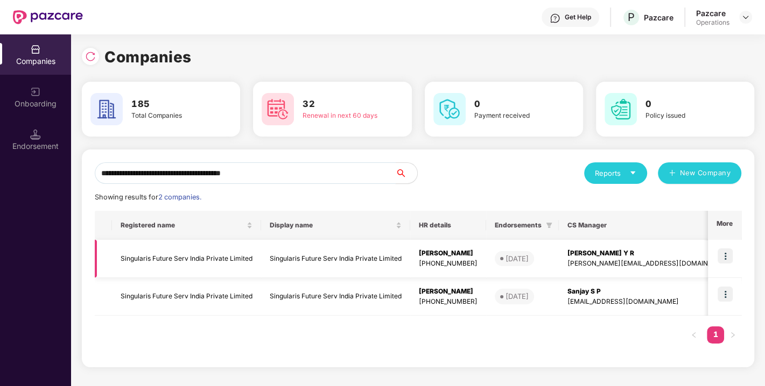
type input "**********"
click at [725, 256] on img at bounding box center [725, 256] width 15 height 15
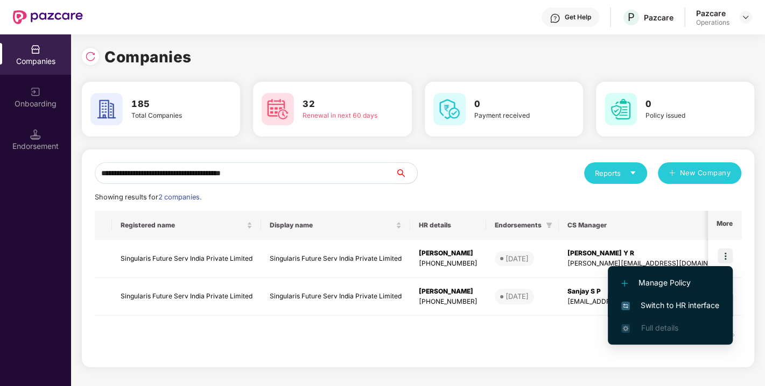
click at [672, 306] on span "Switch to HR interface" at bounding box center [670, 306] width 98 height 12
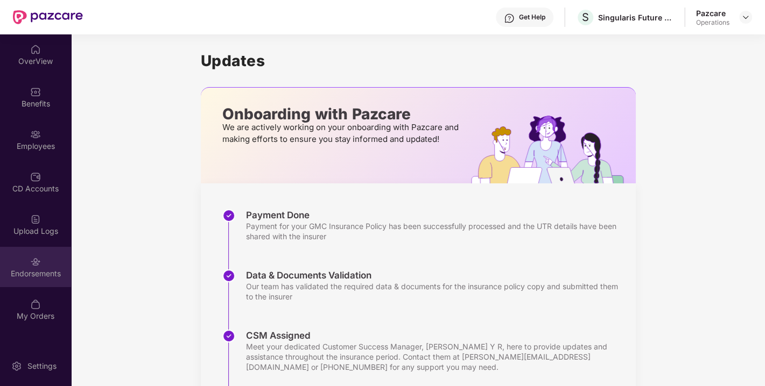
click at [45, 269] on div "Endorsements" at bounding box center [35, 274] width 71 height 11
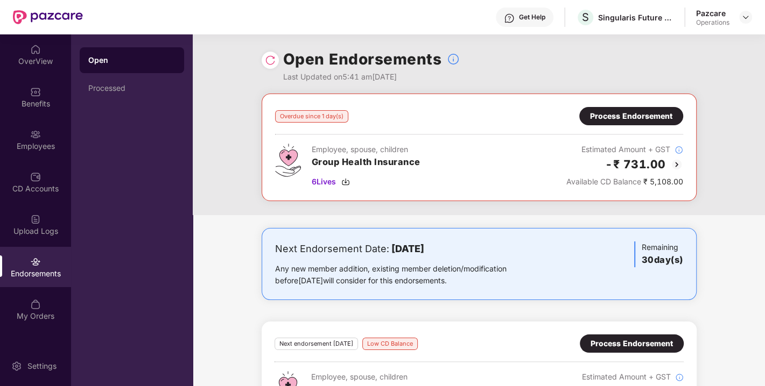
click at [265, 61] on img at bounding box center [270, 60] width 11 height 11
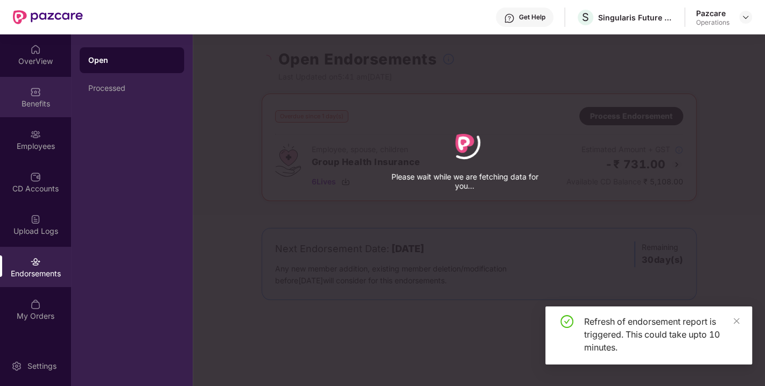
click at [15, 96] on div "Benefits" at bounding box center [35, 97] width 71 height 40
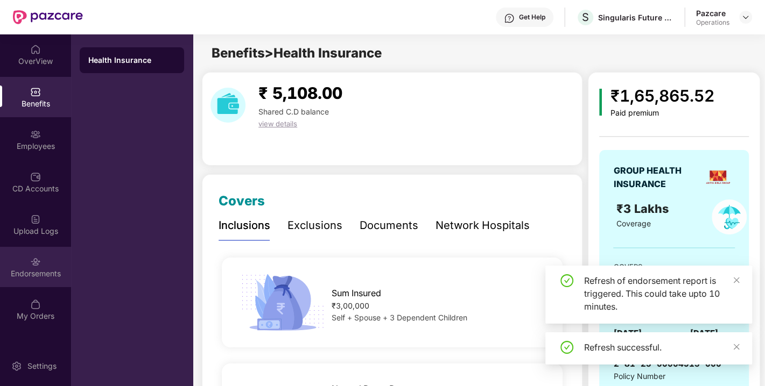
click at [35, 261] on img at bounding box center [35, 262] width 11 height 11
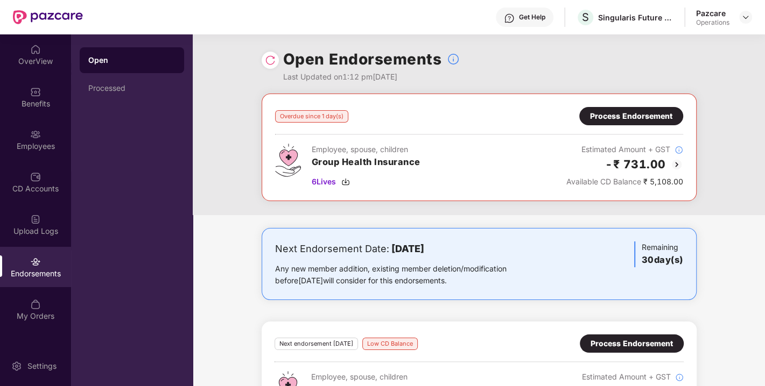
click at [349, 174] on div "Employee, spouse, children Group Health Insurance 6 Lives" at bounding box center [366, 166] width 109 height 44
click at [380, 184] on div "6 Lives" at bounding box center [366, 182] width 109 height 12
click at [639, 117] on div "Process Endorsement" at bounding box center [631, 116] width 82 height 12
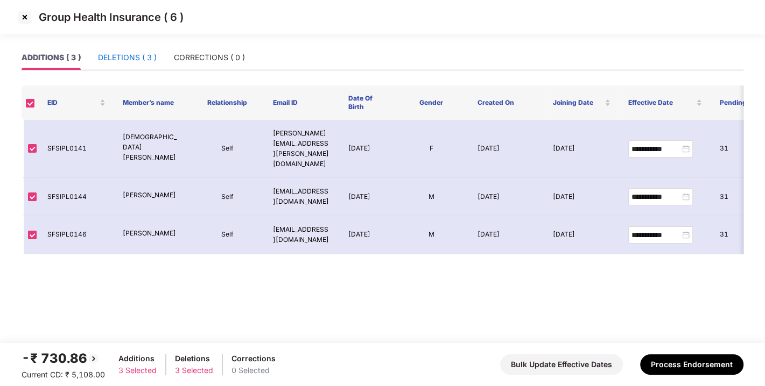
click at [128, 62] on div "DELETIONS ( 3 )" at bounding box center [127, 58] width 59 height 12
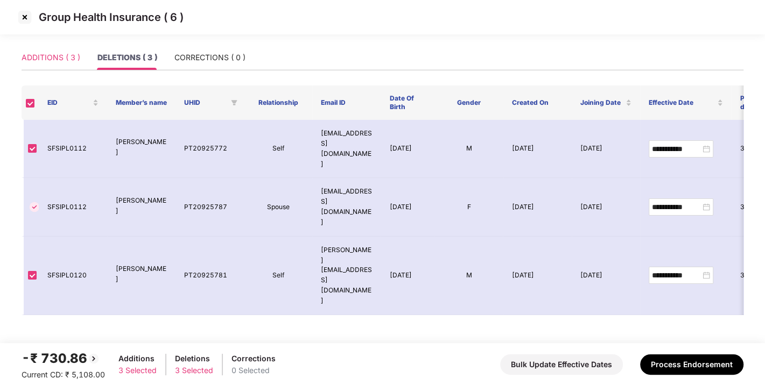
click at [40, 65] on div "ADDITIONS ( 3 )" at bounding box center [51, 57] width 59 height 25
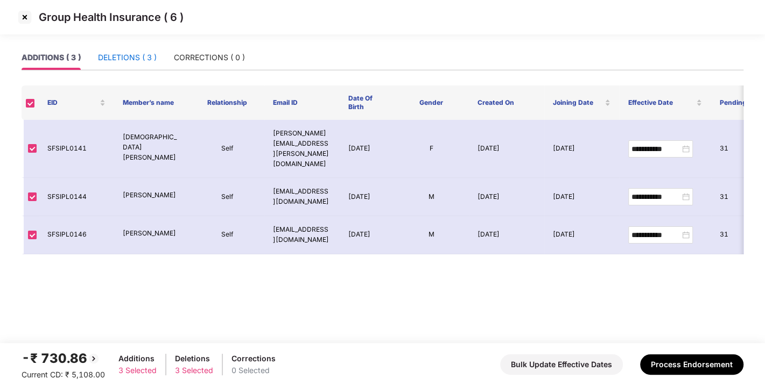
click at [147, 61] on div "DELETIONS ( 3 )" at bounding box center [127, 58] width 59 height 12
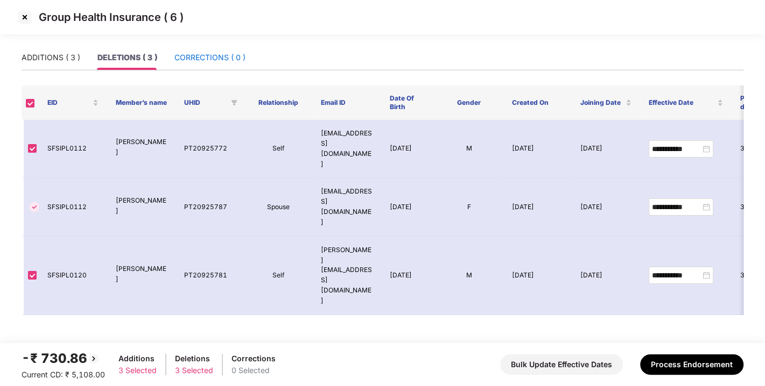
click at [217, 54] on div "CORRECTIONS ( 0 )" at bounding box center [209, 58] width 71 height 12
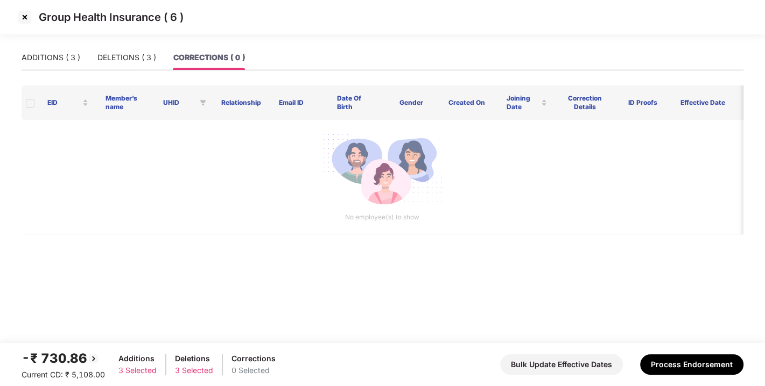
click at [59, 72] on div "ADDITIONS ( 3 ) DELETIONS ( 3 ) CORRECTIONS ( 0 )" at bounding box center [383, 62] width 722 height 34
click at [55, 62] on div "ADDITIONS ( 3 )" at bounding box center [51, 58] width 59 height 12
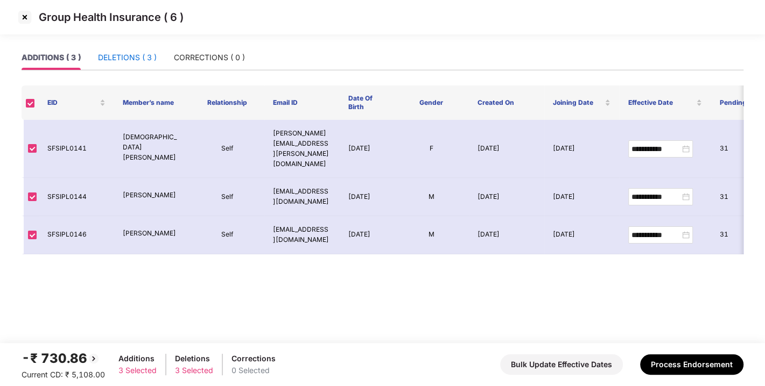
click at [139, 60] on div "DELETIONS ( 3 )" at bounding box center [127, 58] width 59 height 12
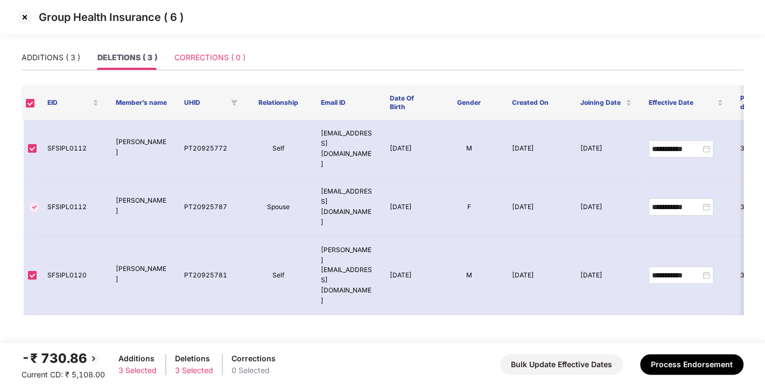
click at [208, 49] on div "CORRECTIONS ( 0 )" at bounding box center [209, 57] width 71 height 25
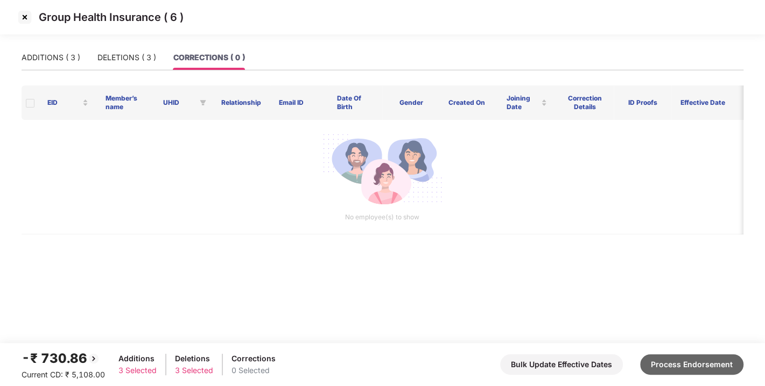
click at [692, 366] on button "Process Endorsement" at bounding box center [691, 365] width 103 height 20
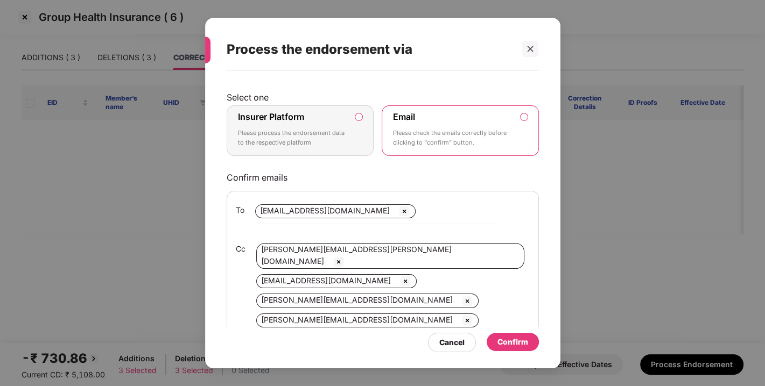
click at [365, 122] on label "Insurer Platform Please process the endorsement data to the respective platform" at bounding box center [300, 131] width 147 height 51
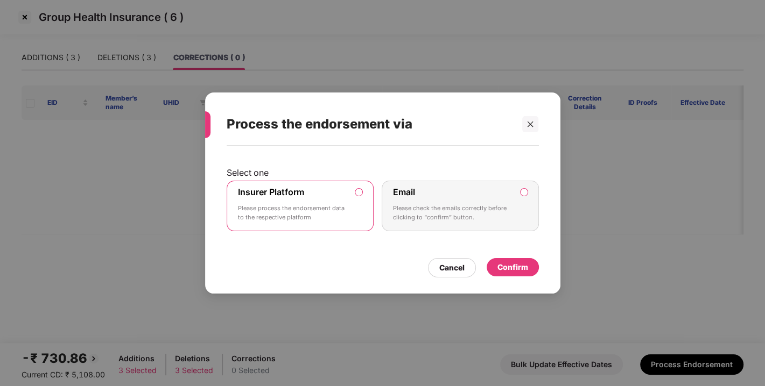
click at [511, 266] on div "Confirm" at bounding box center [512, 268] width 31 height 12
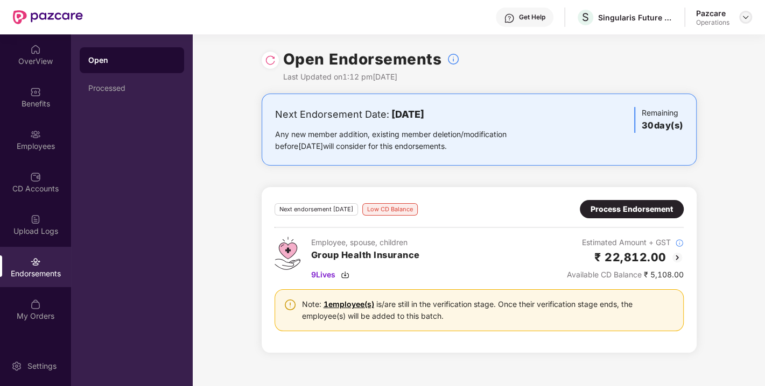
click at [744, 16] on img at bounding box center [745, 17] width 9 height 9
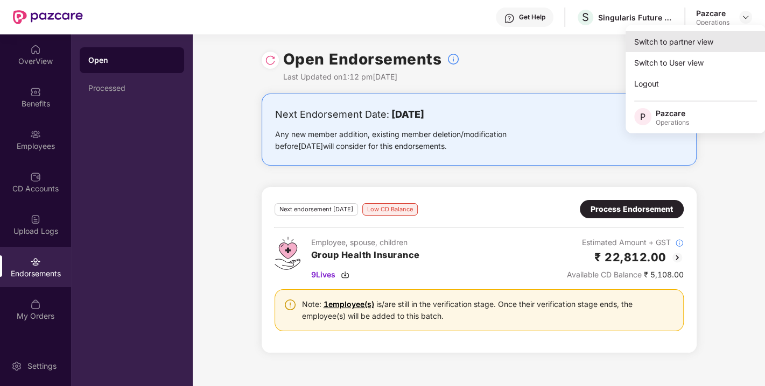
click at [680, 46] on div "Switch to partner view" at bounding box center [696, 41] width 140 height 21
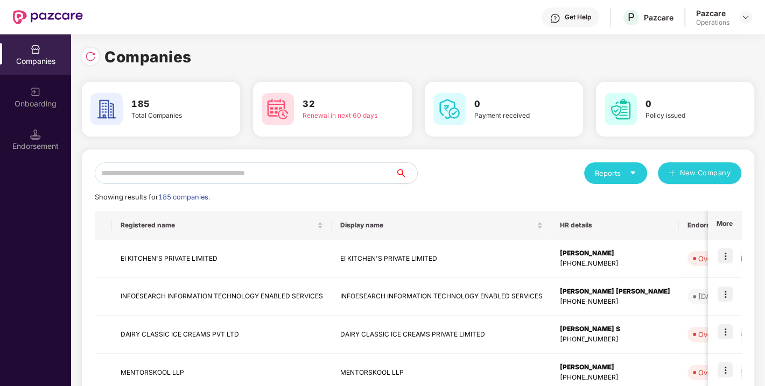
click at [263, 172] on input "text" at bounding box center [245, 174] width 301 height 22
paste input "**********"
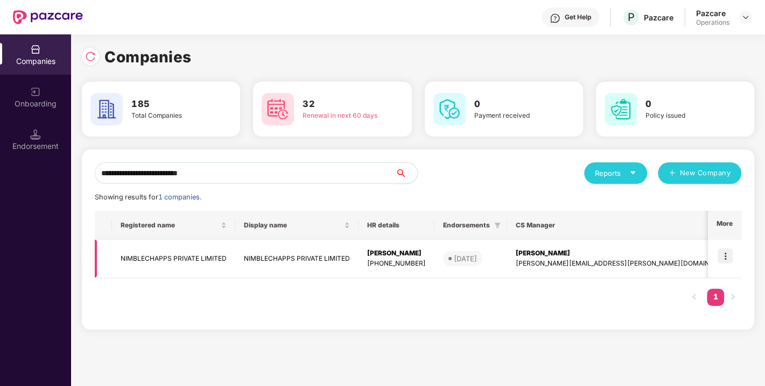
type input "**********"
click at [178, 257] on td "NIMBLECHAPPS PRIVATE LIMITED" at bounding box center [173, 259] width 123 height 38
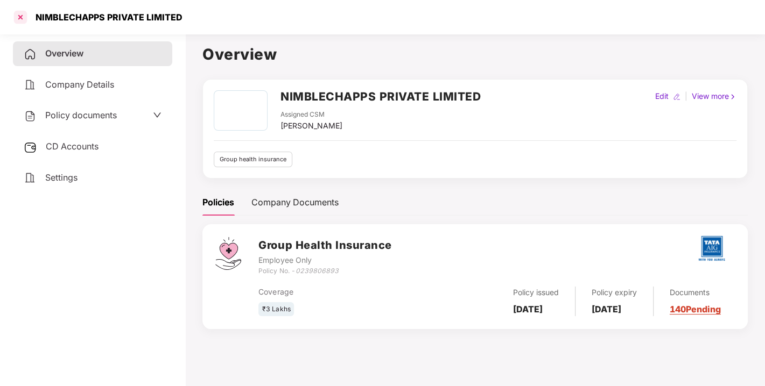
click at [19, 19] on div at bounding box center [20, 17] width 17 height 17
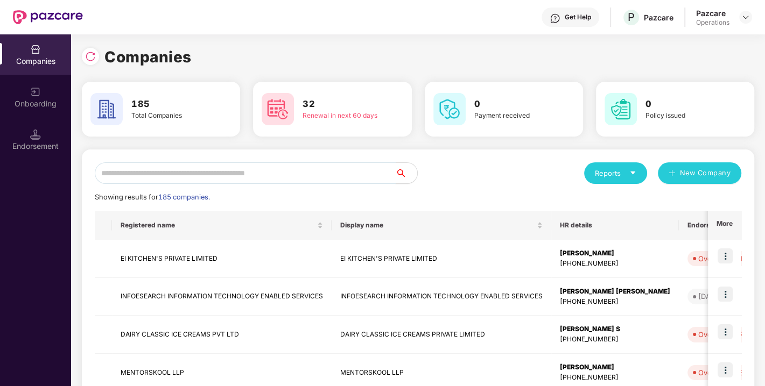
click at [200, 169] on input "text" at bounding box center [245, 174] width 301 height 22
paste input "**********"
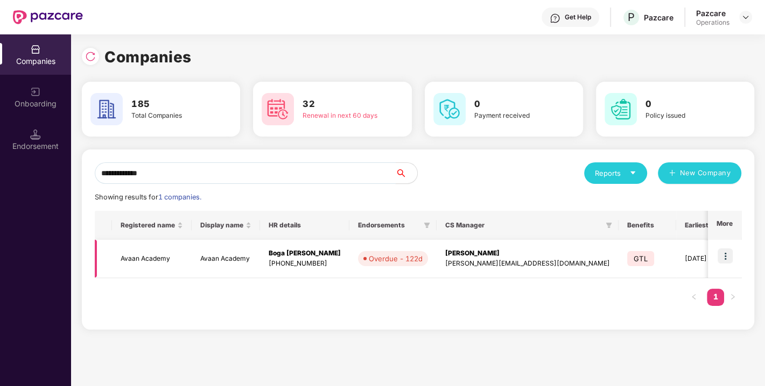
type input "**********"
click at [722, 255] on img at bounding box center [725, 256] width 15 height 15
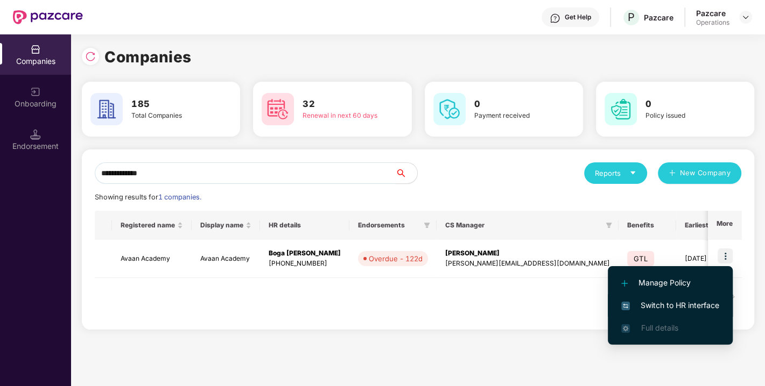
click at [675, 306] on span "Switch to HR interface" at bounding box center [670, 306] width 98 height 12
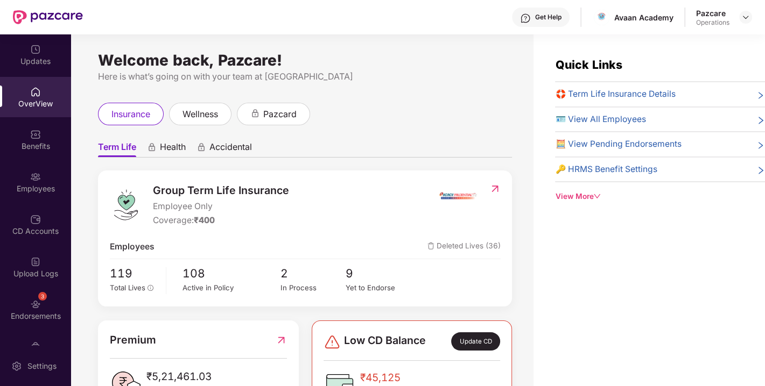
click at [51, 299] on div "3 Endorsements" at bounding box center [35, 310] width 71 height 40
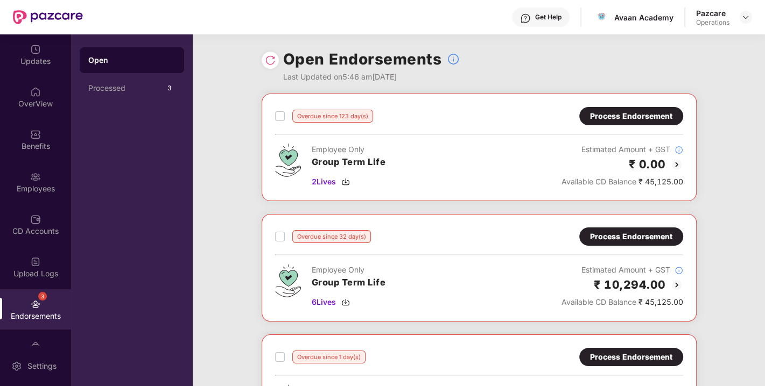
click at [267, 62] on img at bounding box center [270, 60] width 11 height 11
click at [622, 113] on div "Process Endorsement" at bounding box center [631, 116] width 82 height 12
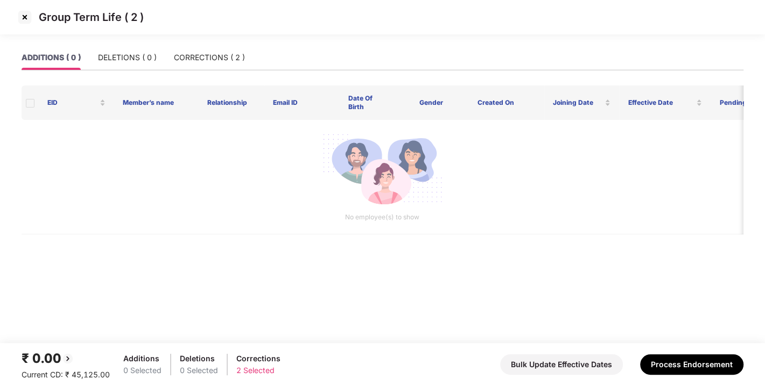
click at [26, 13] on img at bounding box center [24, 17] width 17 height 17
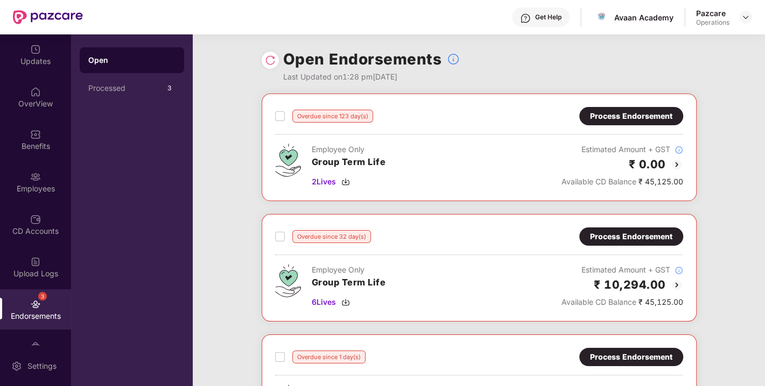
scroll to position [104, 0]
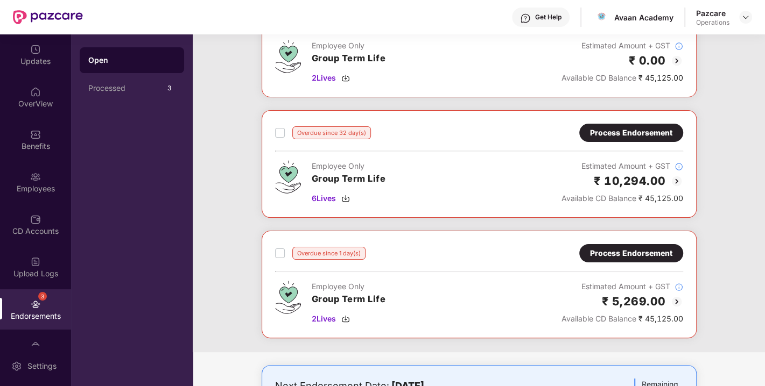
click at [637, 135] on div "Process Endorsement" at bounding box center [631, 133] width 82 height 12
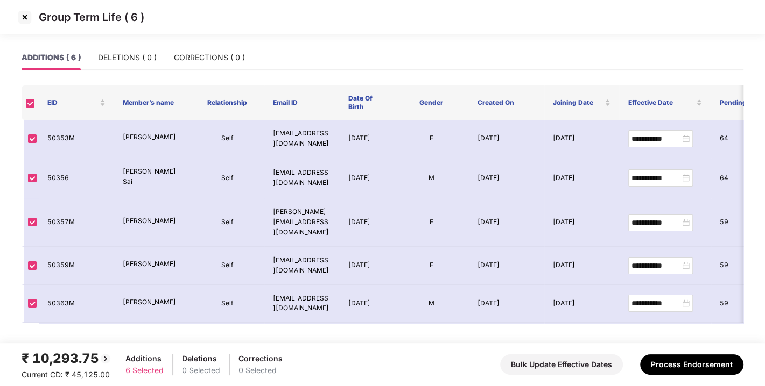
click at [27, 14] on img at bounding box center [24, 17] width 17 height 17
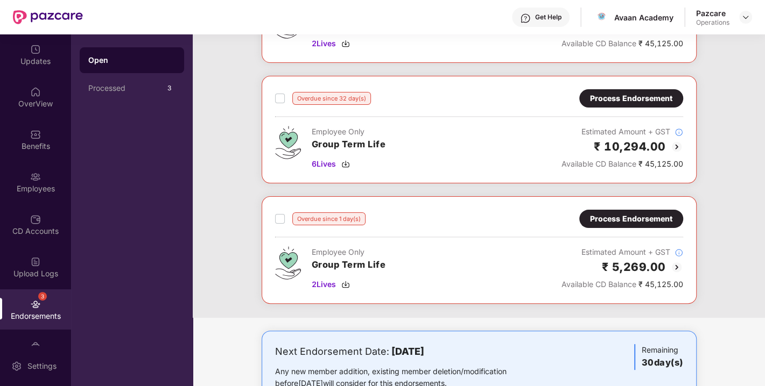
scroll to position [0, 0]
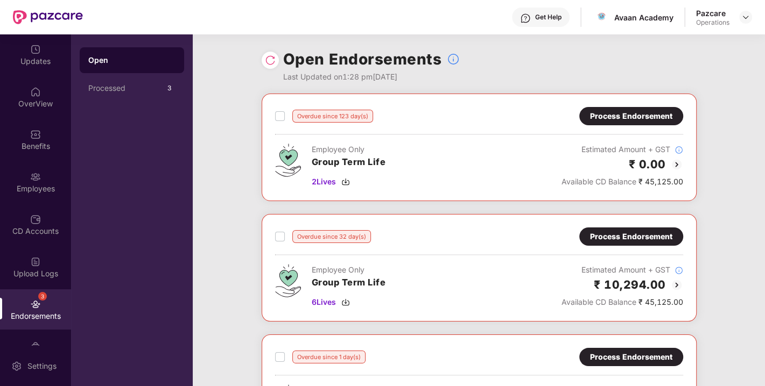
click at [269, 67] on div at bounding box center [270, 60] width 17 height 17
click at [265, 59] on img at bounding box center [270, 60] width 11 height 11
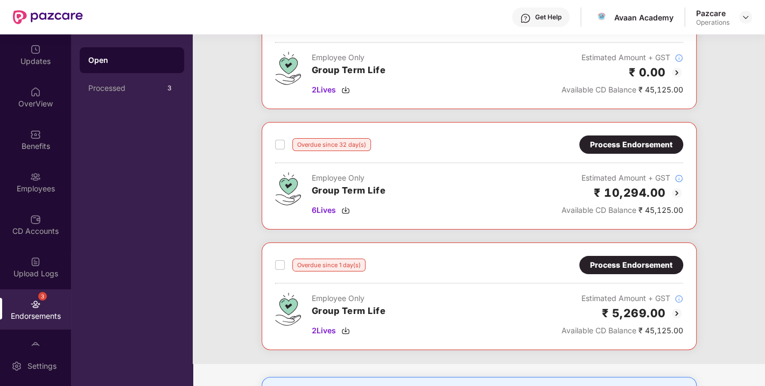
scroll to position [93, 0]
click at [344, 207] on img at bounding box center [345, 210] width 9 height 9
click at [347, 328] on img at bounding box center [345, 330] width 9 height 9
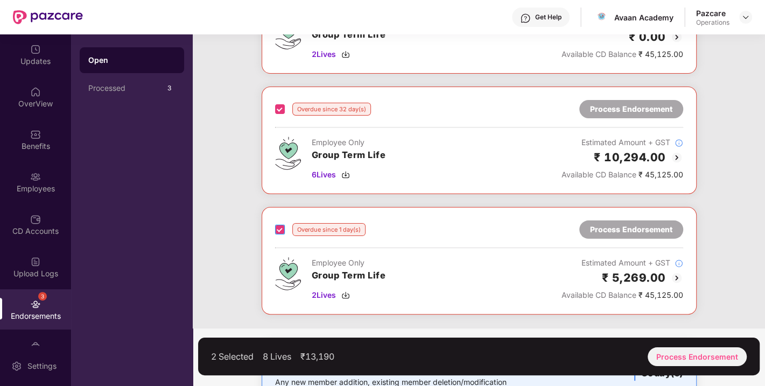
scroll to position [140, 0]
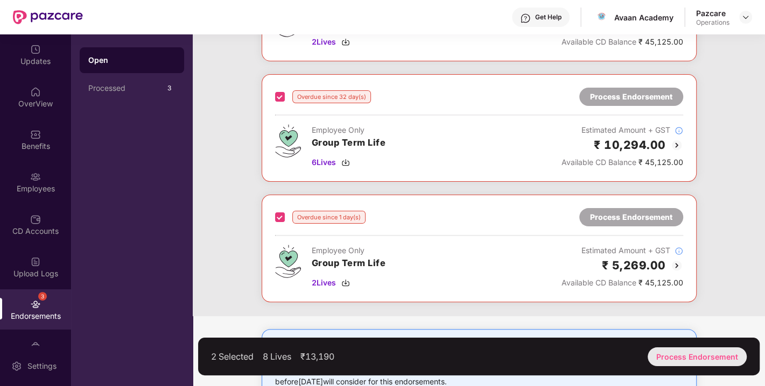
click at [686, 350] on div "Process Endorsement" at bounding box center [697, 357] width 99 height 19
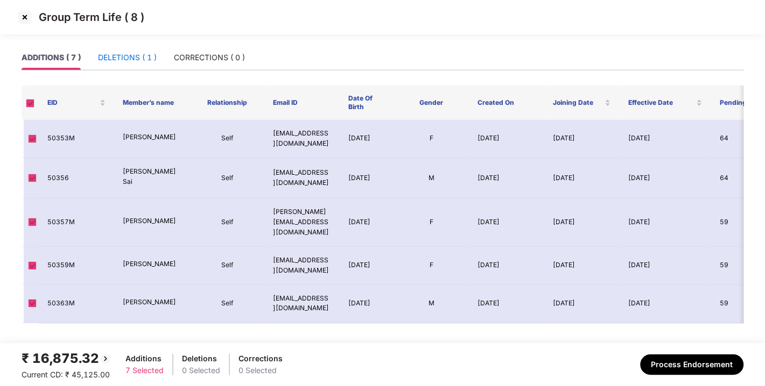
click at [121, 59] on div "DELETIONS ( 1 )" at bounding box center [127, 58] width 59 height 12
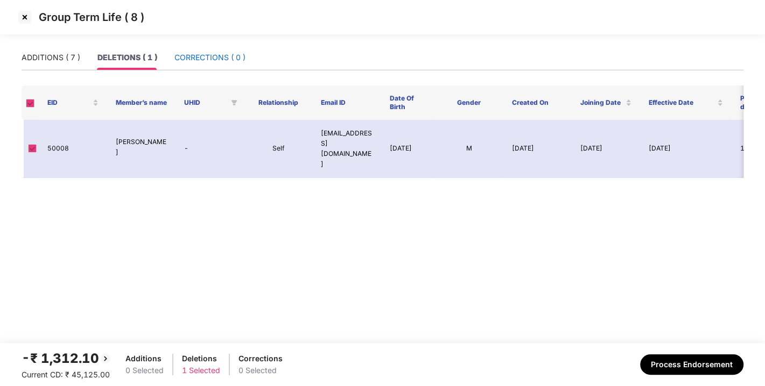
click at [191, 55] on div "CORRECTIONS ( 0 )" at bounding box center [209, 58] width 71 height 12
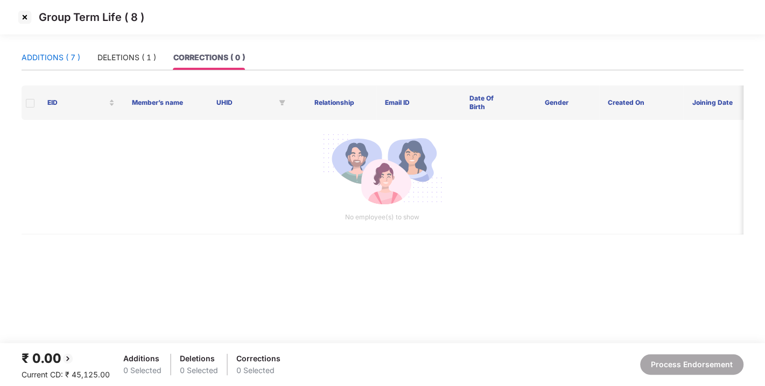
click at [57, 55] on div "ADDITIONS ( 7 )" at bounding box center [51, 58] width 59 height 12
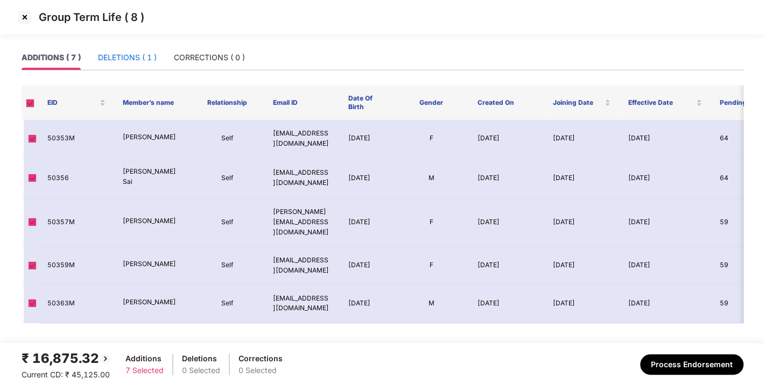
click at [130, 63] on div "DELETIONS ( 1 )" at bounding box center [127, 58] width 59 height 12
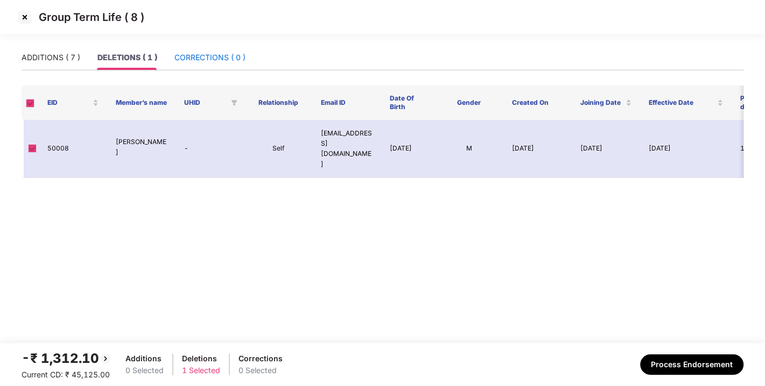
click at [229, 61] on div "CORRECTIONS ( 0 )" at bounding box center [209, 58] width 71 height 12
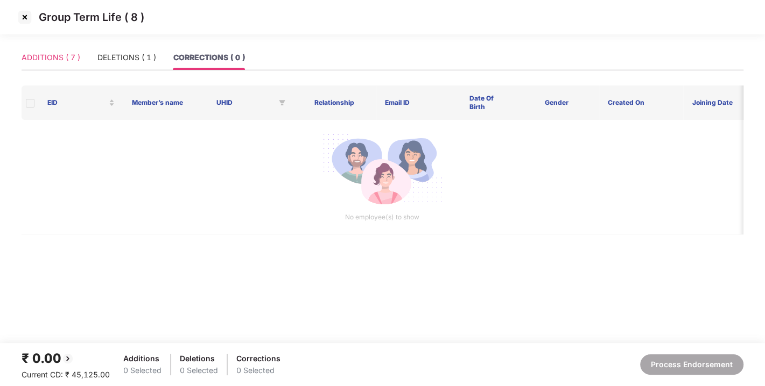
click at [54, 46] on div "ADDITIONS ( 7 )" at bounding box center [51, 57] width 59 height 25
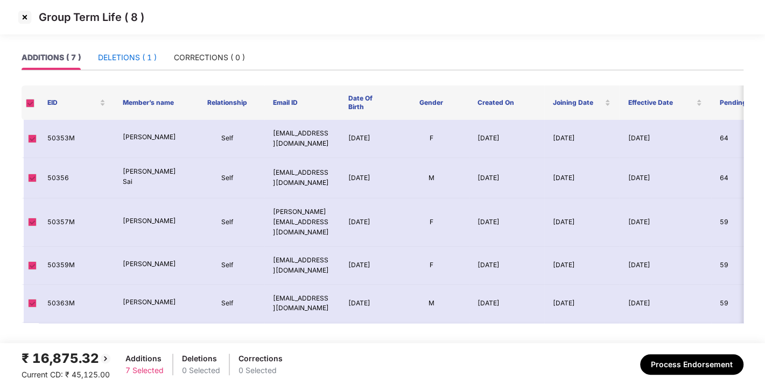
click at [141, 59] on div "DELETIONS ( 1 )" at bounding box center [127, 58] width 59 height 12
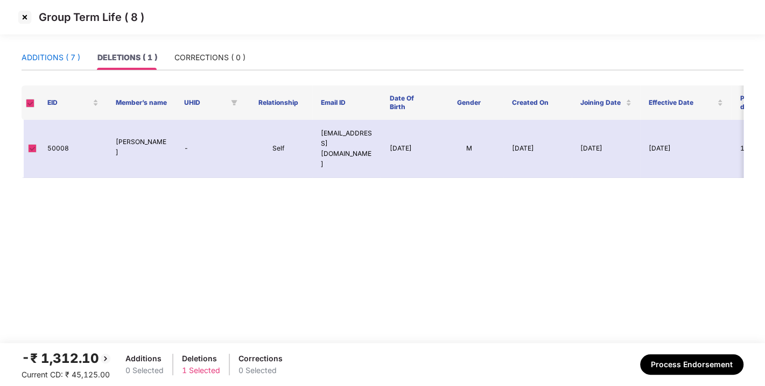
click at [65, 59] on div "ADDITIONS ( 7 )" at bounding box center [51, 58] width 59 height 12
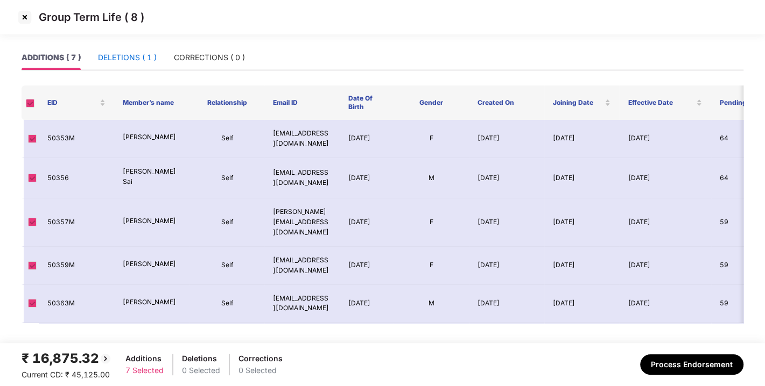
click at [122, 60] on div "DELETIONS ( 1 )" at bounding box center [127, 58] width 59 height 12
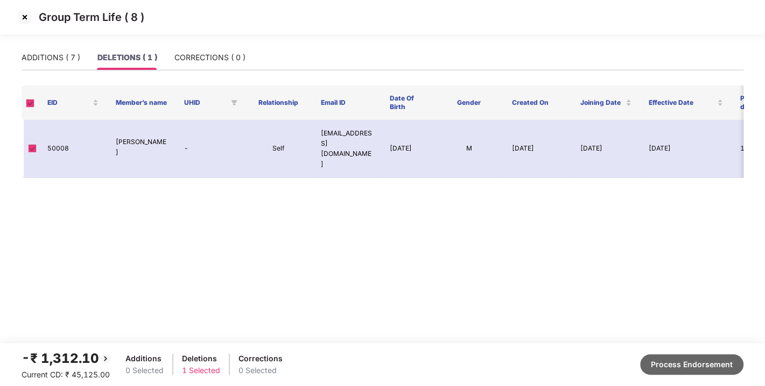
click at [681, 369] on button "Process Endorsement" at bounding box center [691, 365] width 103 height 20
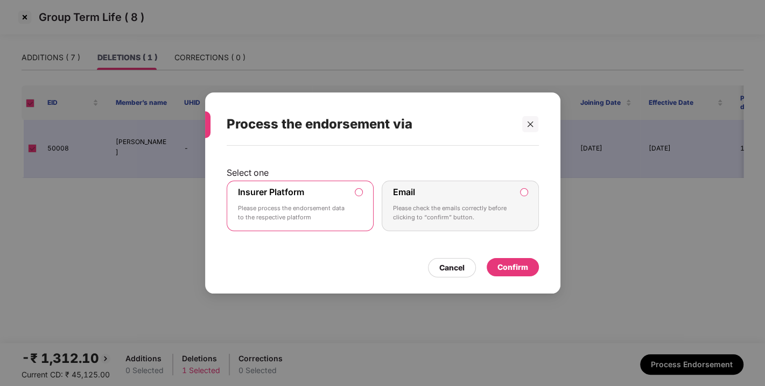
click at [514, 271] on div "Confirm" at bounding box center [512, 268] width 31 height 12
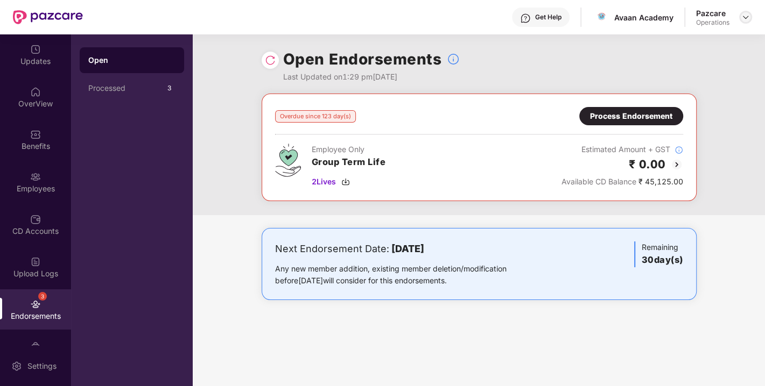
click at [748, 18] on img at bounding box center [745, 17] width 9 height 9
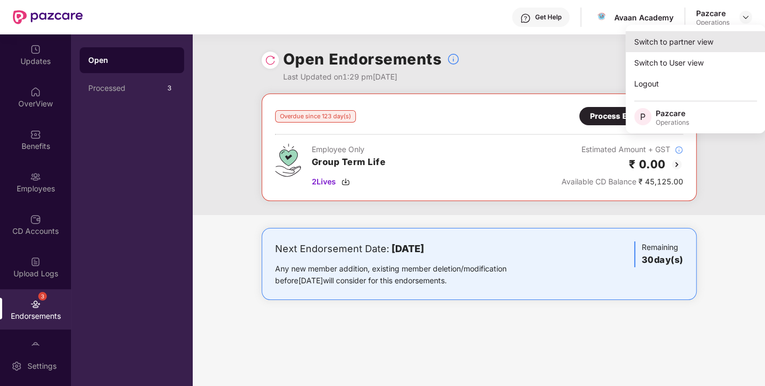
click at [683, 51] on div "Switch to partner view" at bounding box center [696, 41] width 140 height 21
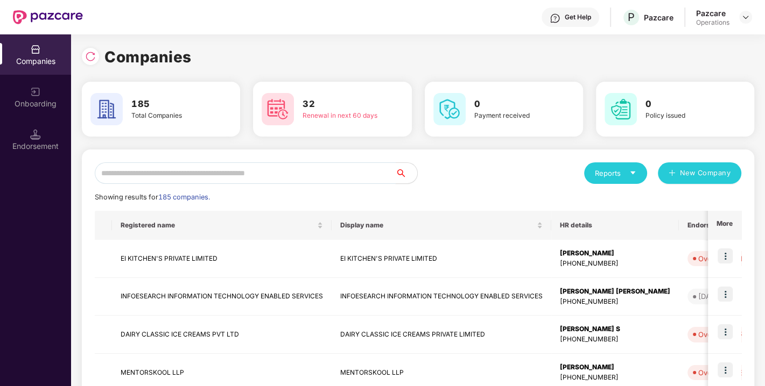
paste input "**********"
click at [266, 166] on input "text" at bounding box center [245, 174] width 301 height 22
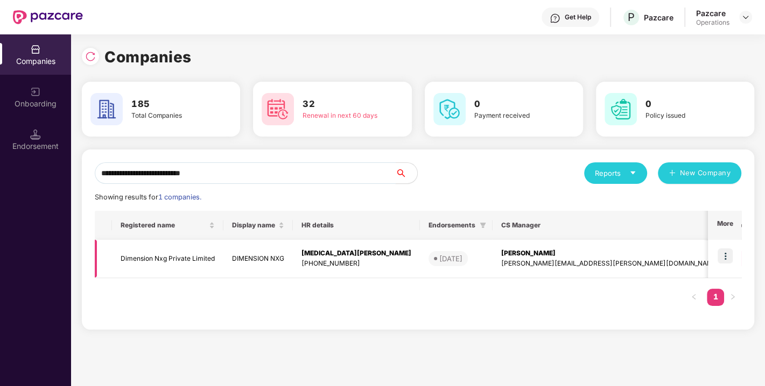
type input "**********"
click at [721, 255] on img at bounding box center [725, 256] width 15 height 15
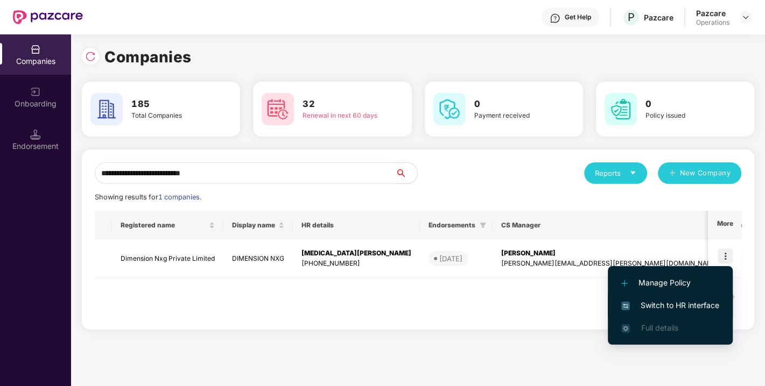
click at [650, 312] on li "Switch to HR interface" at bounding box center [670, 305] width 125 height 23
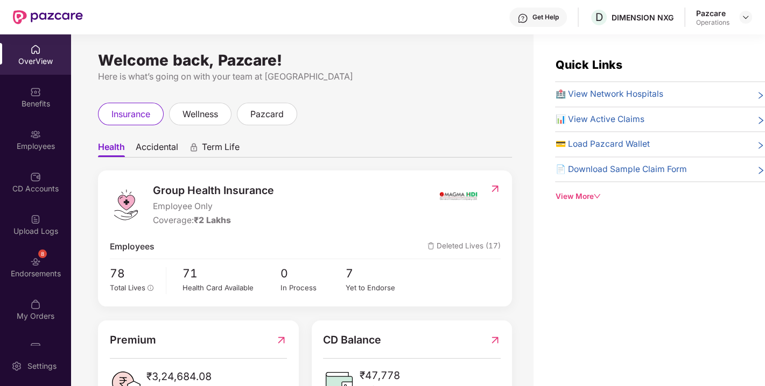
click at [24, 260] on div "8 Endorsements" at bounding box center [35, 267] width 71 height 40
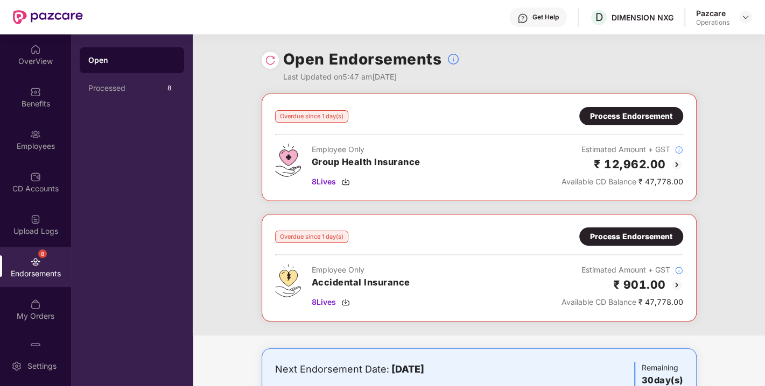
click at [266, 63] on img at bounding box center [270, 60] width 11 height 11
click at [273, 61] on img at bounding box center [270, 60] width 11 height 11
click at [606, 100] on div "Overdue since 1 day(s) Process Endorsement Employee Only Group Health Insurance…" at bounding box center [479, 148] width 435 height 108
click at [615, 112] on div "Process Endorsement" at bounding box center [631, 116] width 82 height 12
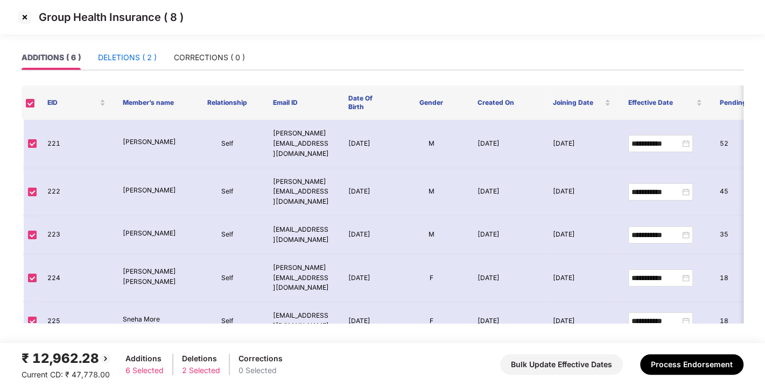
click at [133, 59] on div "DELETIONS ( 2 )" at bounding box center [127, 58] width 59 height 12
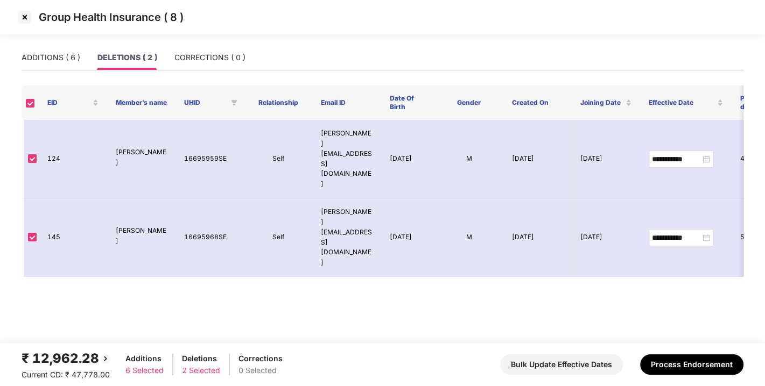
click at [81, 57] on div "ADDITIONS ( 6 ) DELETIONS ( 2 ) CORRECTIONS ( 0 )" at bounding box center [134, 57] width 224 height 25
click at [44, 58] on div "ADDITIONS ( 6 )" at bounding box center [51, 58] width 59 height 12
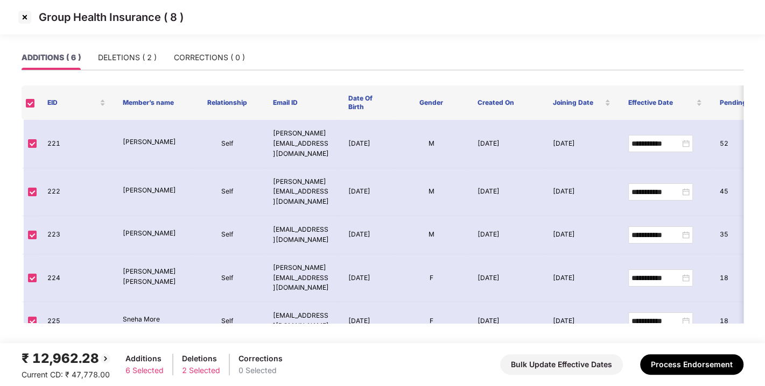
click at [15, 12] on div "Group Health Insurance ( 8 )" at bounding box center [382, 17] width 765 height 34
click at [19, 14] on img at bounding box center [24, 17] width 17 height 17
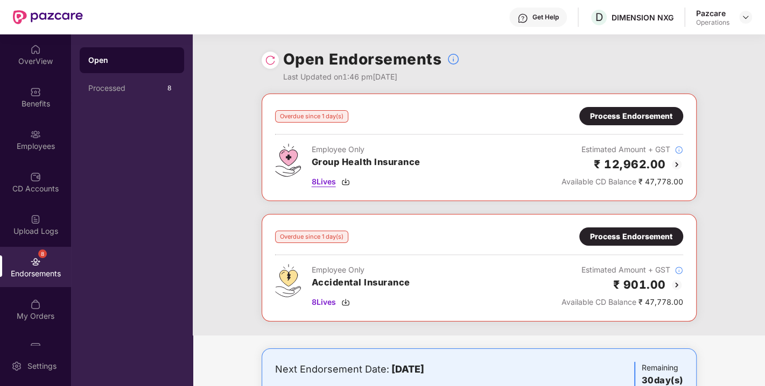
click at [345, 181] on img at bounding box center [345, 182] width 9 height 9
click at [345, 298] on img at bounding box center [345, 302] width 9 height 9
